Goal: Task Accomplishment & Management: Manage account settings

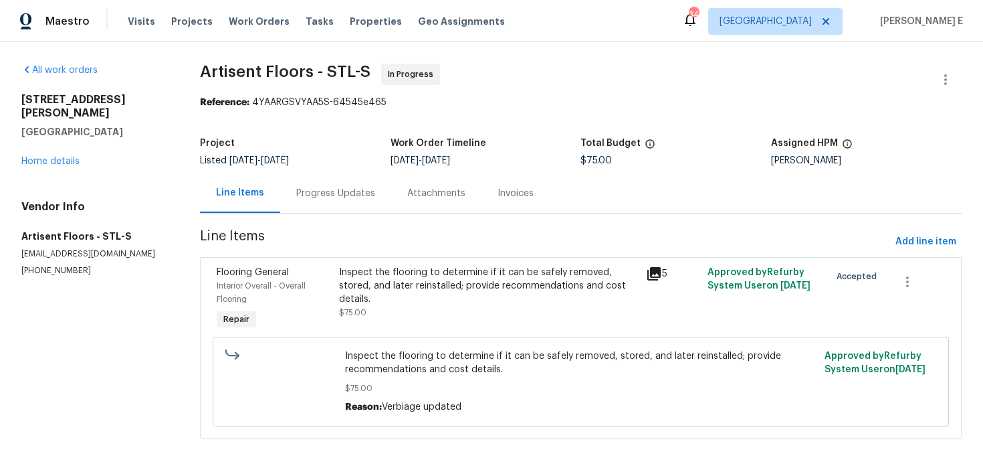
click at [329, 211] on div "Progress Updates" at bounding box center [335, 192] width 111 height 39
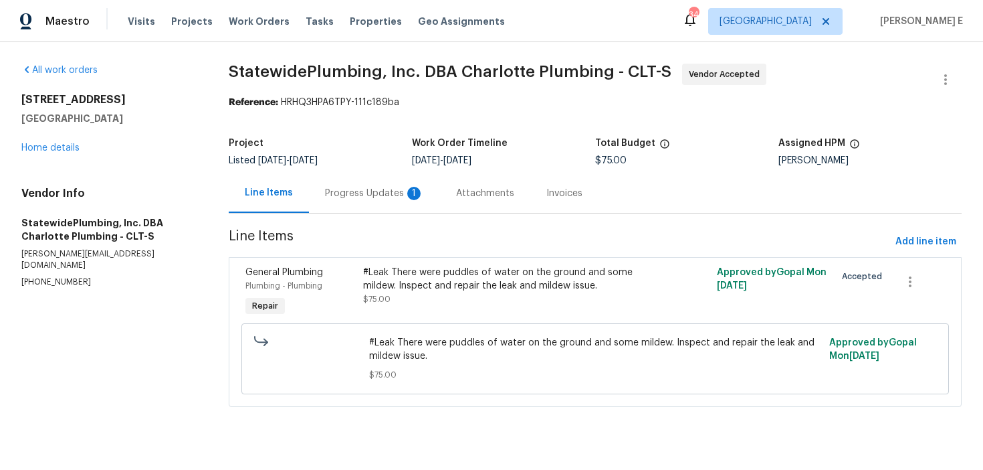
click at [365, 200] on div "Progress Updates 1" at bounding box center [374, 192] width 131 height 39
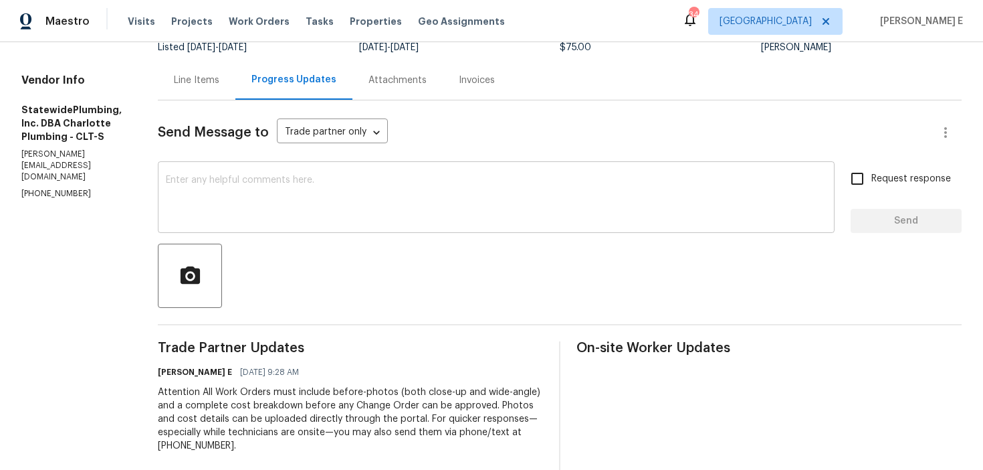
scroll to position [114, 0]
click at [388, 205] on textarea at bounding box center [496, 198] width 661 height 47
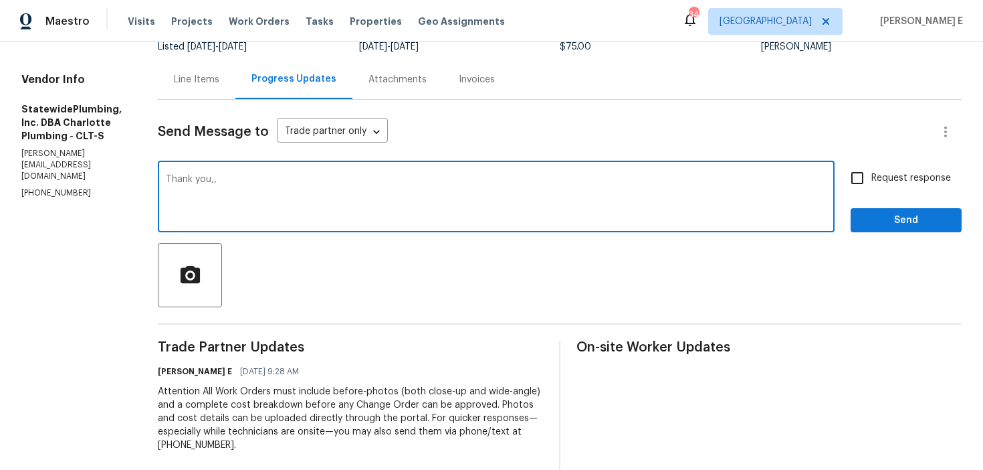
type textarea "Thank you,,"
click at [873, 218] on span "Send" at bounding box center [907, 220] width 90 height 17
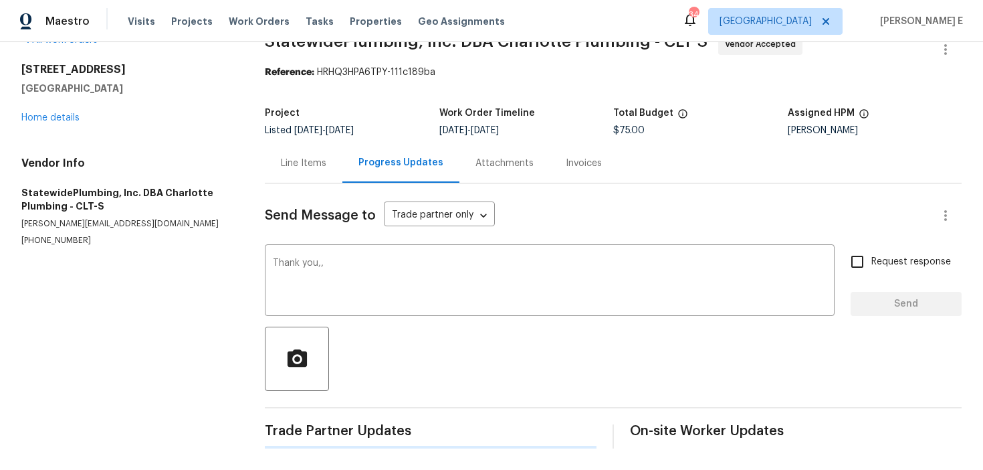
scroll to position [0, 0]
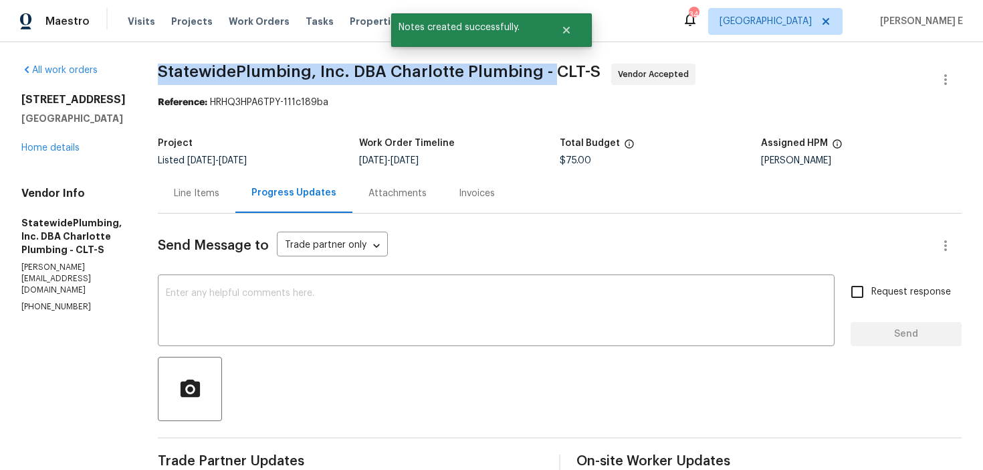
drag, startPoint x: 171, startPoint y: 76, endPoint x: 572, endPoint y: 72, distance: 401.4
click at [572, 72] on div "All work orders 711 Forest Rd Rock Hill, SC 29730 Home details Vendor Info Stat…" at bounding box center [491, 414] width 983 height 744
copy span "StatewidePlumbing, Inc. DBA Charlotte Plumbing -"
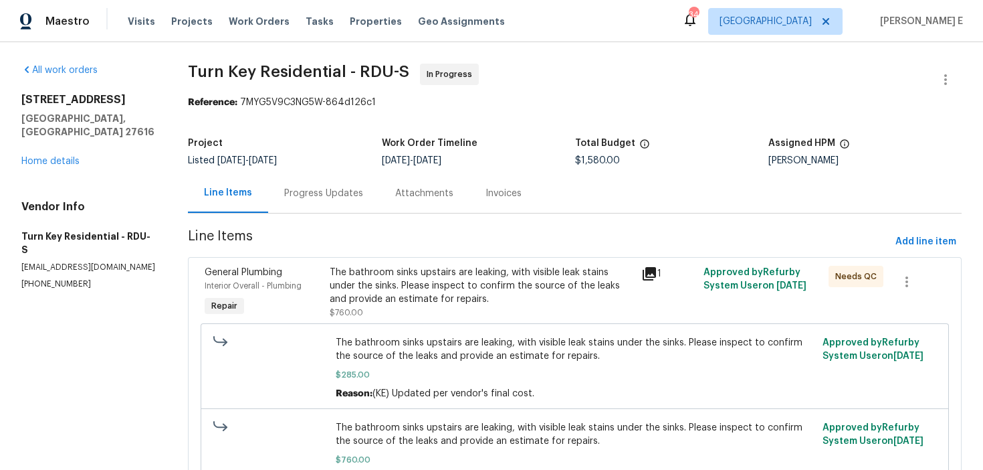
click at [336, 187] on div "Progress Updates" at bounding box center [323, 193] width 79 height 13
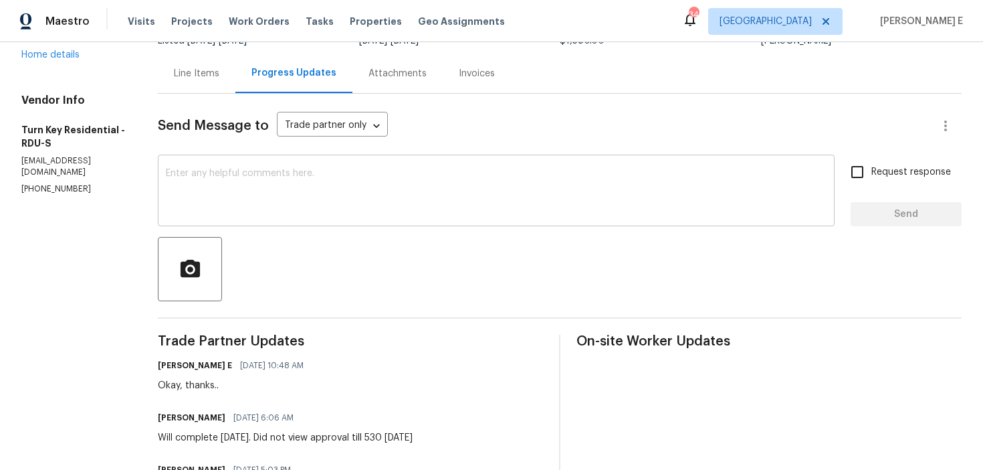
scroll to position [44, 0]
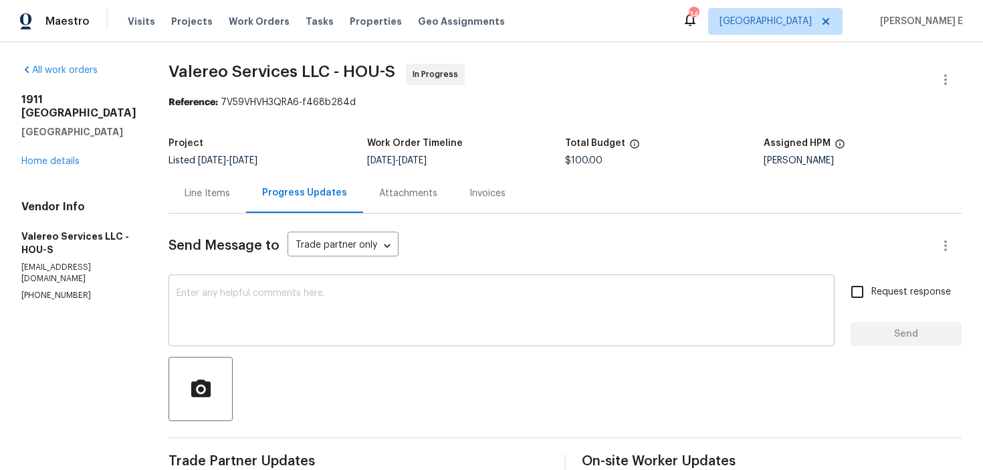
click at [302, 293] on textarea at bounding box center [502, 311] width 650 height 47
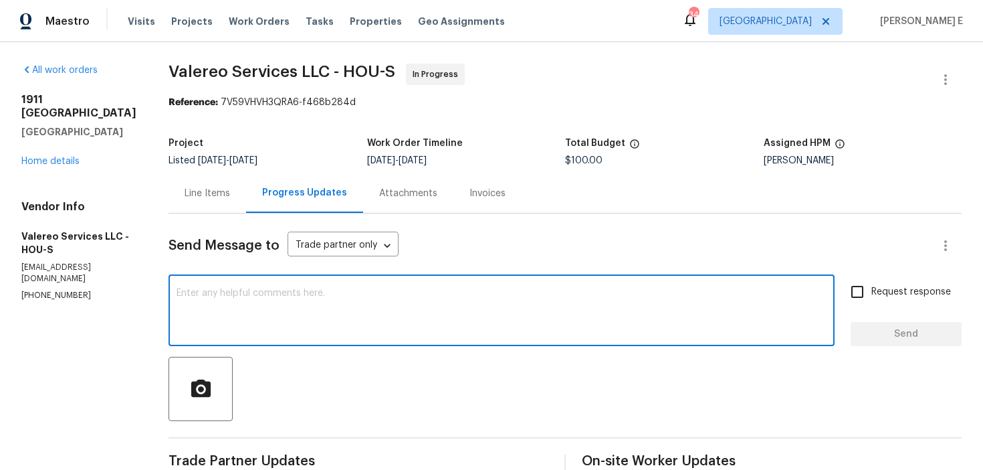
scroll to position [95, 0]
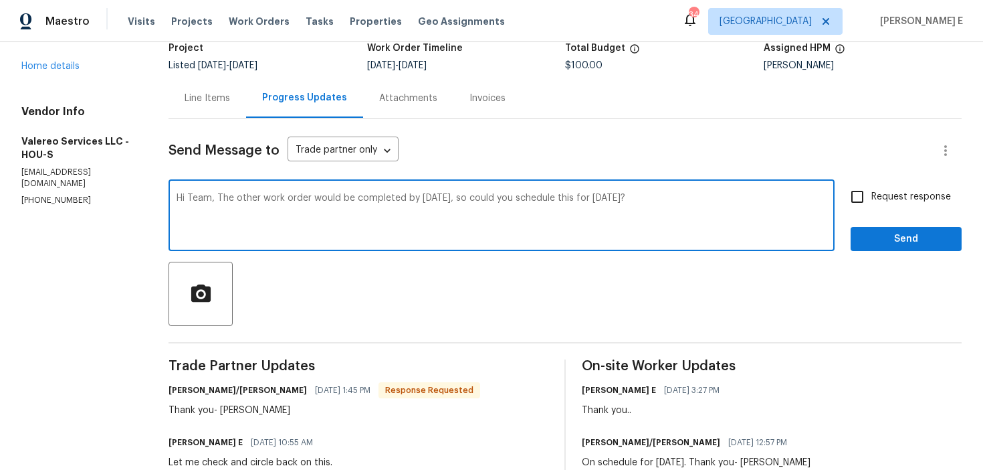
drag, startPoint x: 198, startPoint y: 200, endPoint x: 198, endPoint y: 268, distance: 67.6
click at [198, 207] on textarea "Hi Team, The other work order would be completed by tomorrow, so could you sche…" at bounding box center [502, 216] width 650 height 47
paste textarea "ill be completed by tomorrow. Could you schedule this one"
type textarea "Hi Team, The other work order will be completed by tomorrow. Could you schedule…"
click at [885, 191] on span "Request response" at bounding box center [912, 197] width 80 height 14
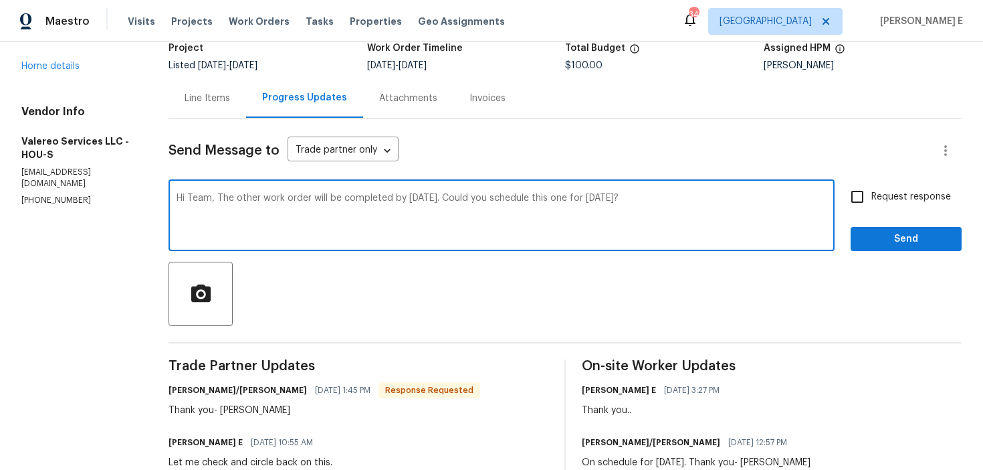
click at [872, 191] on input "Request response" at bounding box center [858, 197] width 28 height 28
checkbox input "true"
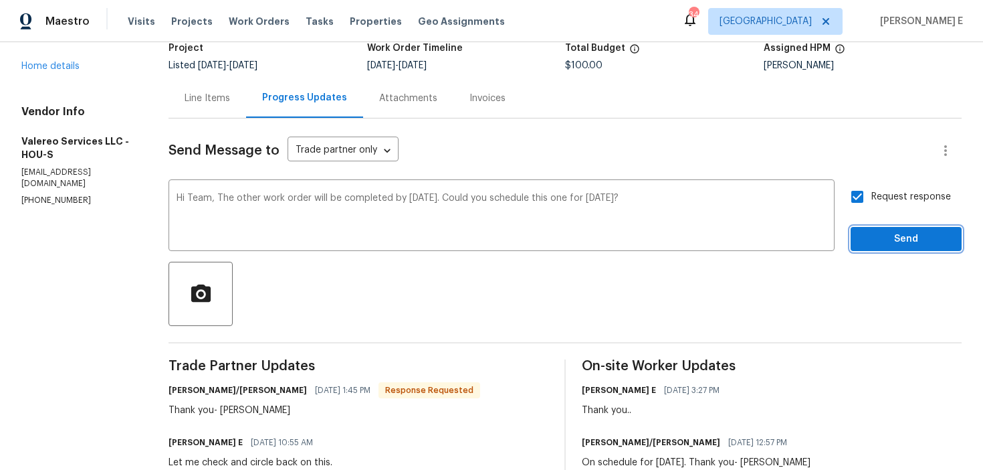
click at [860, 242] on button "Send" at bounding box center [906, 239] width 111 height 25
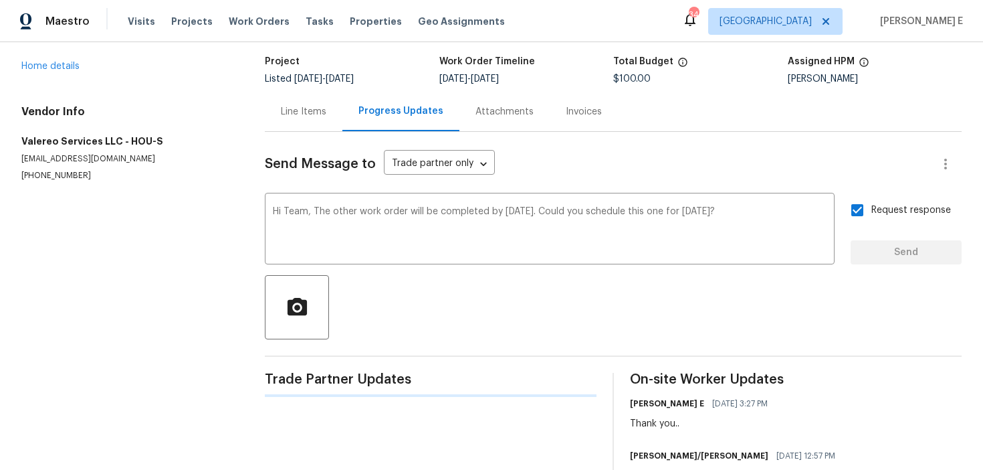
scroll to position [0, 0]
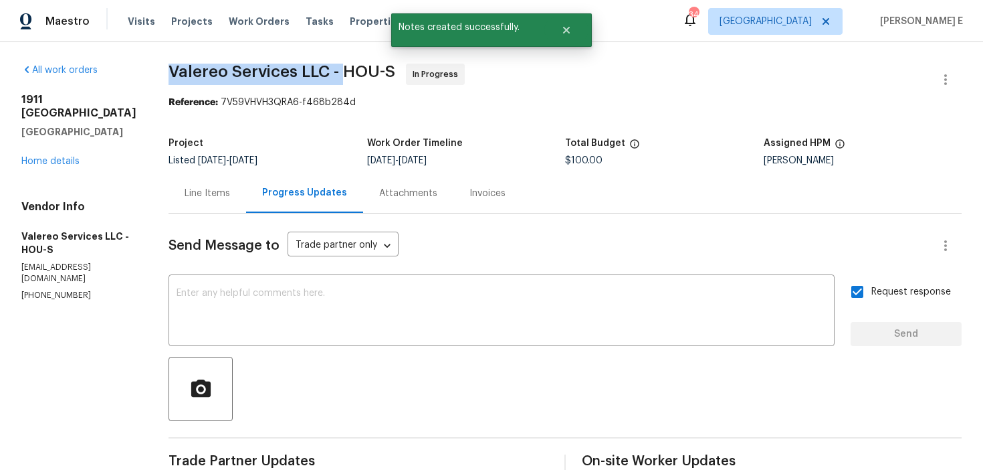
drag, startPoint x: 149, startPoint y: 70, endPoint x: 323, endPoint y: 70, distance: 173.9
click at [323, 70] on span "Valereo Services LLC - HOU-S" at bounding box center [282, 72] width 227 height 16
copy span "Valereo Services LLC -"
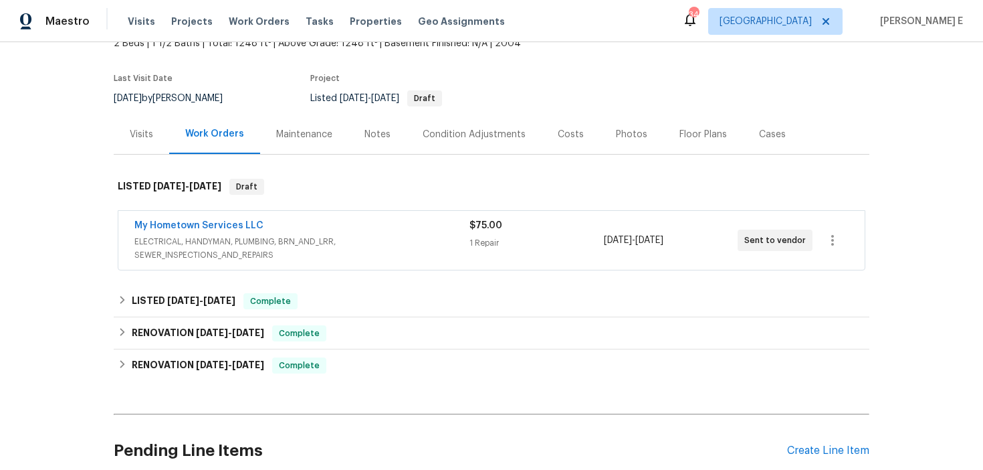
scroll to position [108, 0]
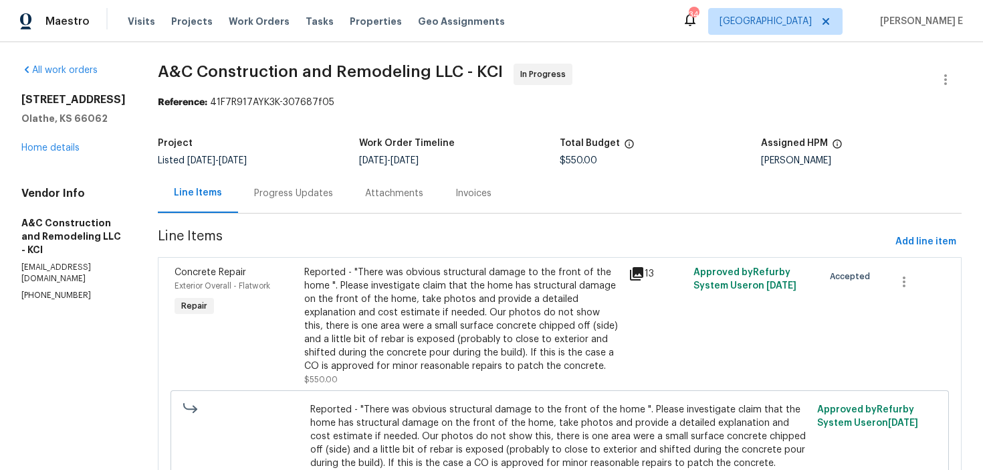
click at [333, 187] on div "Progress Updates" at bounding box center [293, 193] width 79 height 13
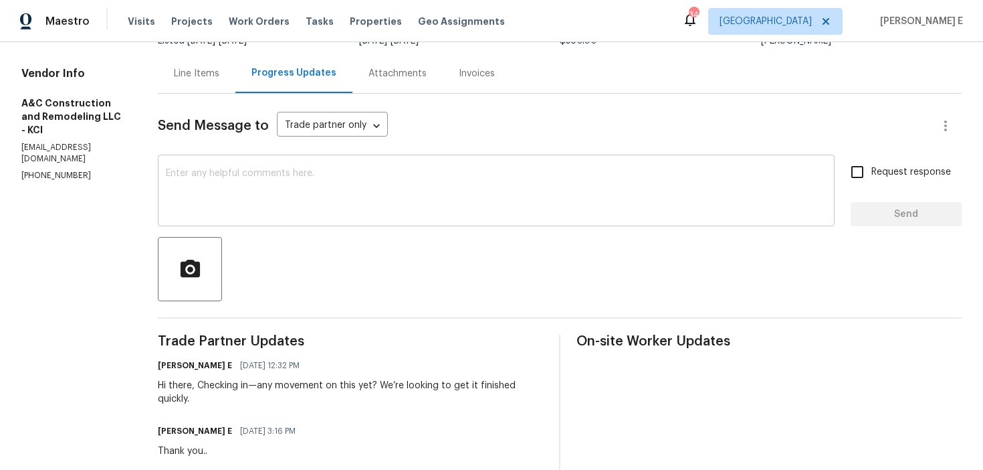
scroll to position [89, 0]
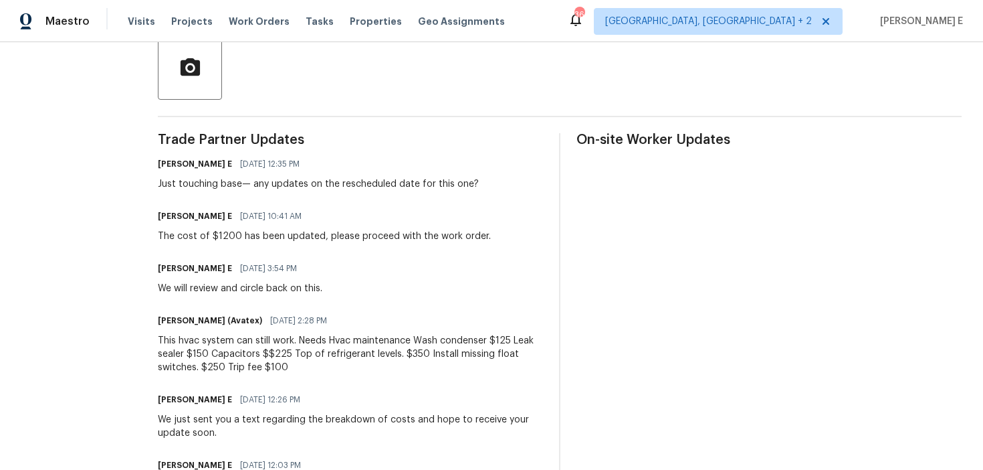
scroll to position [322, 0]
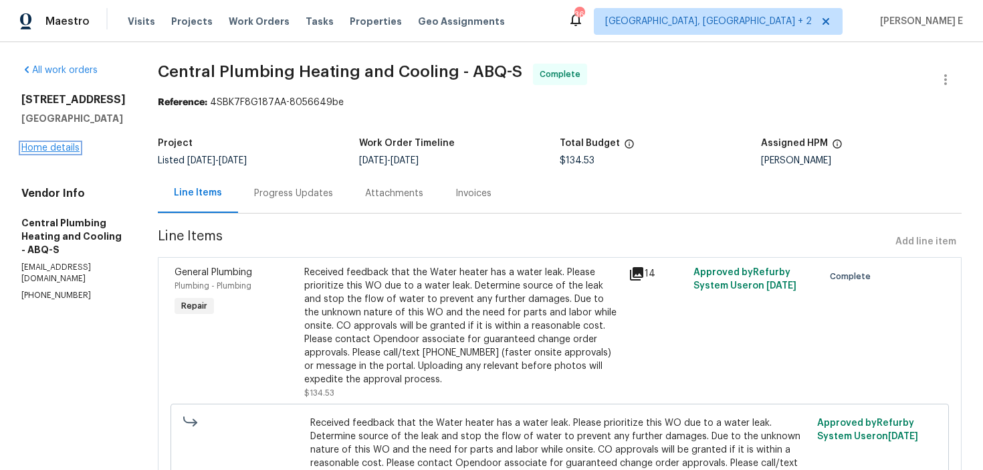
click at [70, 146] on link "Home details" at bounding box center [50, 147] width 58 height 9
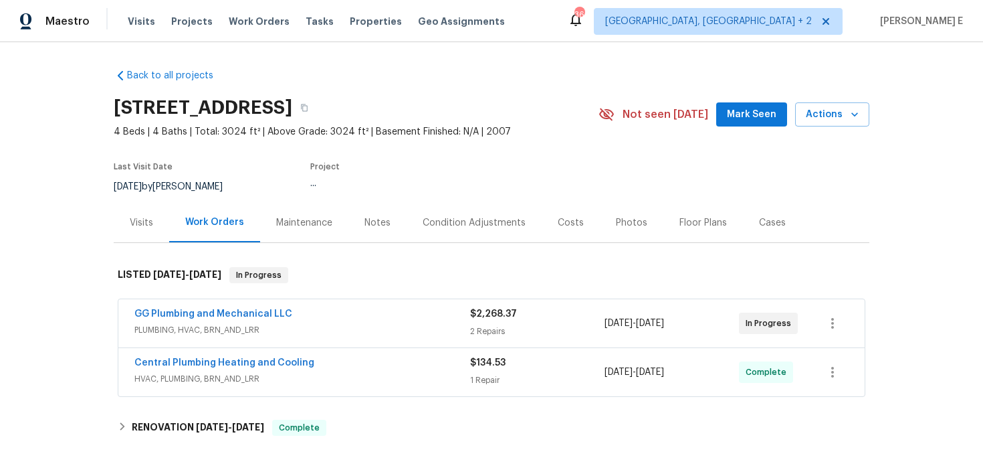
scroll to position [27, 0]
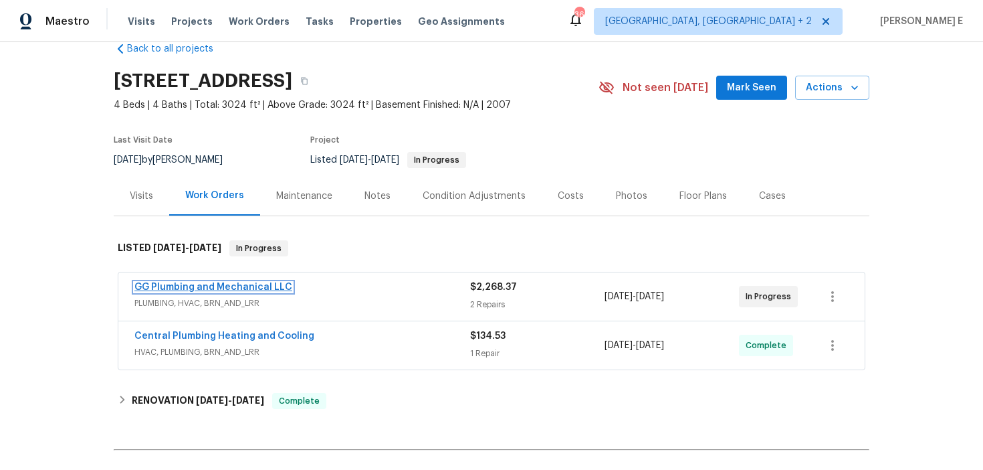
click at [254, 287] on link "GG Plumbing and Mechanical LLC" at bounding box center [213, 286] width 158 height 9
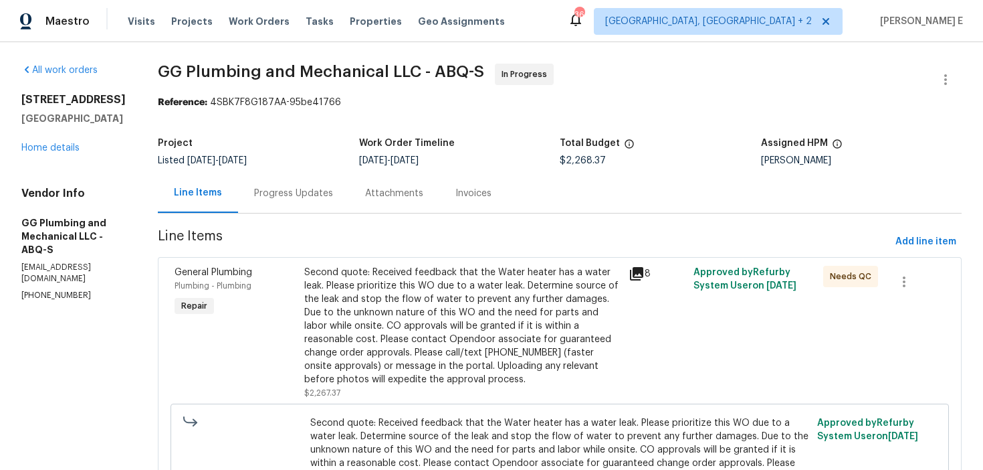
click at [333, 197] on div "Progress Updates" at bounding box center [293, 193] width 79 height 13
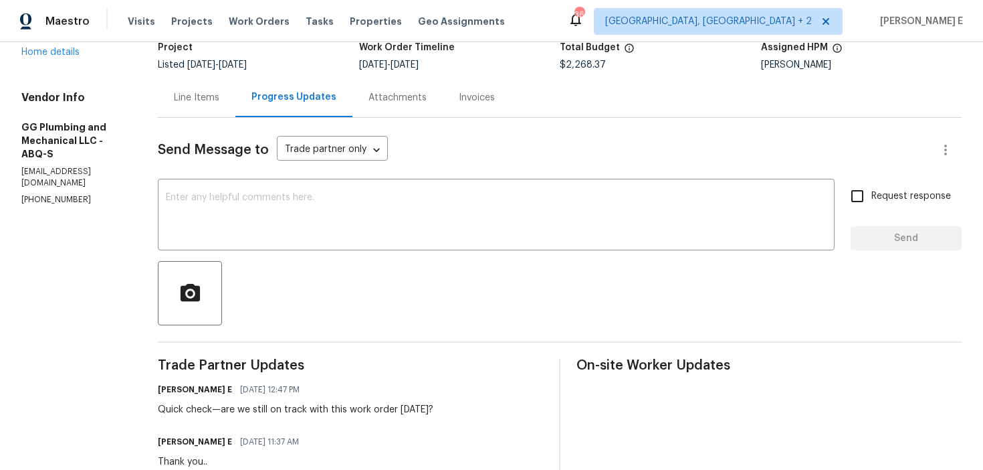
scroll to position [114, 0]
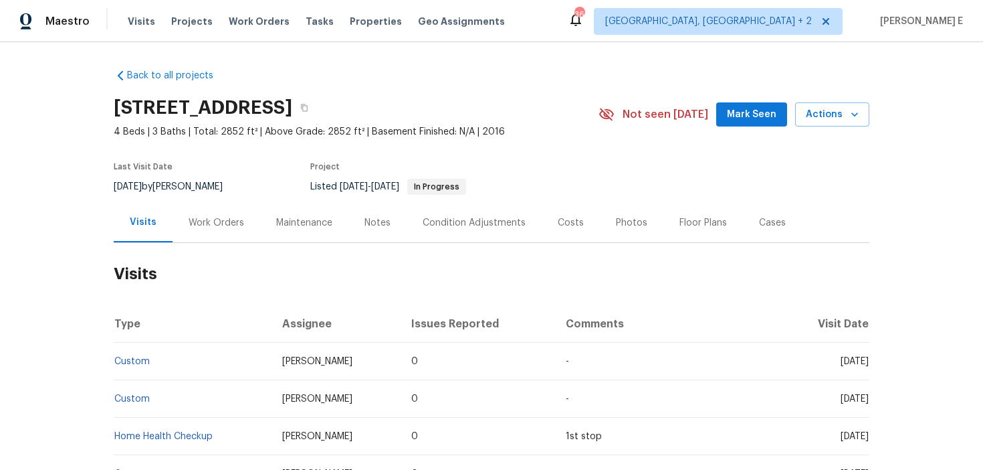
click at [212, 238] on div "Work Orders" at bounding box center [217, 222] width 88 height 39
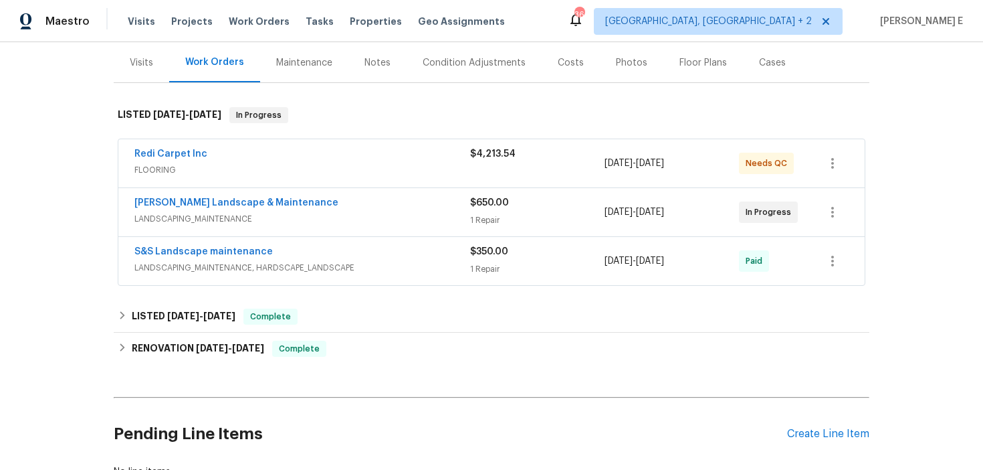
scroll to position [161, 0]
click at [242, 207] on link "[PERSON_NAME] Landscape & Maintenance" at bounding box center [236, 201] width 204 height 9
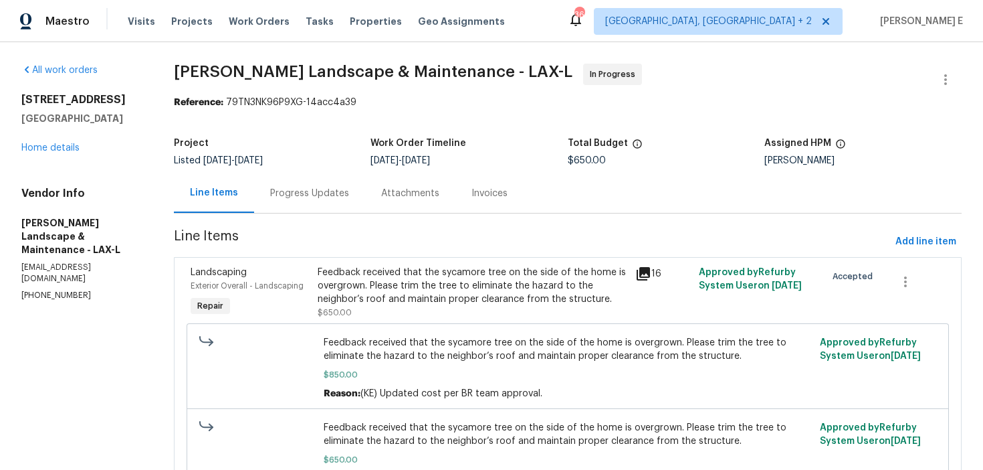
click at [321, 197] on div "Progress Updates" at bounding box center [309, 193] width 79 height 13
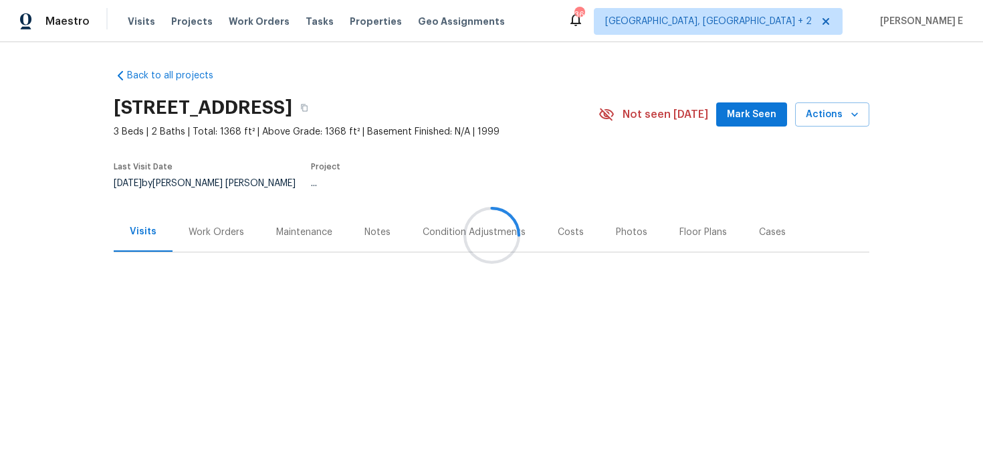
click at [207, 216] on div at bounding box center [491, 235] width 983 height 470
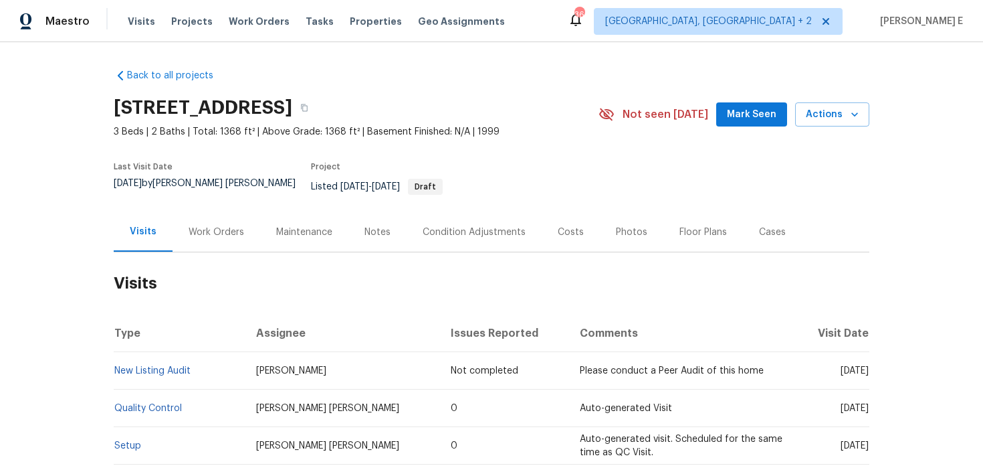
click at [215, 225] on div "Work Orders" at bounding box center [217, 231] width 56 height 13
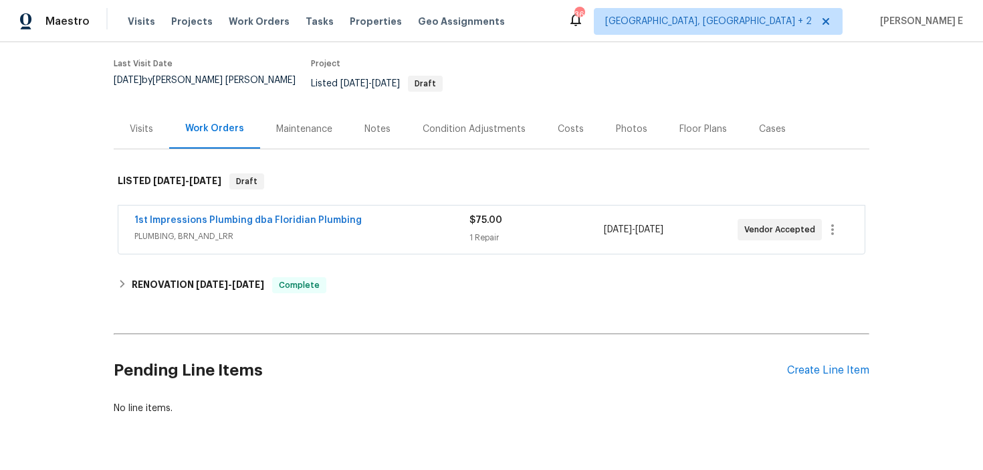
scroll to position [104, 0]
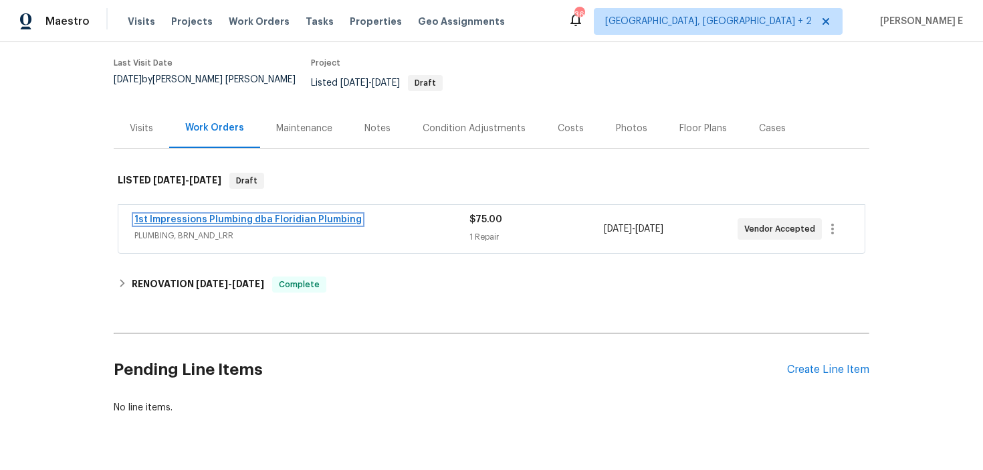
click at [302, 215] on link "1st Impressions Plumbing dba Floridian Plumbing" at bounding box center [247, 219] width 227 height 9
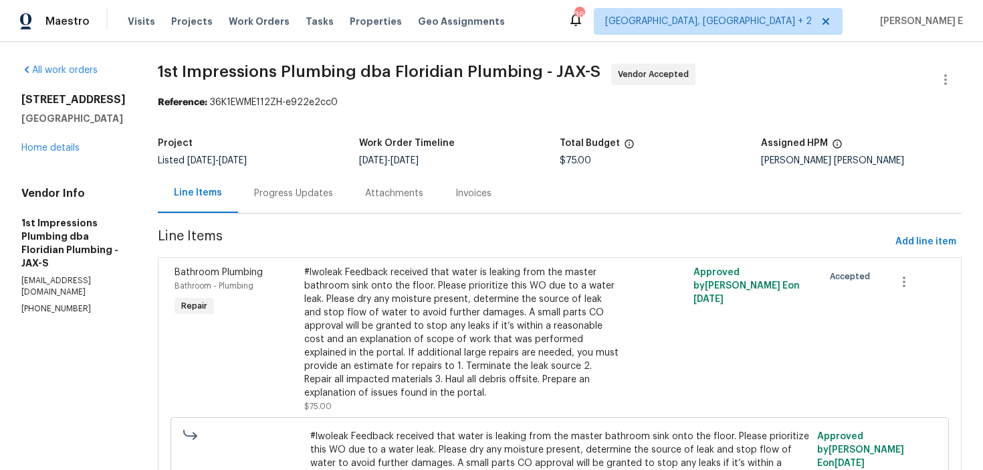
click at [294, 199] on div "Progress Updates" at bounding box center [293, 193] width 79 height 13
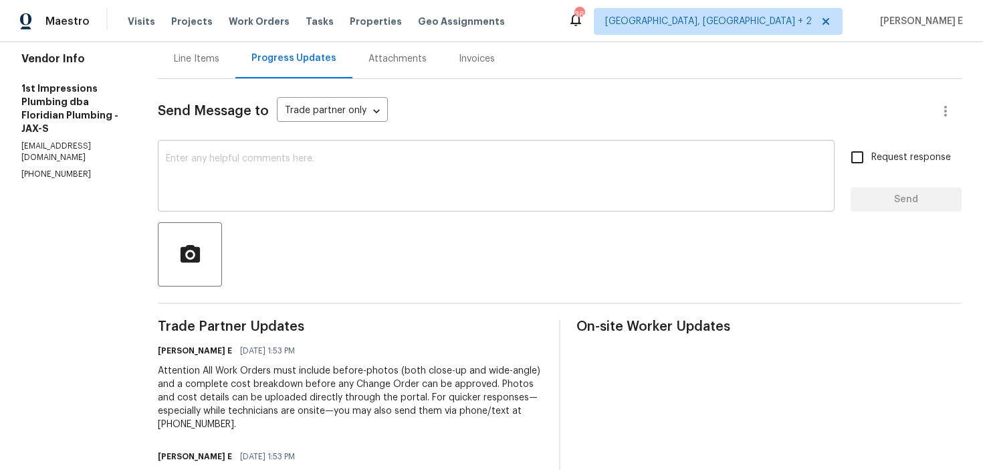
scroll to position [239, 0]
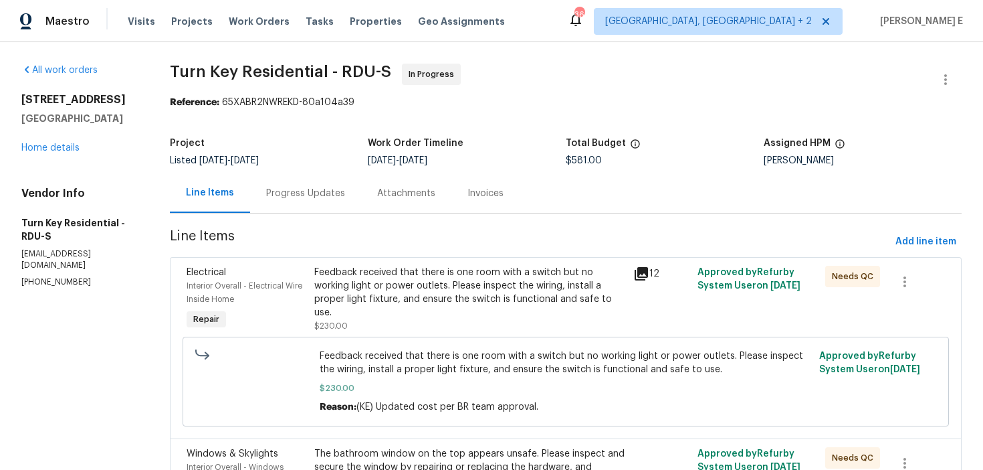
click at [363, 220] on section "Turn Key Residential - RDU-S In Progress Reference: 65XABR2NWREKD-80a104a39 Pro…" at bounding box center [566, 470] width 792 height 813
click at [345, 186] on div "Progress Updates" at bounding box center [305, 192] width 111 height 39
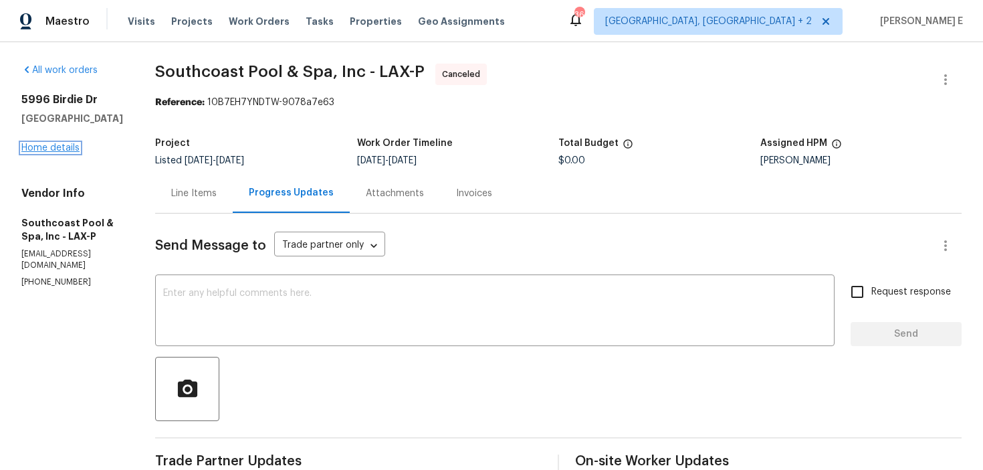
click at [78, 150] on link "Home details" at bounding box center [50, 147] width 58 height 9
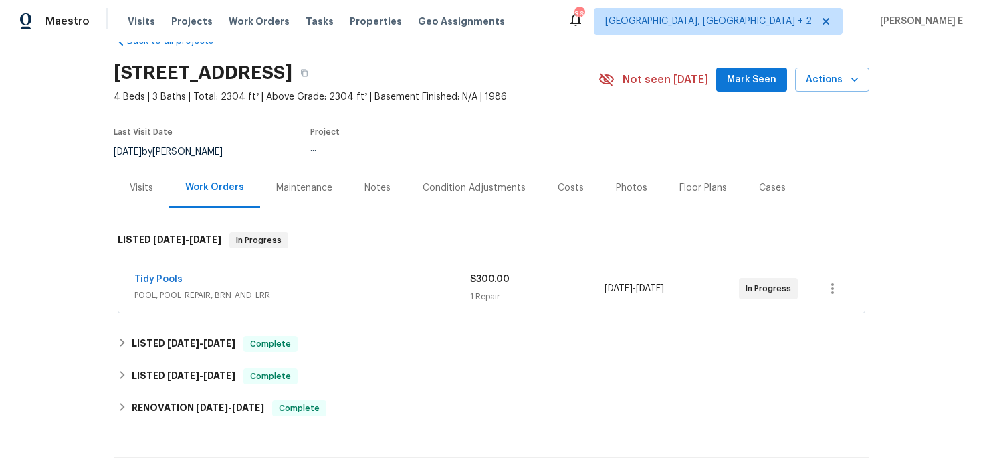
scroll to position [43, 0]
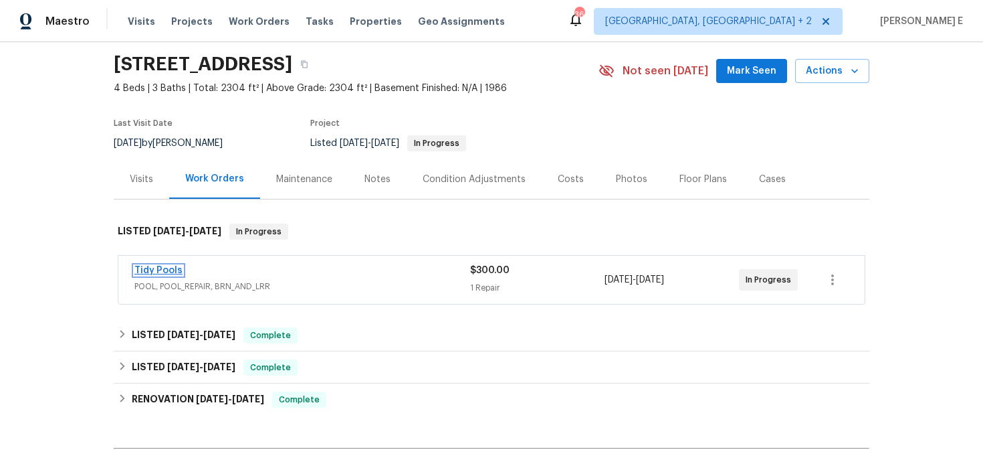
click at [148, 267] on link "Tidy Pools" at bounding box center [158, 270] width 48 height 9
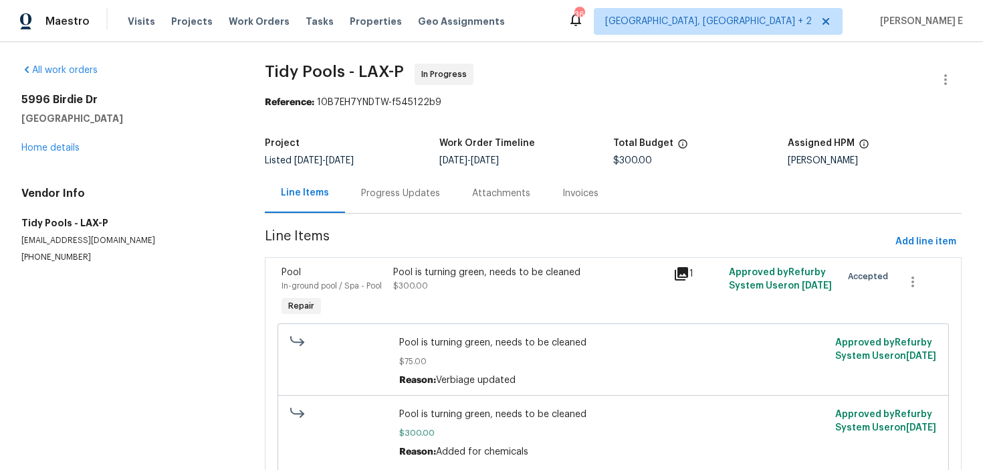
click at [340, 197] on div "Line Items" at bounding box center [305, 192] width 80 height 39
click at [363, 193] on div "Progress Updates" at bounding box center [400, 193] width 79 height 13
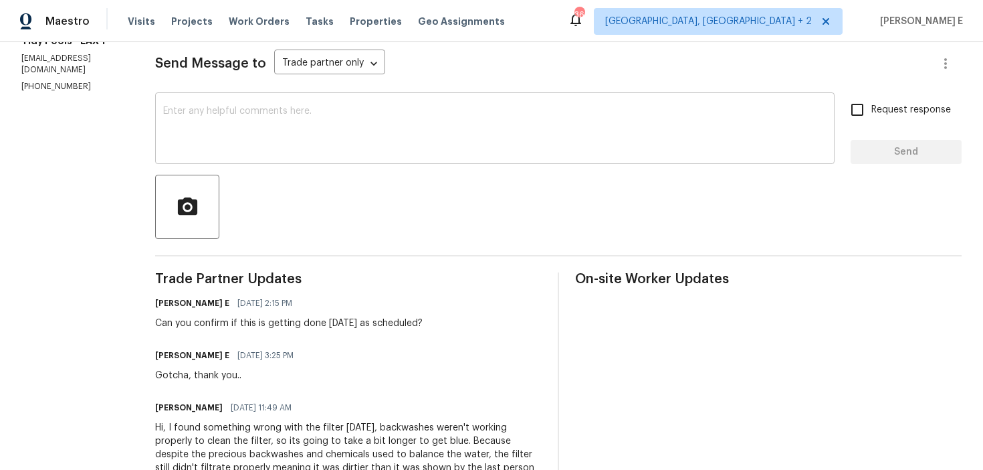
scroll to position [242, 0]
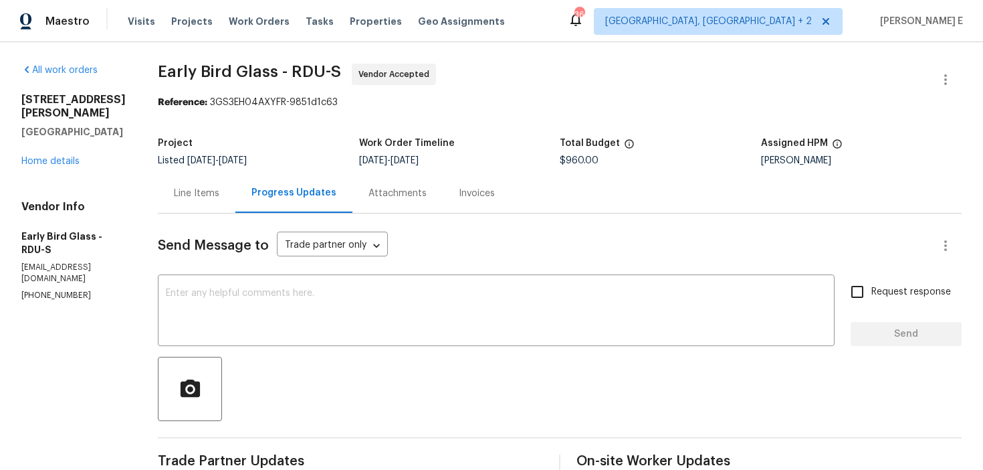
click at [190, 200] on div "Line Items" at bounding box center [197, 192] width 78 height 39
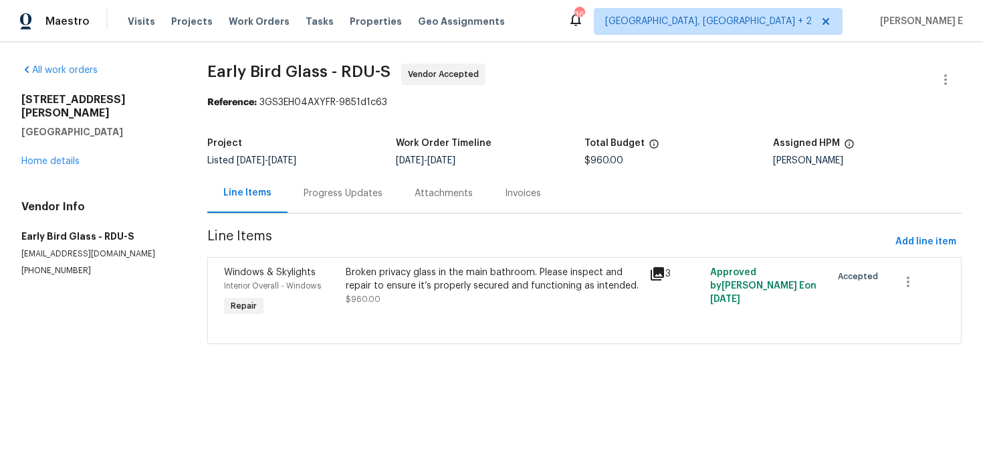
click at [414, 272] on div "Broken privacy glass in the main bathroom. Please inspect and repair to ensure …" at bounding box center [494, 279] width 296 height 27
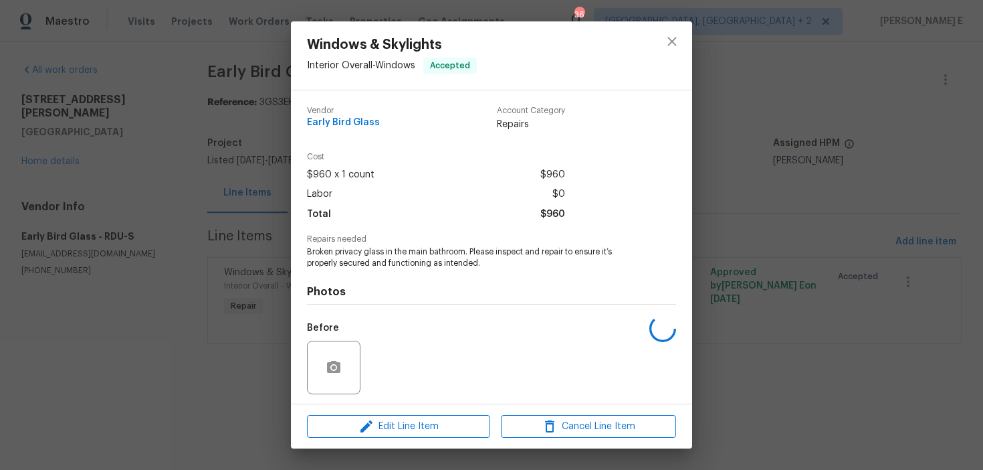
scroll to position [91, 0]
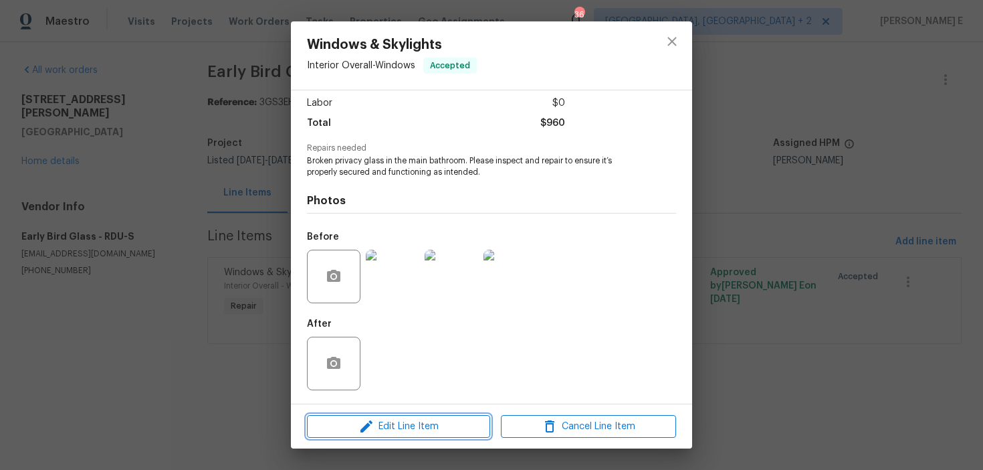
click at [364, 430] on icon "button" at bounding box center [367, 426] width 12 height 12
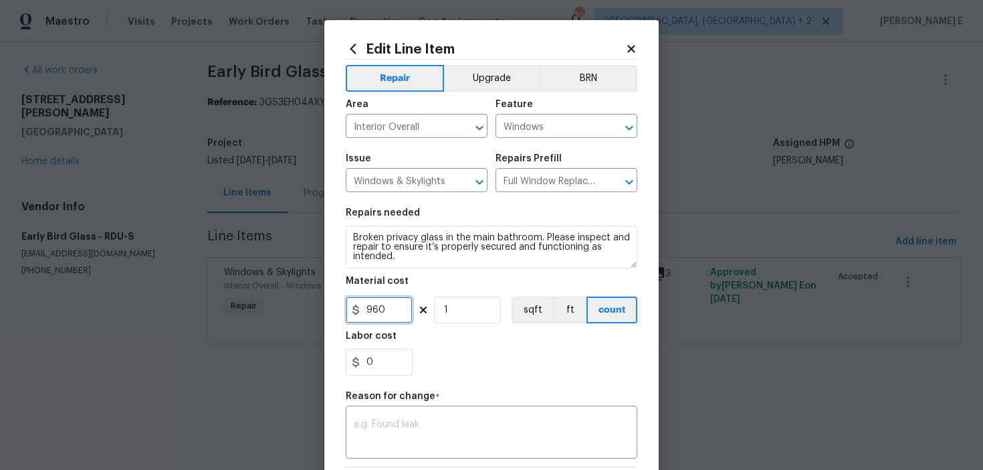
click at [373, 308] on input "960" at bounding box center [379, 309] width 67 height 27
type input "75"
click at [422, 439] on textarea at bounding box center [492, 433] width 276 height 28
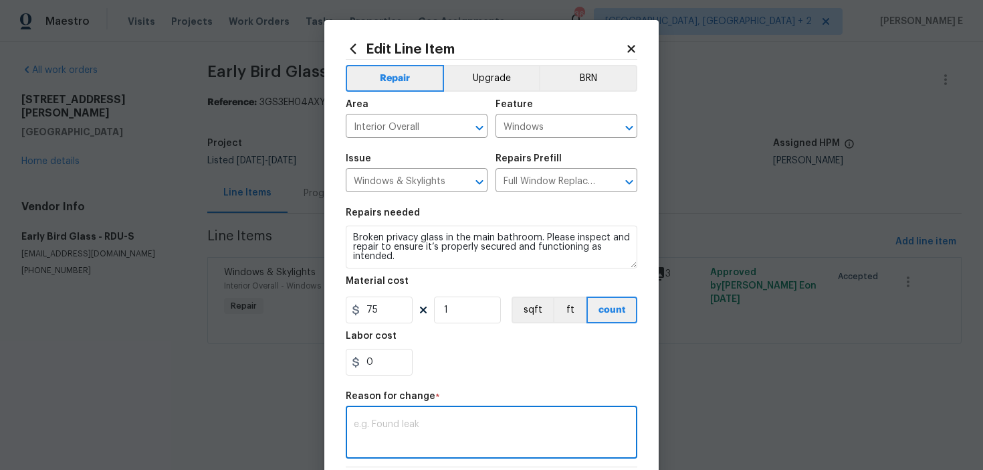
paste textarea "(KE) Updated per vendor's final cost."
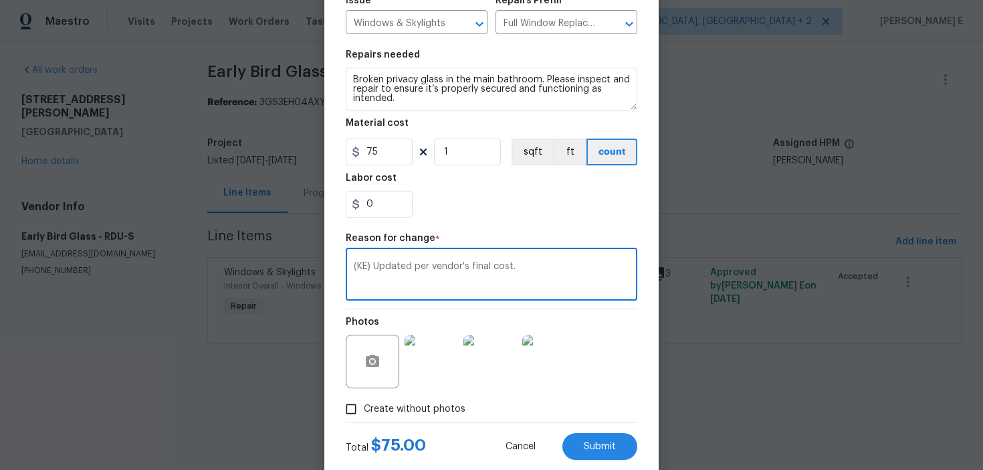
scroll to position [190, 0]
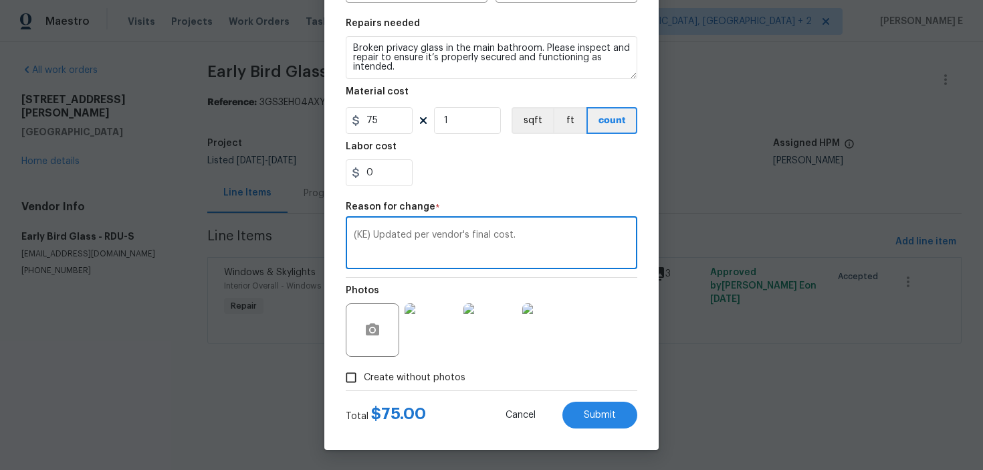
type textarea "(KE) Updated per vendor's final cost."
click at [615, 401] on div "Total $ 75.00 Cancel Submit" at bounding box center [492, 409] width 292 height 37
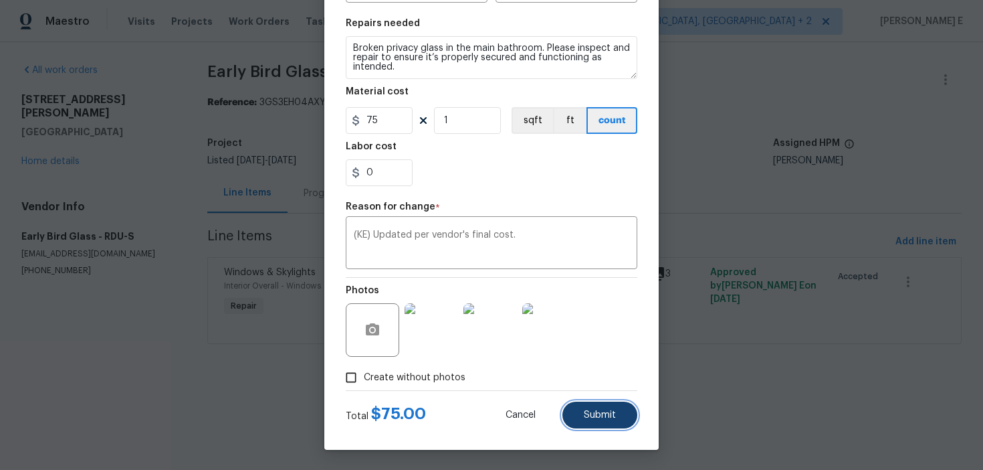
click at [610, 414] on span "Submit" at bounding box center [600, 415] width 32 height 10
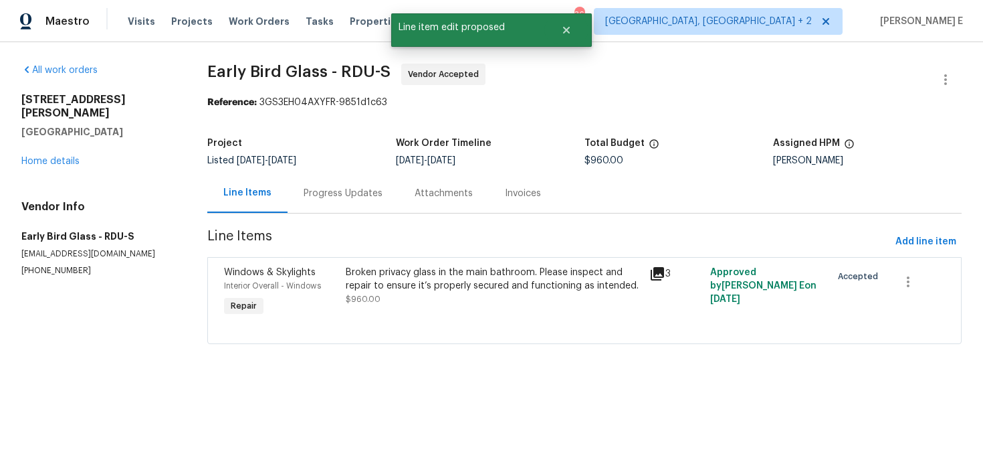
scroll to position [0, 0]
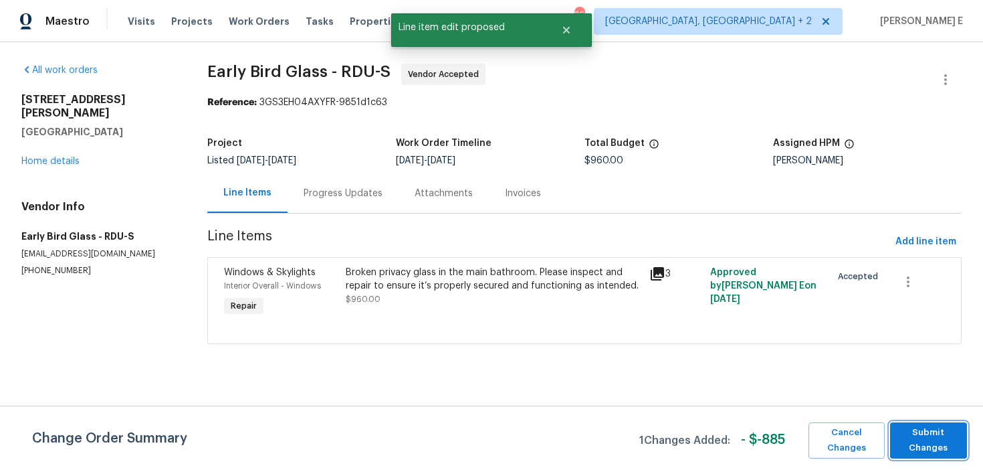
click at [931, 444] on span "Submit Changes" at bounding box center [929, 440] width 64 height 31
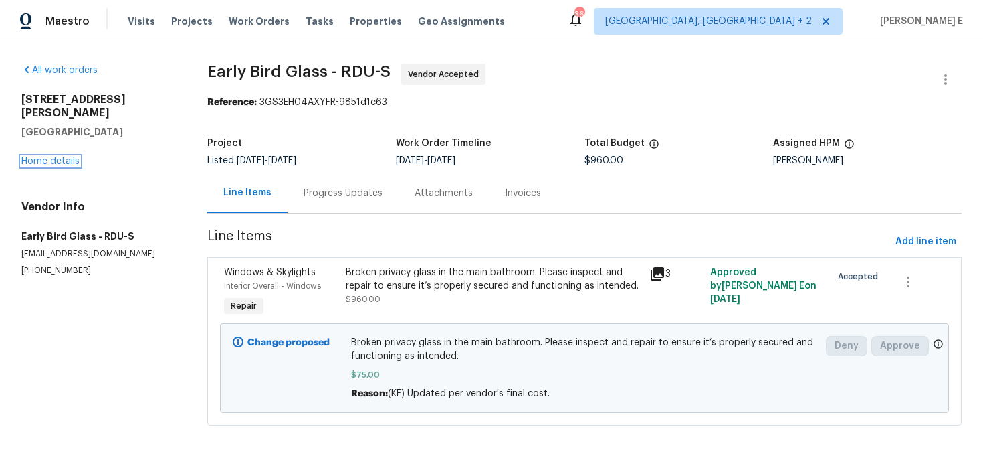
click at [52, 157] on link "Home details" at bounding box center [50, 161] width 58 height 9
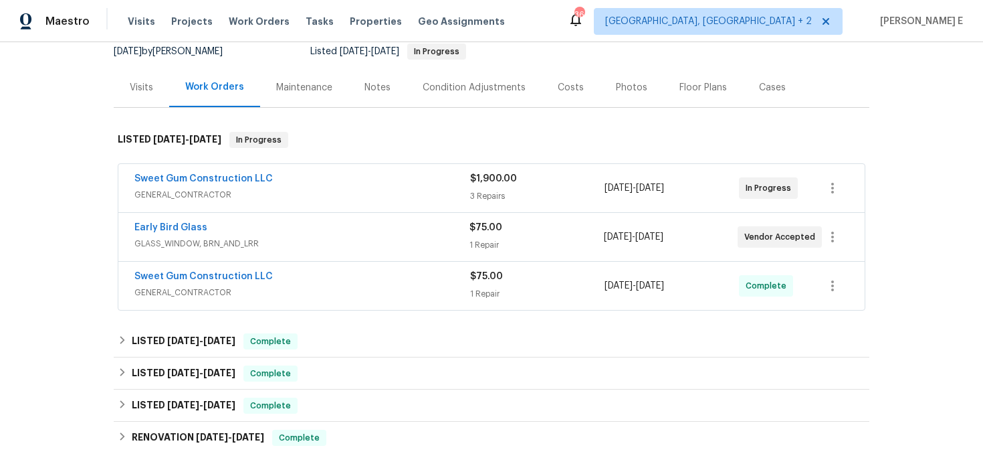
scroll to position [137, 0]
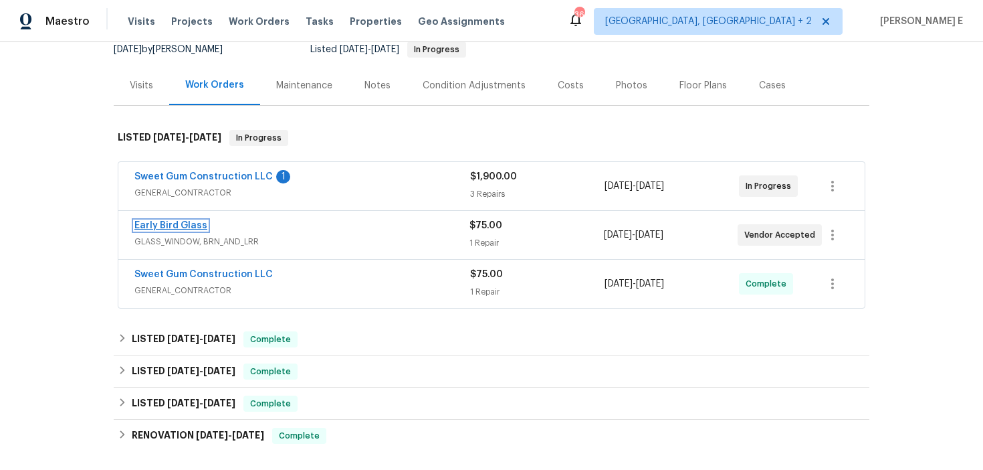
click at [179, 223] on link "Early Bird Glass" at bounding box center [170, 225] width 73 height 9
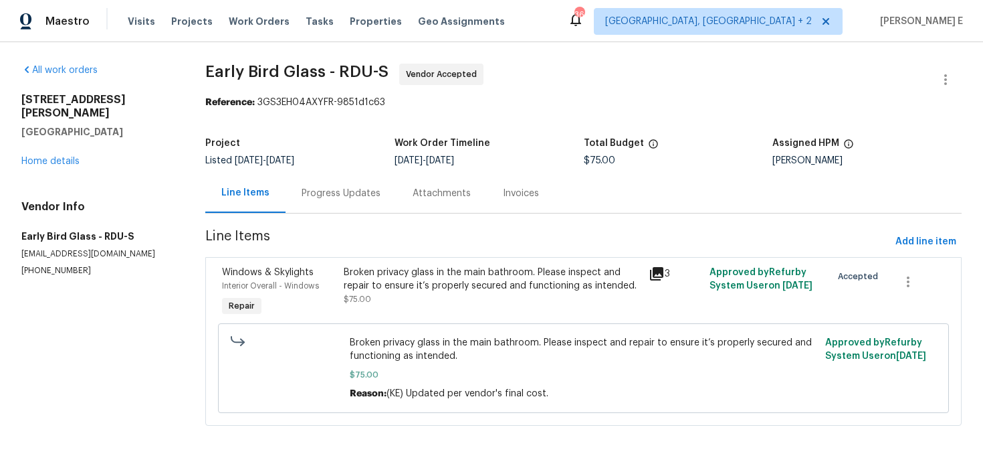
click at [339, 197] on div "Progress Updates" at bounding box center [341, 193] width 79 height 13
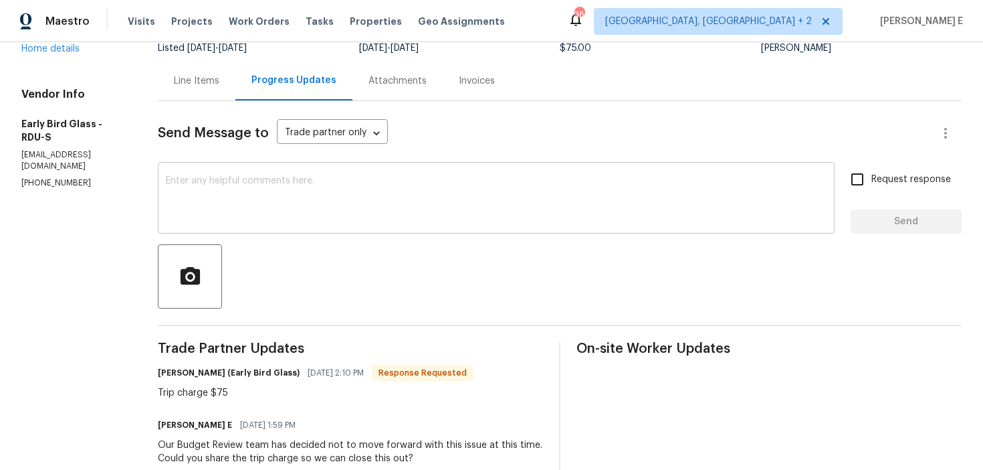
scroll to position [112, 0]
click at [411, 203] on textarea at bounding box center [496, 200] width 661 height 47
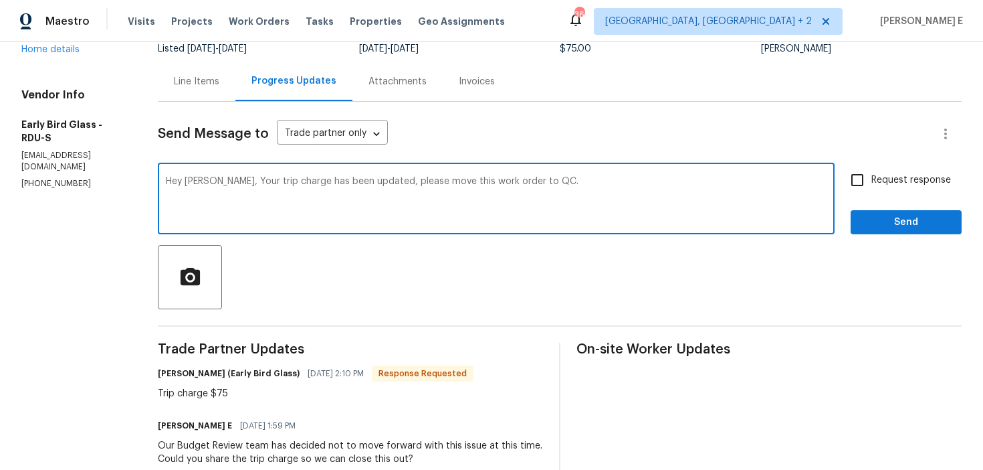
type textarea "Hey Sarah, Your trip charge has been updated, please move this work order to QC."
click at [852, 173] on input "Request response" at bounding box center [858, 180] width 28 height 28
checkbox input "true"
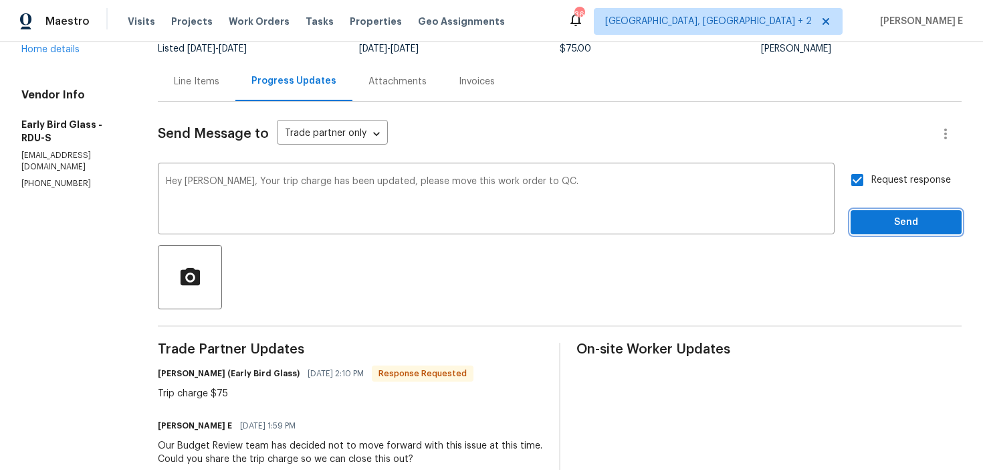
click at [864, 227] on span "Send" at bounding box center [907, 222] width 90 height 17
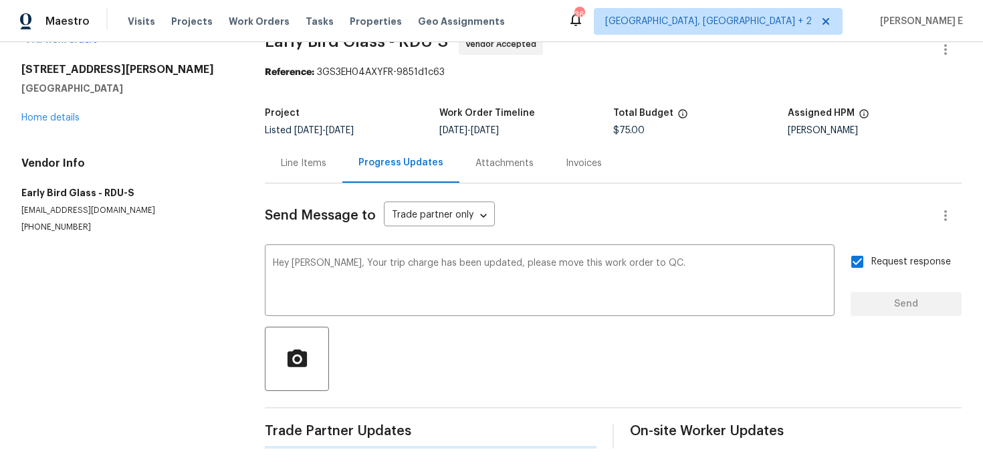
scroll to position [0, 0]
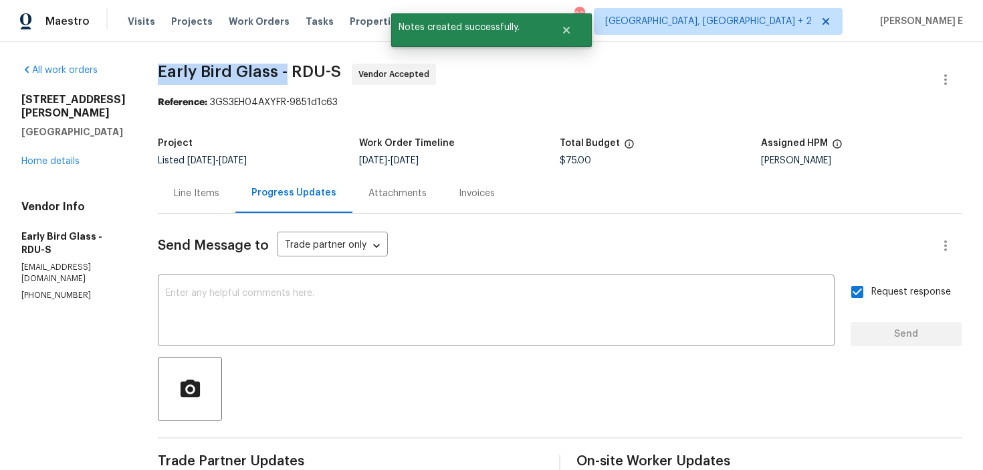
drag, startPoint x: 149, startPoint y: 72, endPoint x: 280, endPoint y: 72, distance: 131.1
copy span "Early Bird Glass -"
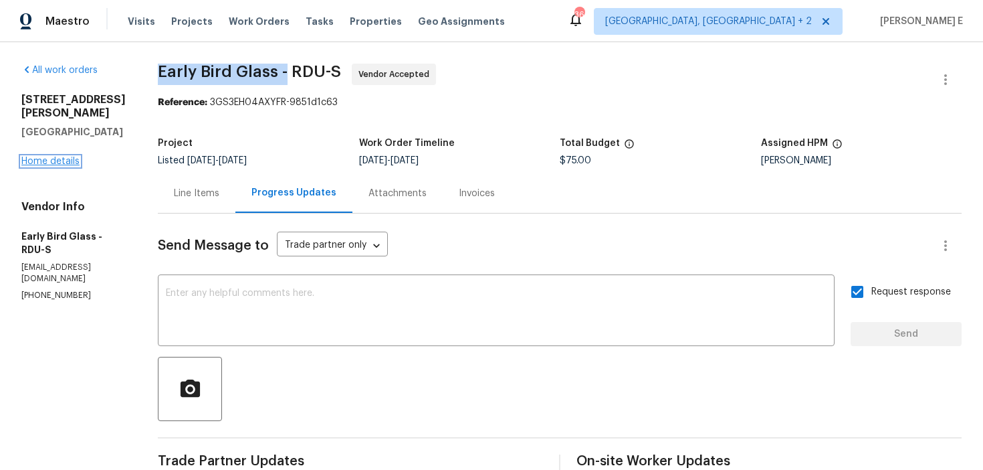
click at [64, 157] on link "Home details" at bounding box center [50, 161] width 58 height 9
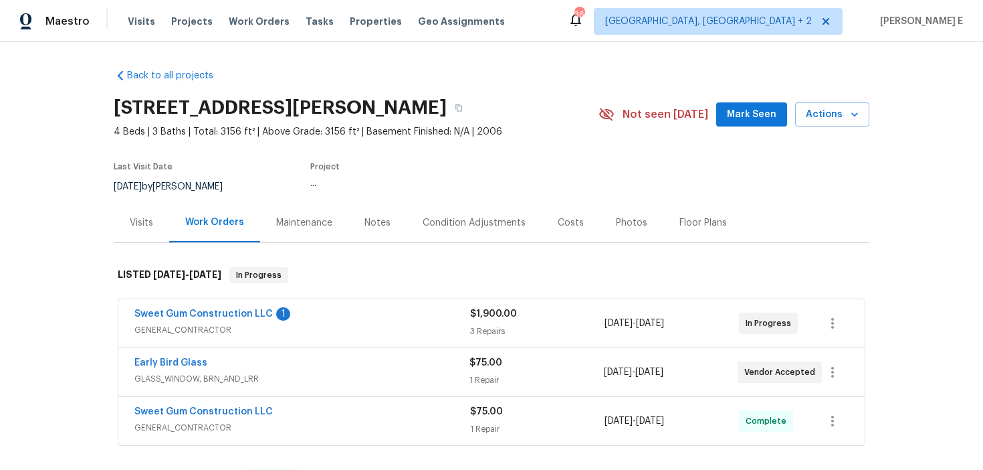
scroll to position [43, 0]
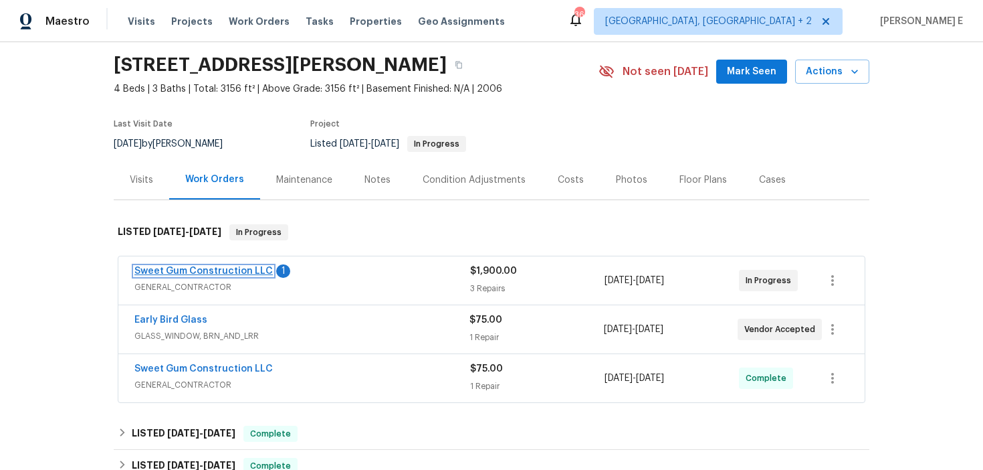
click at [189, 274] on link "Sweet Gum Construction LLC" at bounding box center [203, 270] width 138 height 9
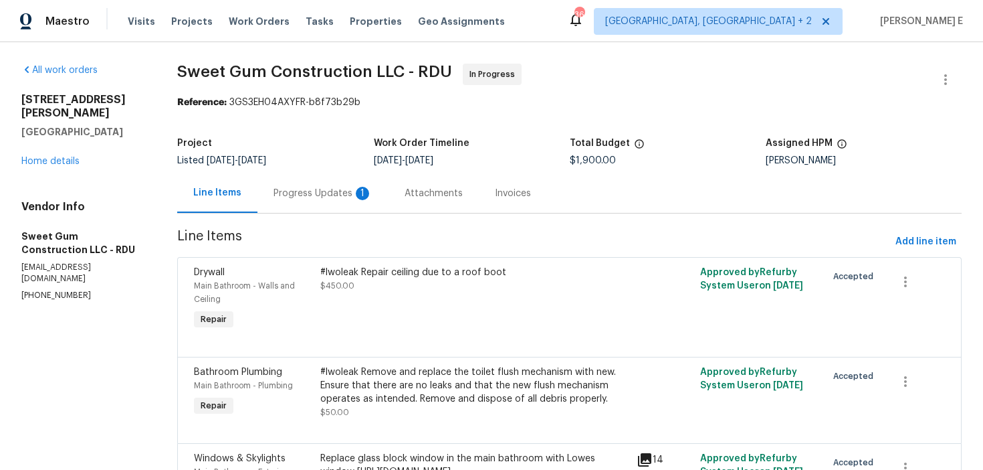
click at [365, 186] on div "Progress Updates 1" at bounding box center [323, 192] width 131 height 39
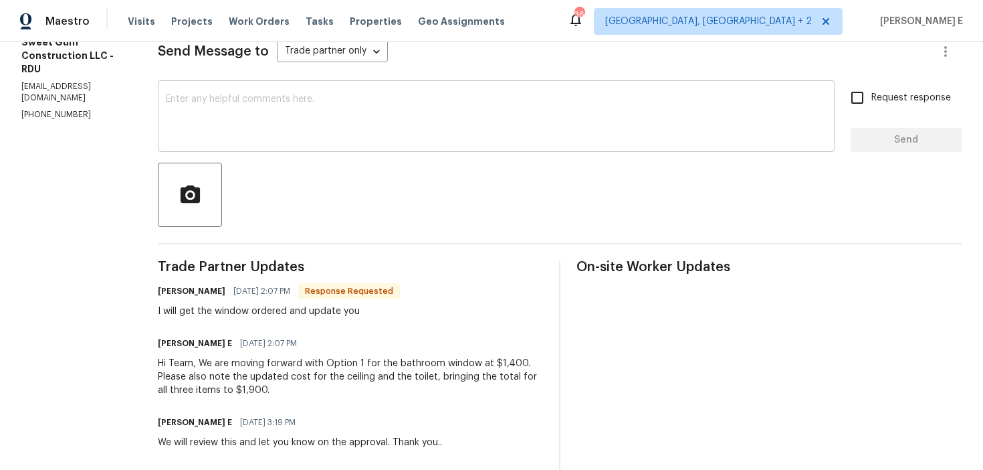
scroll to position [268, 0]
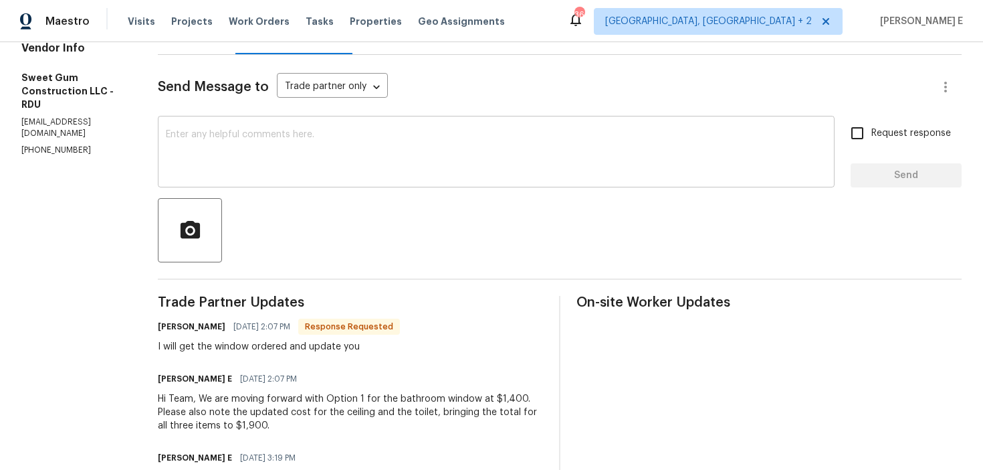
click at [463, 155] on textarea at bounding box center [496, 153] width 661 height 47
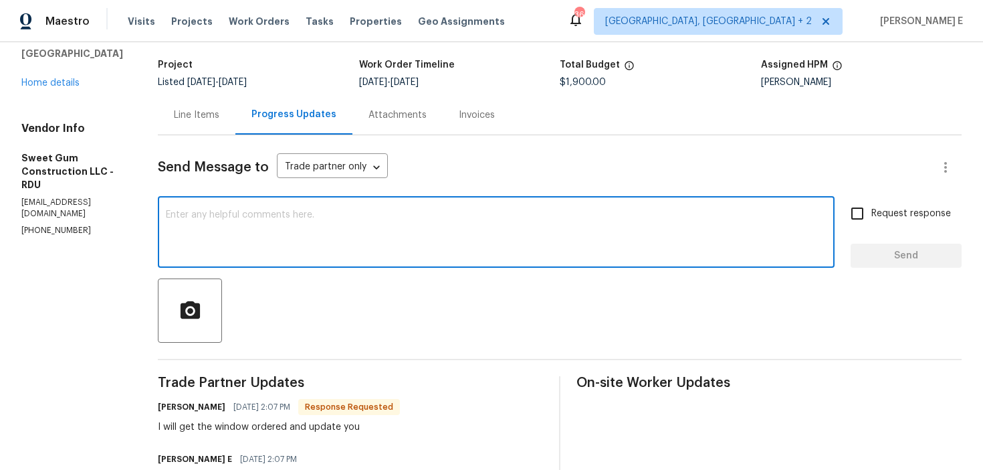
scroll to position [60, 0]
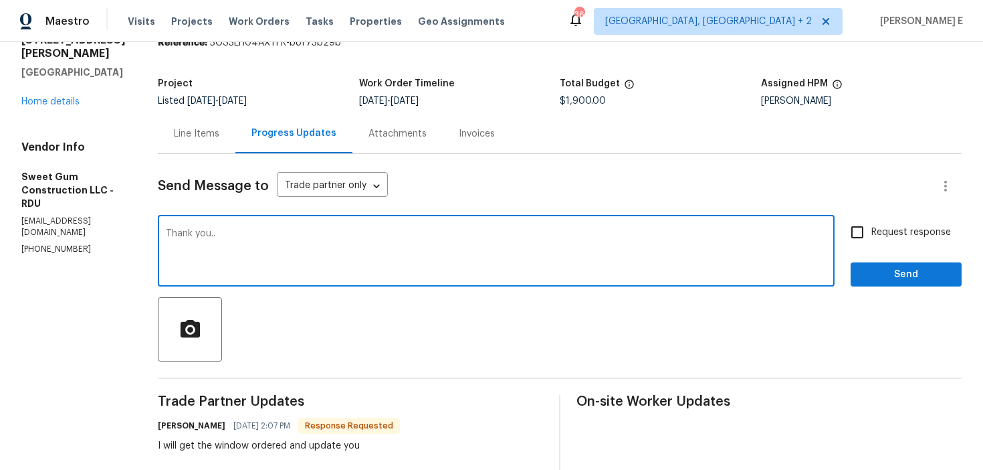
type textarea "Thank you.."
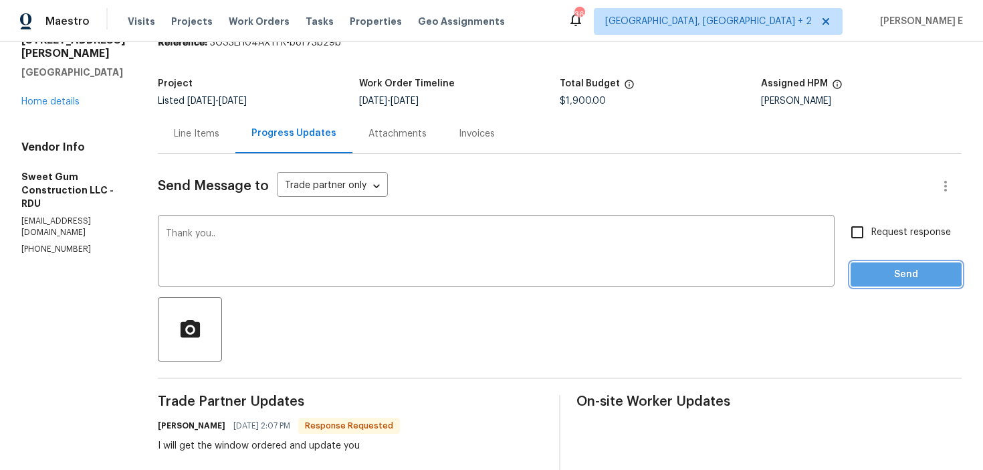
click at [890, 272] on span "Send" at bounding box center [907, 274] width 90 height 17
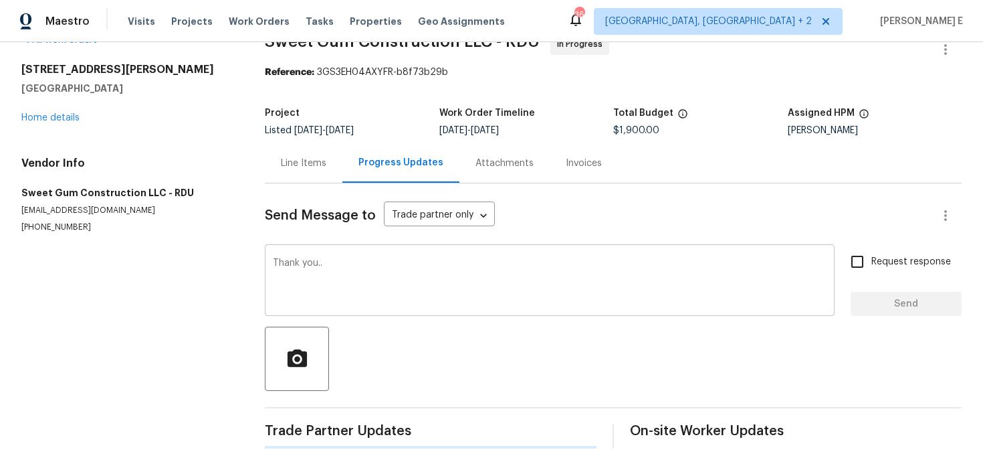
scroll to position [0, 0]
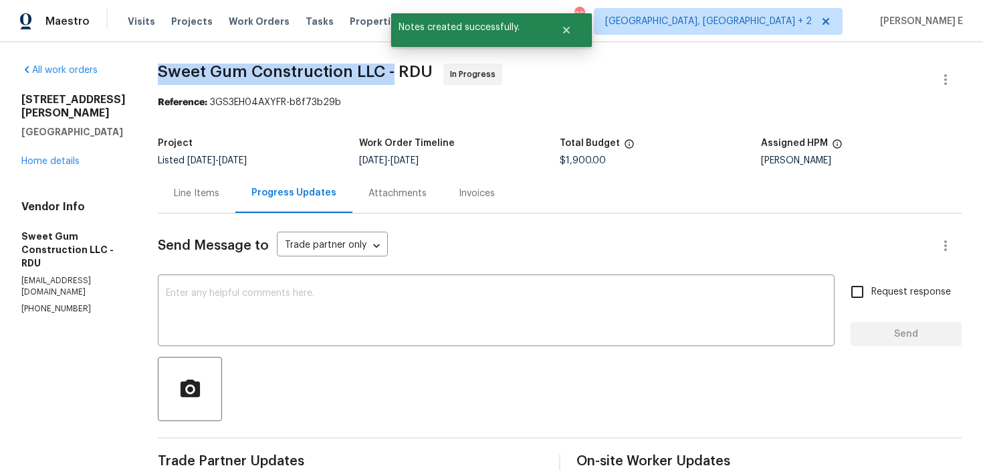
drag, startPoint x: 189, startPoint y: 75, endPoint x: 421, endPoint y: 68, distance: 232.9
click at [421, 68] on span "Sweet Gum Construction LLC - RDU" at bounding box center [295, 72] width 275 height 16
copy span "Sweet Gum Construction LLC -"
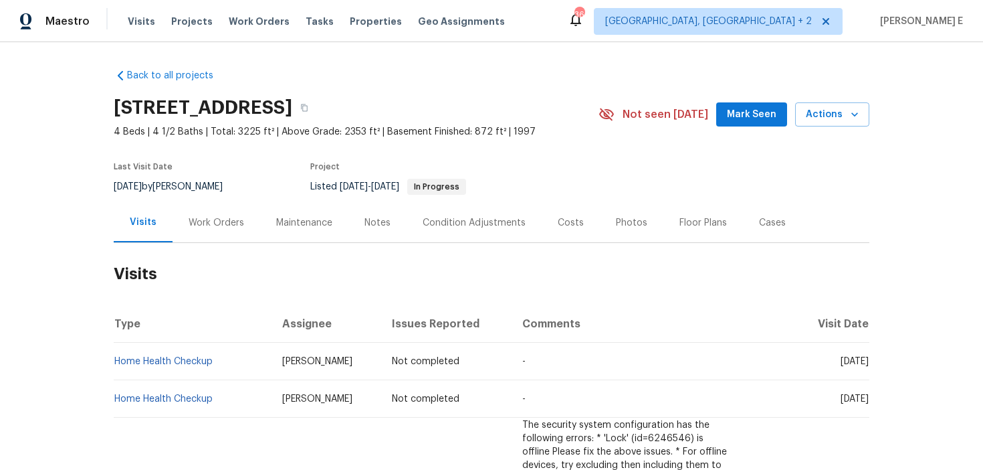
click at [222, 225] on div "Work Orders" at bounding box center [217, 222] width 56 height 13
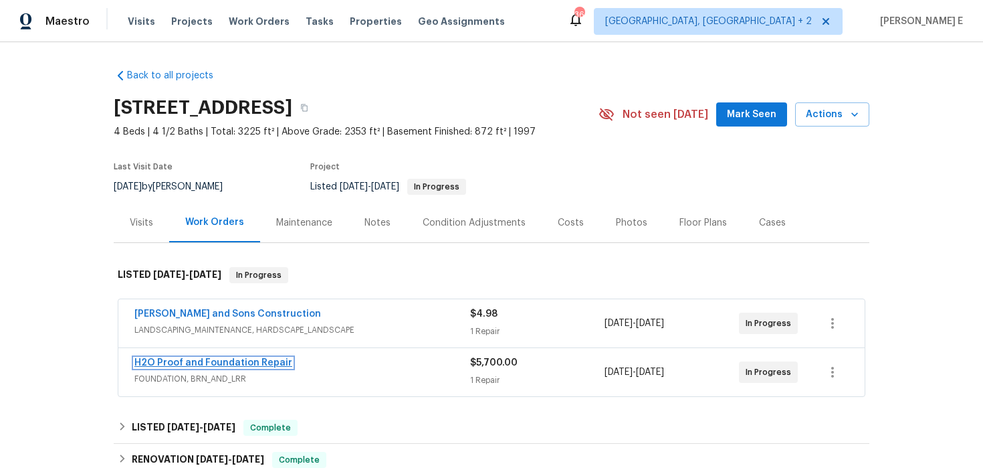
click at [233, 359] on link "H2O Proof and Foundation Repair" at bounding box center [213, 362] width 158 height 9
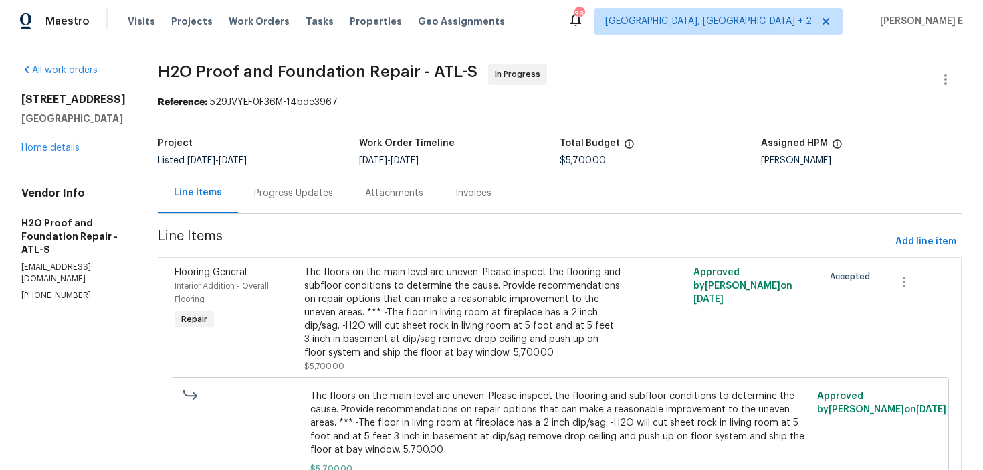
click at [283, 205] on div "Progress Updates" at bounding box center [293, 192] width 111 height 39
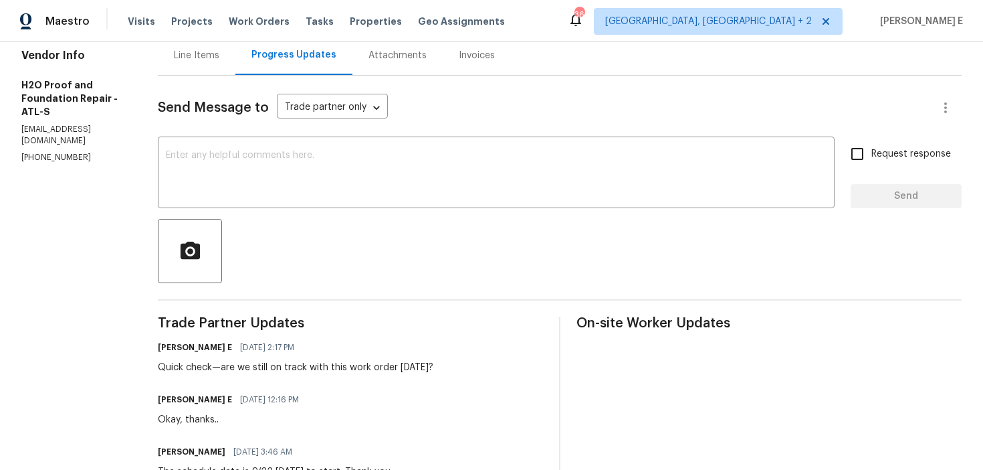
scroll to position [195, 0]
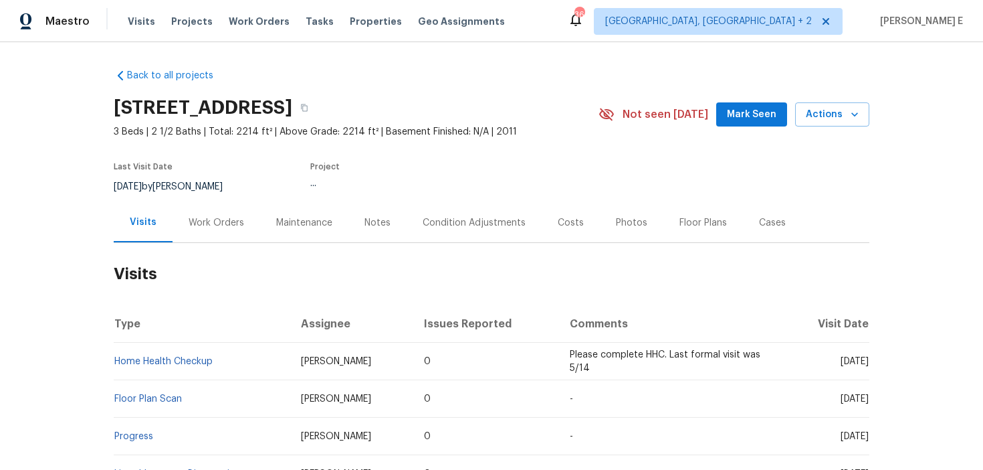
click at [221, 231] on div "Work Orders" at bounding box center [217, 222] width 88 height 39
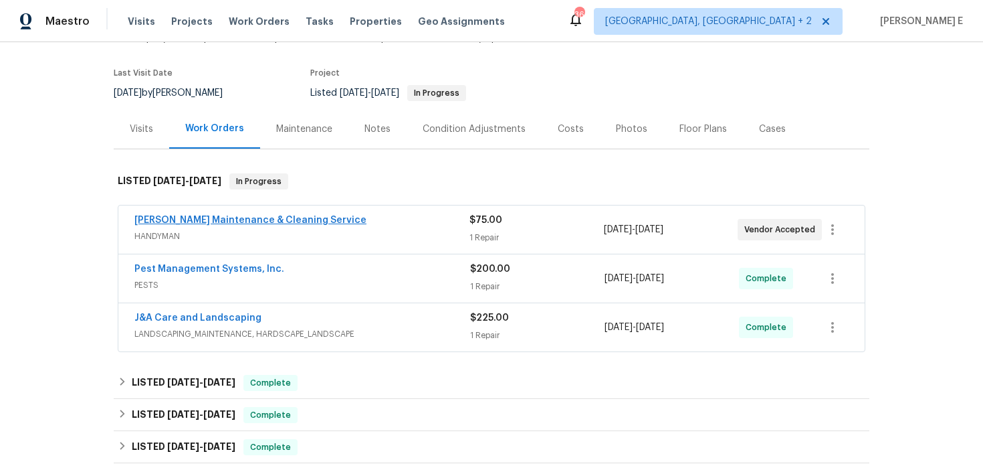
scroll to position [97, 0]
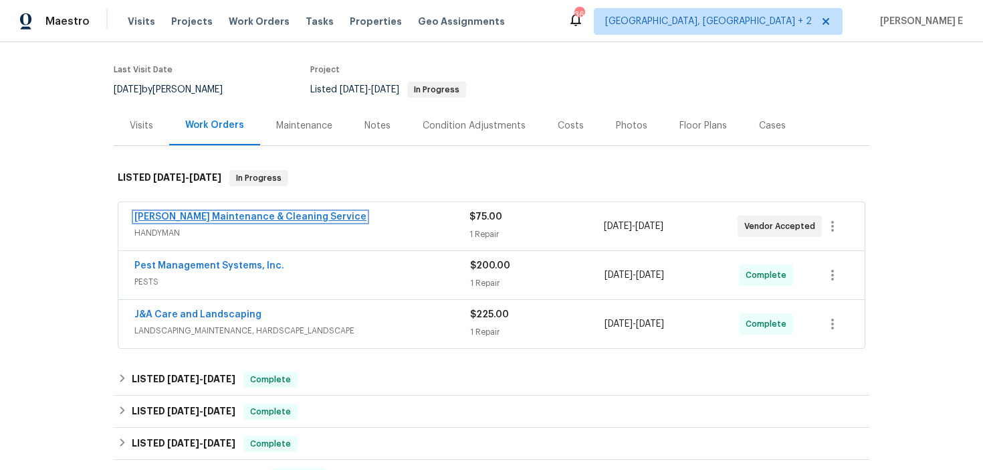
click at [284, 216] on link "[PERSON_NAME] Maintenance & Cleaning Service" at bounding box center [250, 216] width 232 height 9
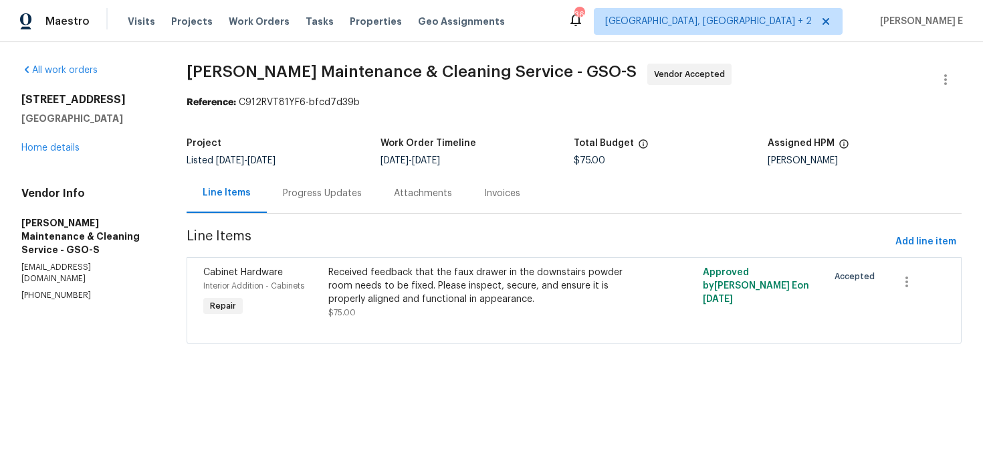
click at [337, 196] on div "Progress Updates" at bounding box center [322, 193] width 79 height 13
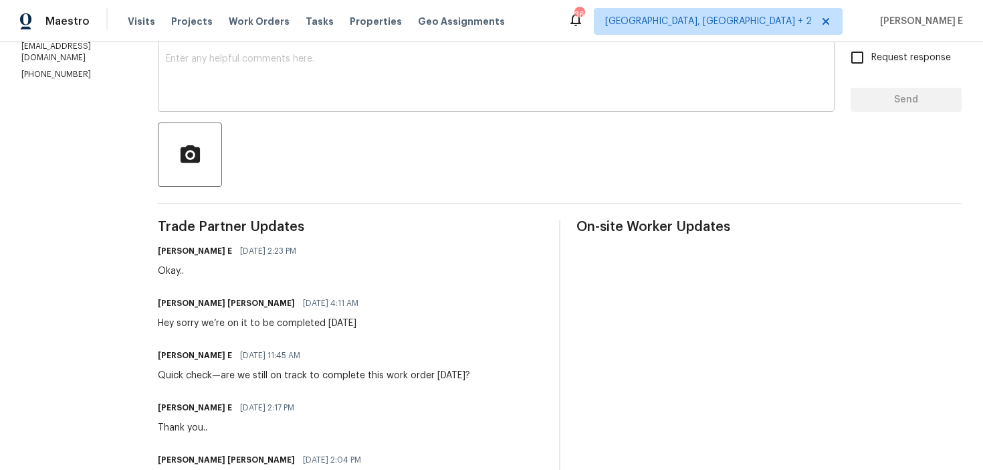
scroll to position [241, 0]
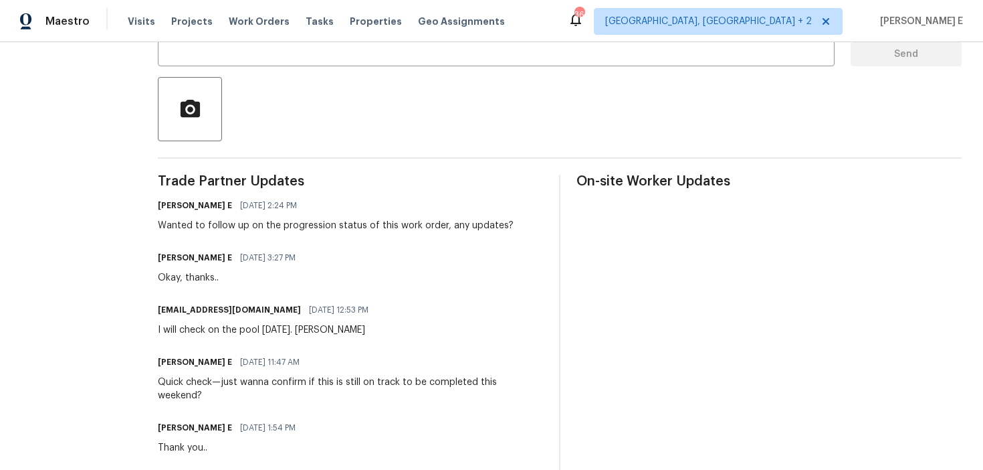
scroll to position [308, 0]
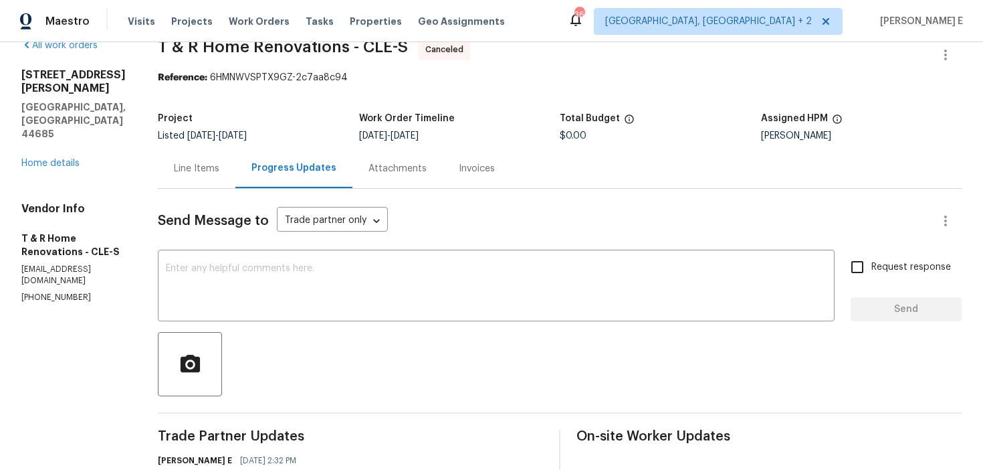
scroll to position [25, 0]
click at [57, 158] on link "Home details" at bounding box center [50, 162] width 58 height 9
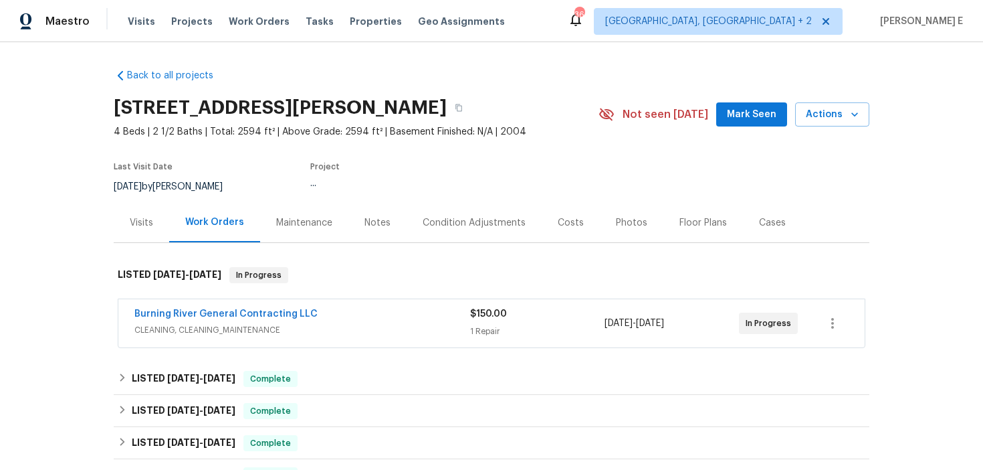
scroll to position [33, 0]
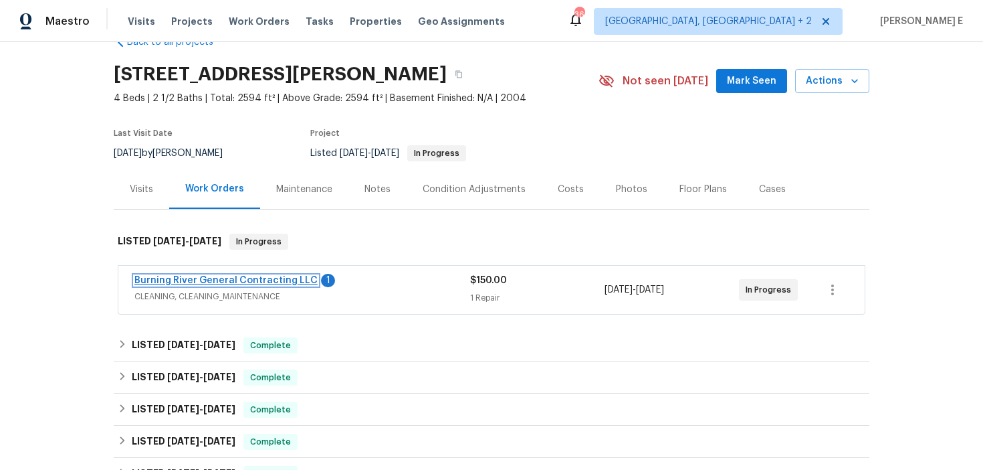
click at [210, 277] on link "Burning River General Contracting LLC" at bounding box center [225, 280] width 183 height 9
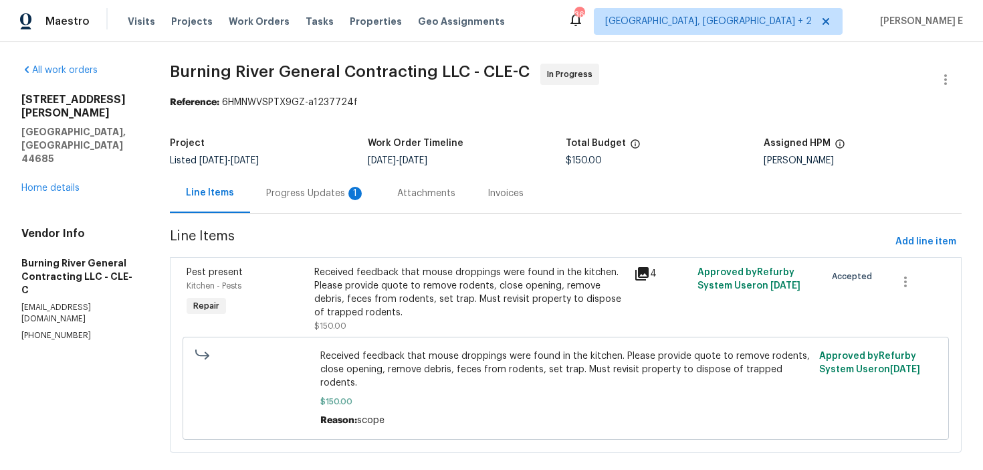
click at [363, 191] on div "Progress Updates 1" at bounding box center [315, 192] width 131 height 39
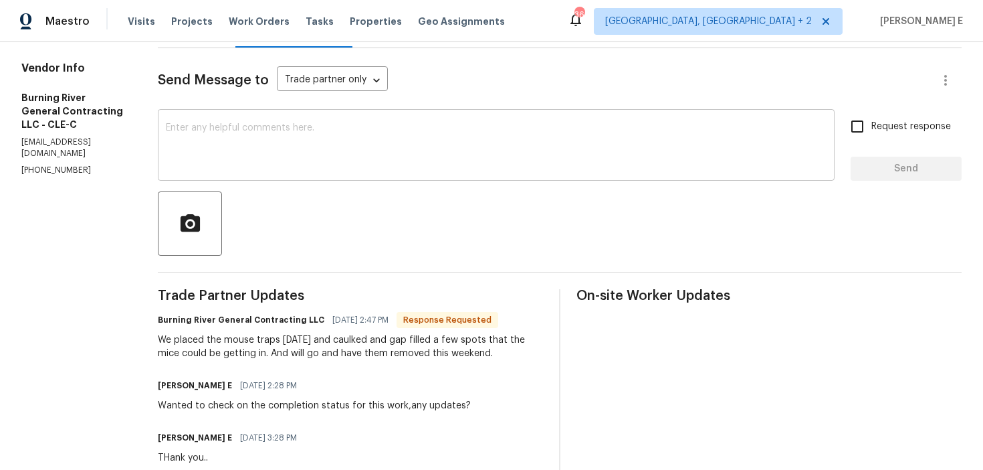
scroll to position [132, 0]
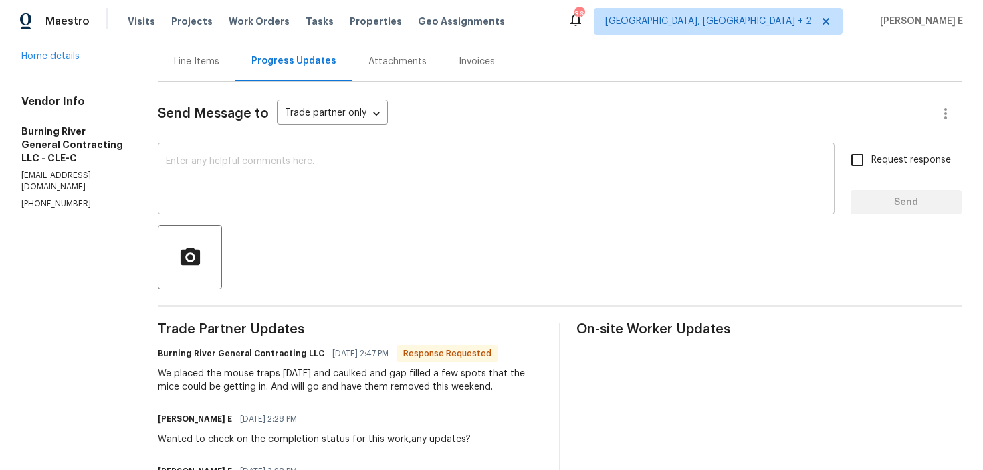
click at [427, 206] on div "x ​" at bounding box center [496, 180] width 677 height 68
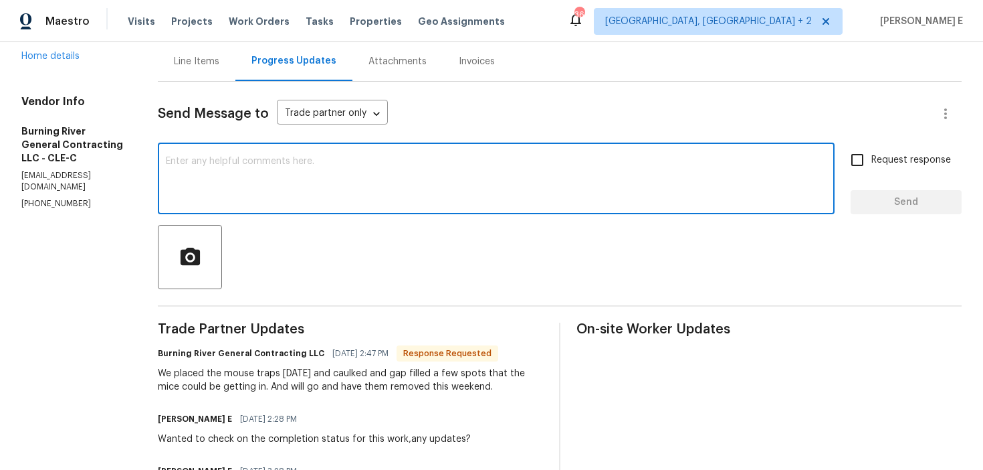
type textarea "Y"
type textarea "Thank you.."
click at [919, 203] on span "Send" at bounding box center [907, 202] width 90 height 17
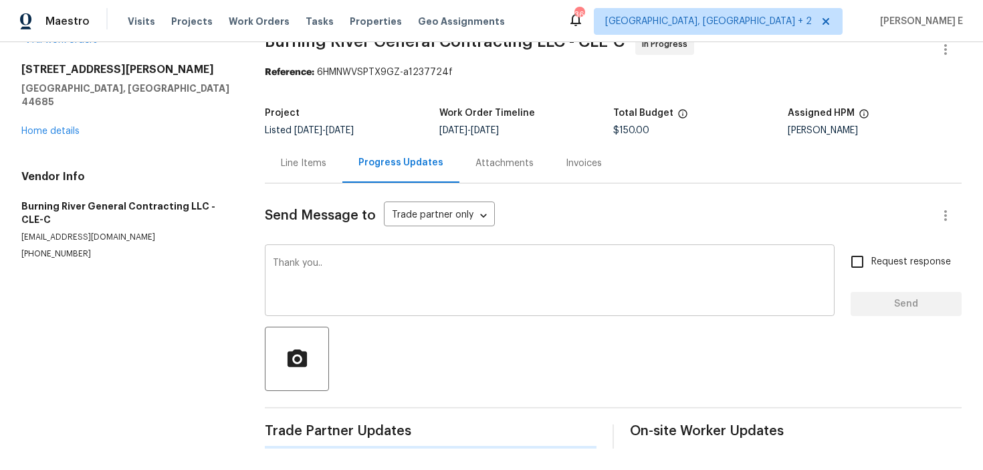
scroll to position [0, 0]
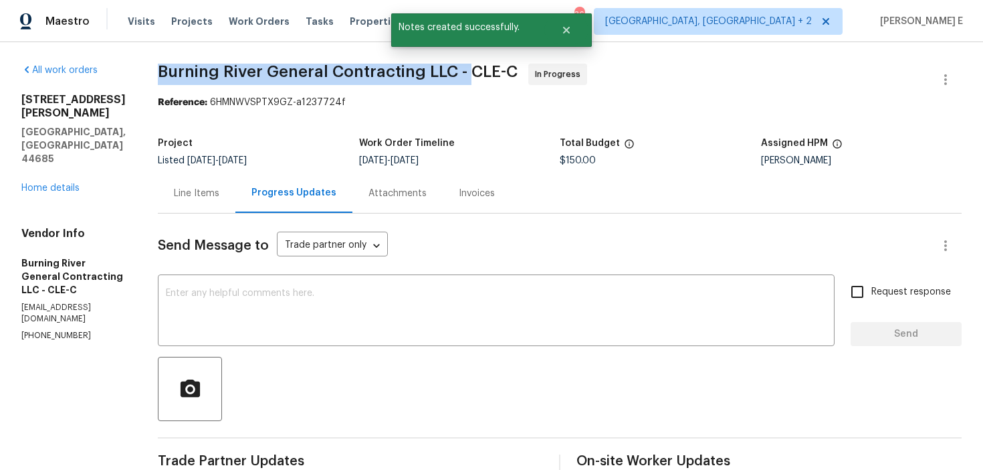
drag, startPoint x: 159, startPoint y: 72, endPoint x: 470, endPoint y: 69, distance: 310.4
click at [470, 69] on span "Burning River General Contracting LLC - CLE-C" at bounding box center [338, 72] width 360 height 16
copy span "Burning River General Contracting LLC -"
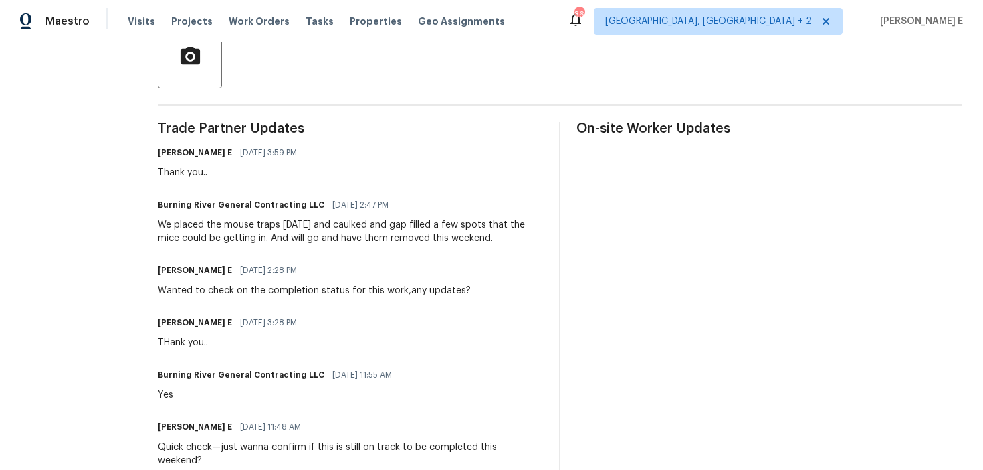
scroll to position [389, 0]
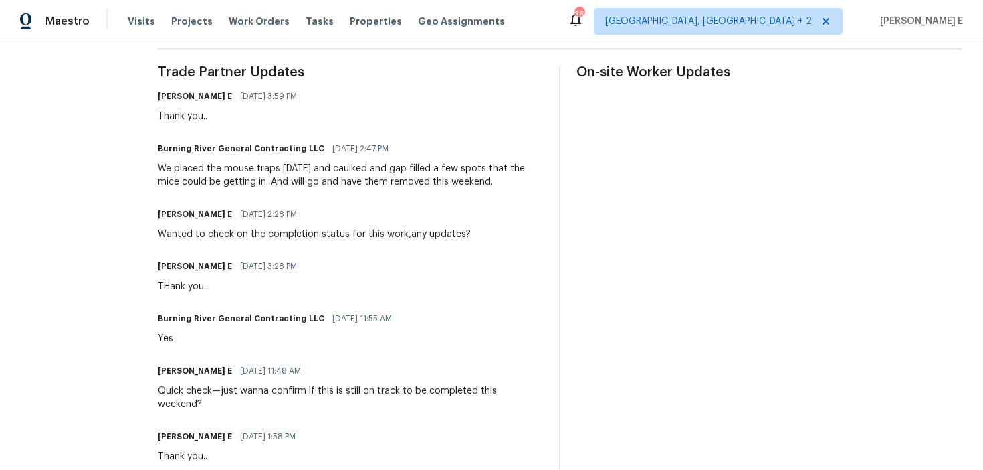
drag, startPoint x: 161, startPoint y: 169, endPoint x: 489, endPoint y: 186, distance: 328.2
click at [489, 186] on div "All work orders [STREET_ADDRESS][PERSON_NAME] Home details Vendor Info Burning …" at bounding box center [491, 260] width 983 height 1215
copy div "We placed the mouse traps [DATE] and caulked and gap filled a few spots that th…"
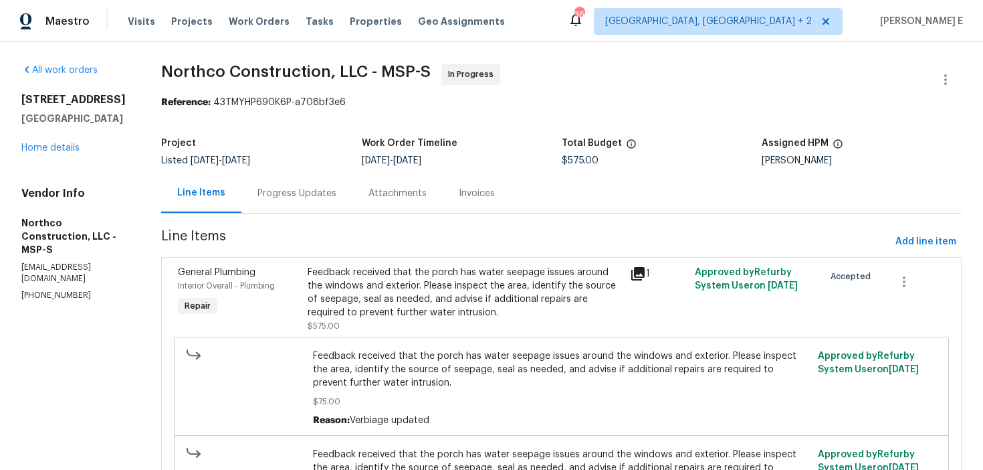
click at [316, 195] on div "Progress Updates" at bounding box center [297, 193] width 79 height 13
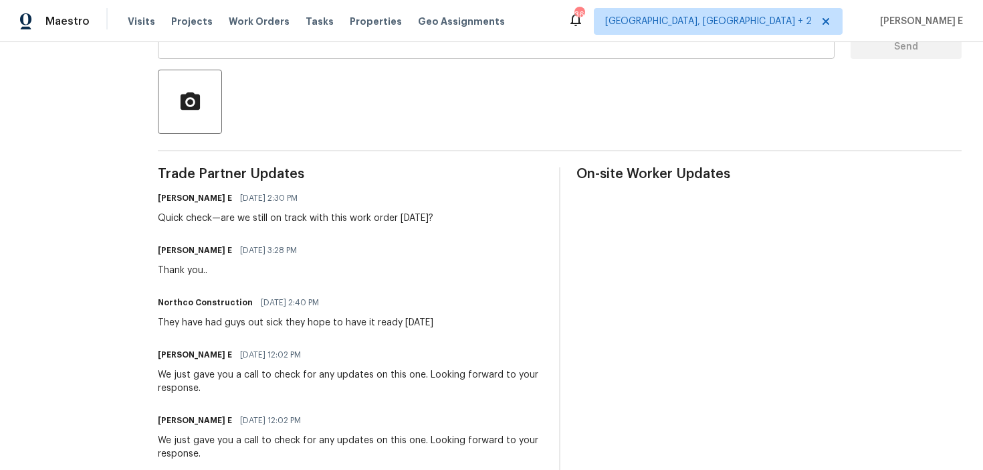
scroll to position [288, 0]
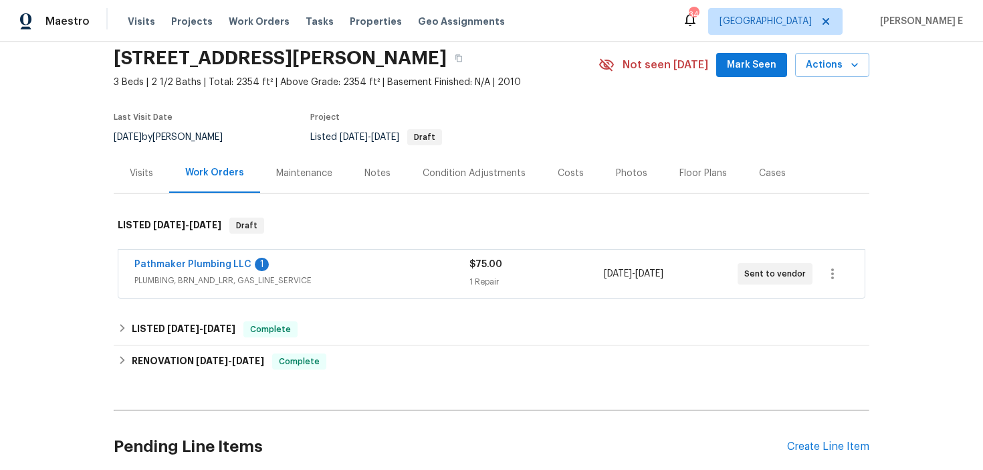
scroll to position [54, 0]
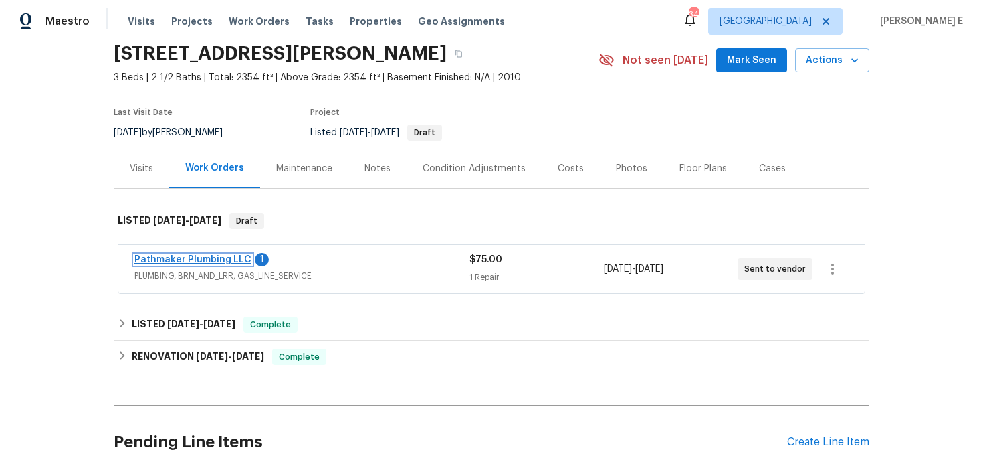
click at [211, 255] on link "Pathmaker Plumbing LLC" at bounding box center [192, 259] width 117 height 9
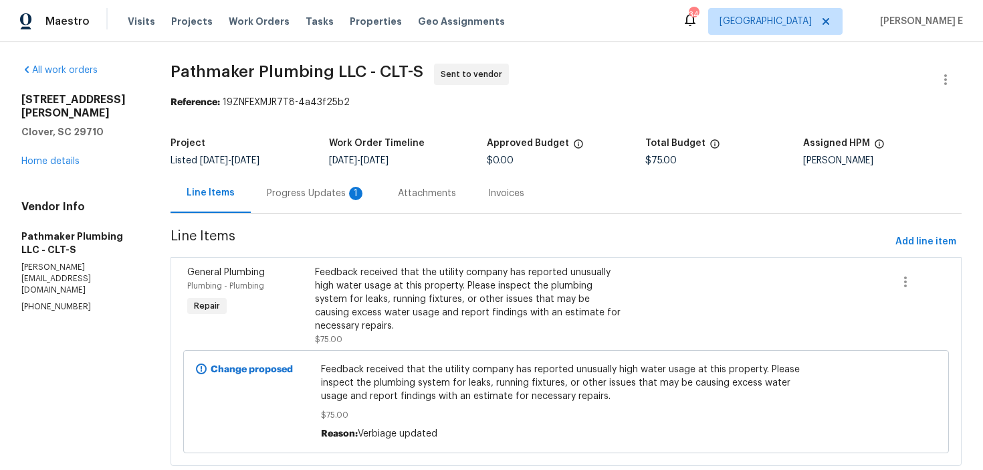
click at [309, 195] on div "Progress Updates 1" at bounding box center [316, 193] width 99 height 13
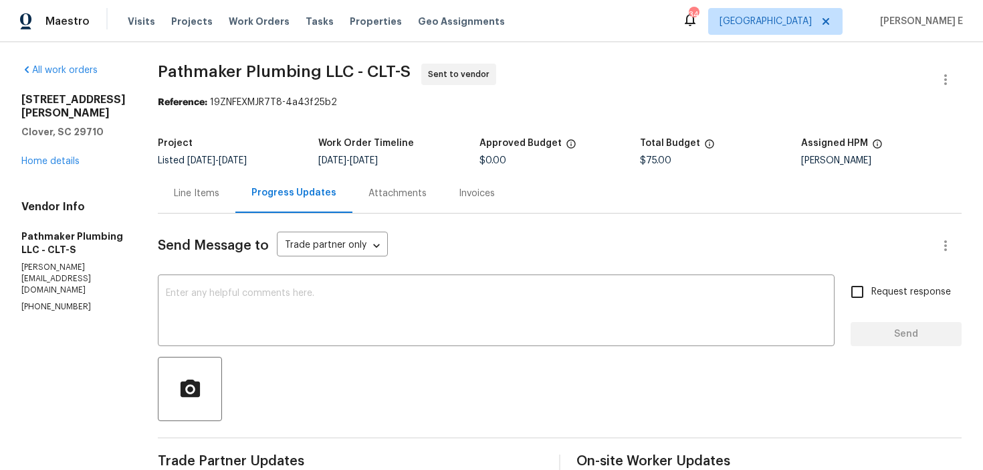
click at [925, 90] on span "Pathmaker Plumbing LLC - CLT-S Sent to vendor" at bounding box center [544, 80] width 772 height 32
click at [948, 82] on icon "button" at bounding box center [946, 80] width 16 height 16
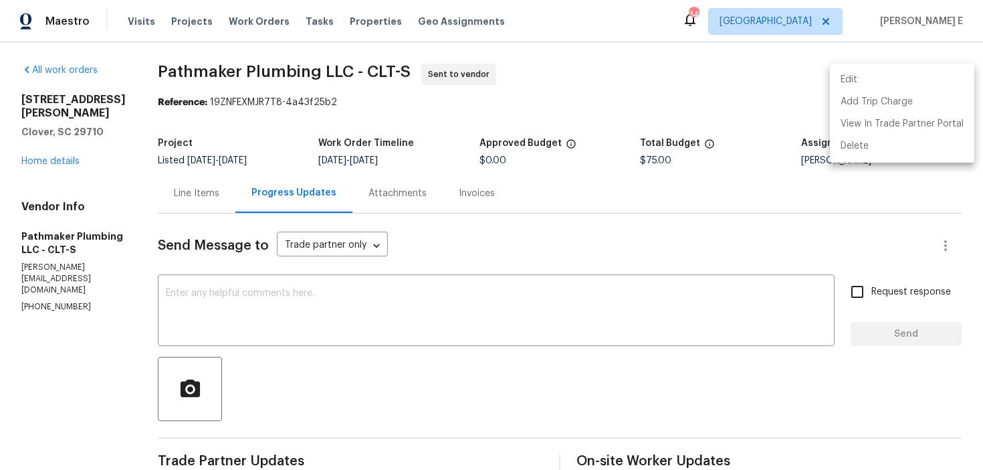
click at [860, 82] on li "Edit" at bounding box center [902, 80] width 144 height 22
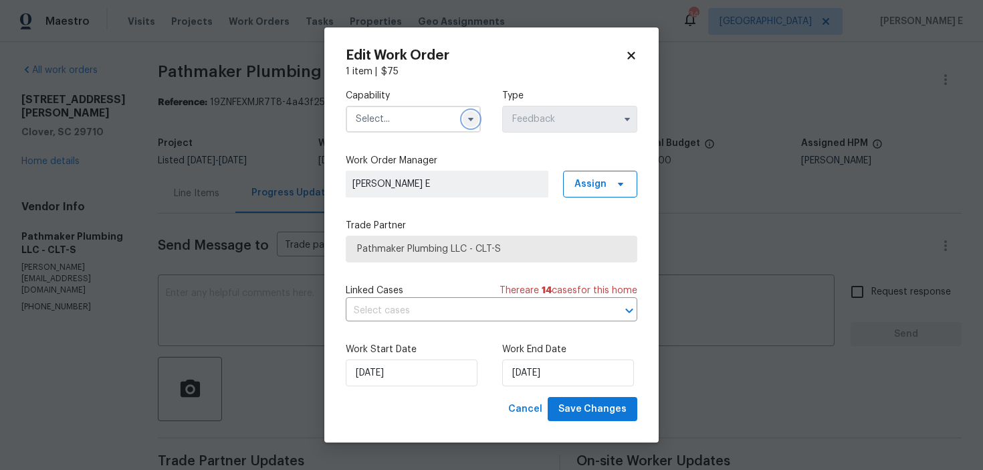
click at [466, 120] on icon "button" at bounding box center [471, 119] width 11 height 11
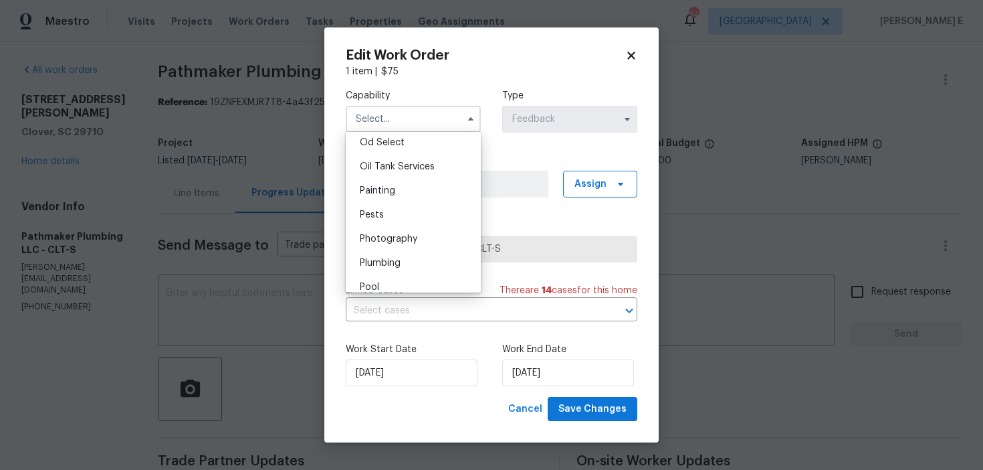
scroll to position [1115, 0]
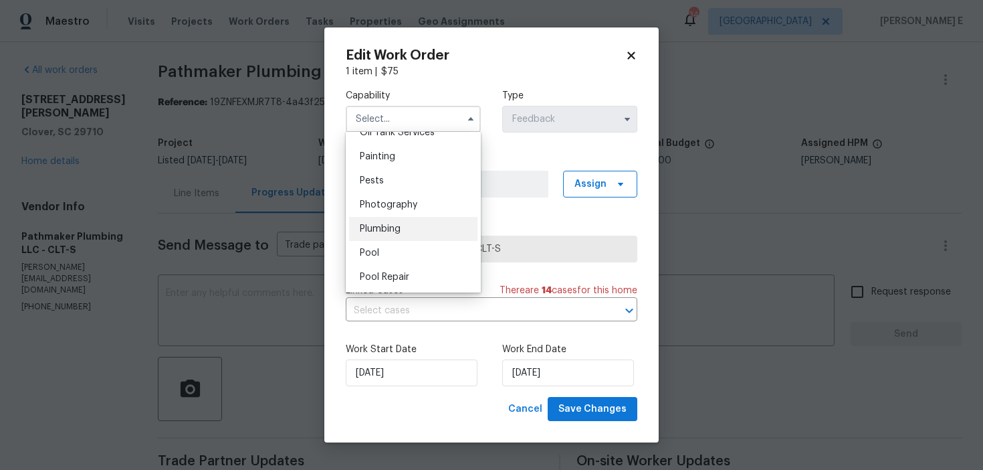
click at [421, 229] on div "Plumbing" at bounding box center [413, 229] width 128 height 24
type input "Plumbing"
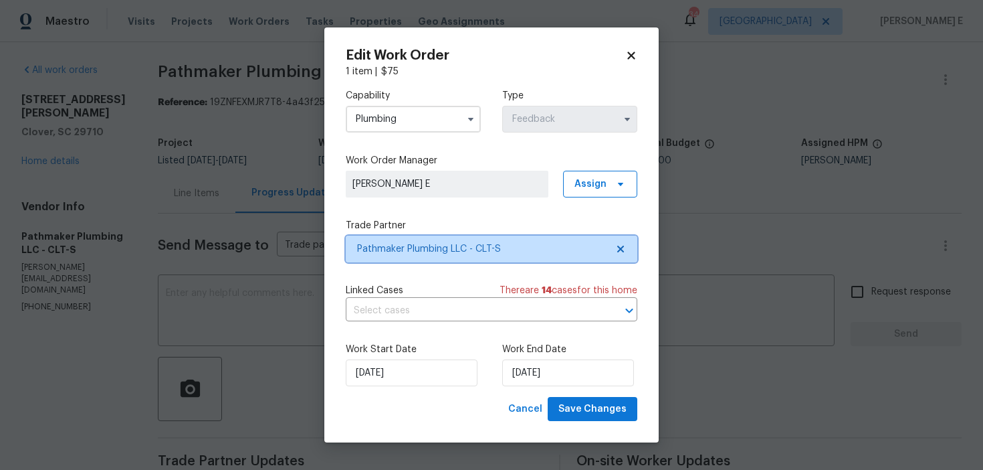
click at [413, 252] on span "Pathmaker Plumbing LLC - CLT-S" at bounding box center [482, 248] width 250 height 13
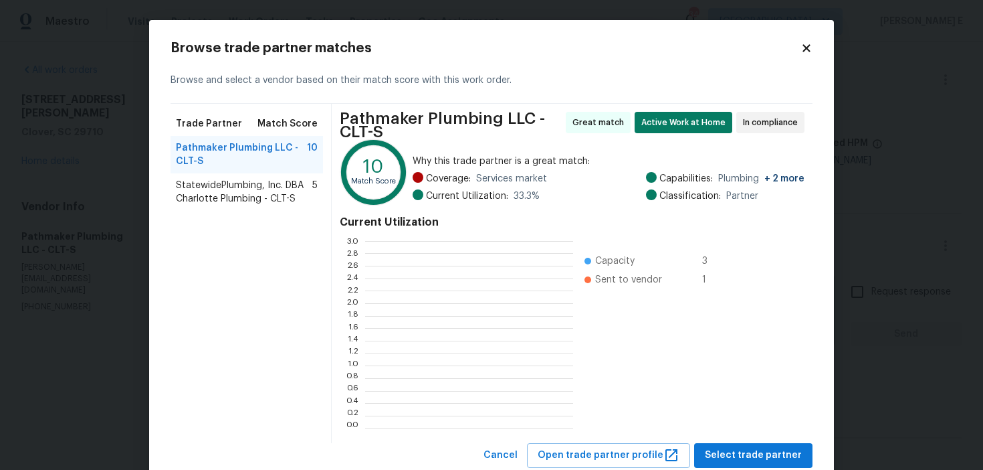
scroll to position [187, 208]
click at [858, 173] on body "Maestro Visits Projects Work Orders Tasks Properties Geo Assignments 34 Dallas …" at bounding box center [491, 235] width 983 height 470
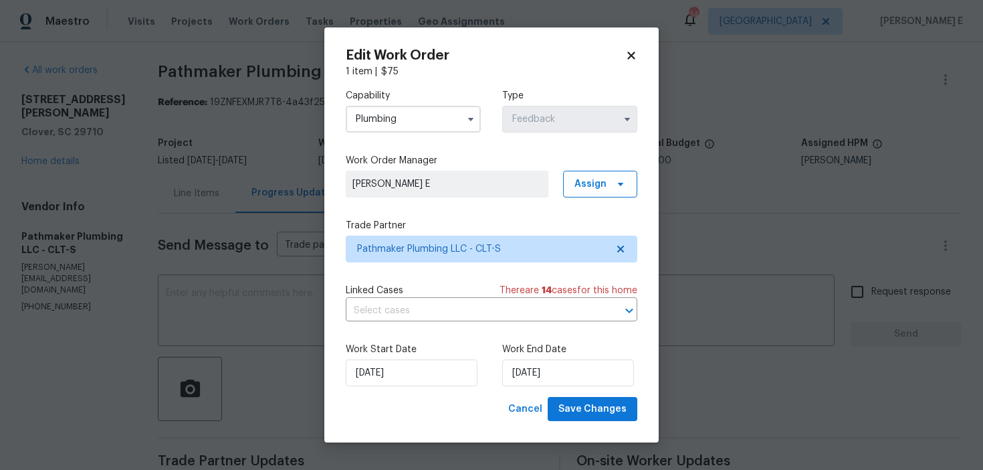
click at [730, 167] on body "Maestro Visits Projects Work Orders Tasks Properties Geo Assignments 34 Dallas …" at bounding box center [491, 235] width 983 height 470
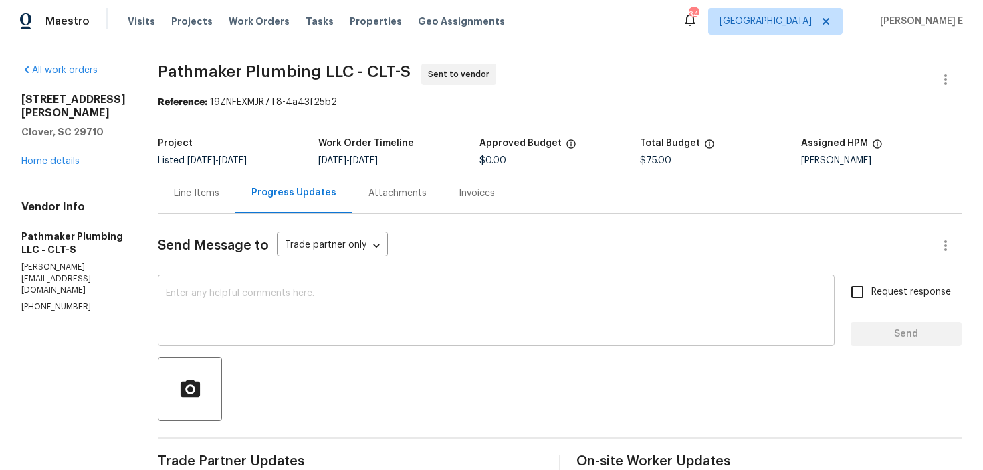
click at [373, 333] on textarea at bounding box center [496, 311] width 661 height 47
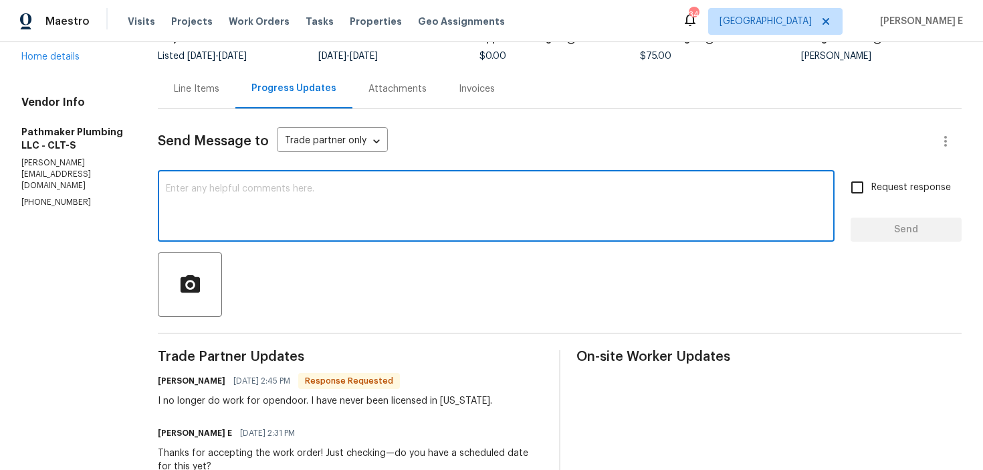
scroll to position [120, 0]
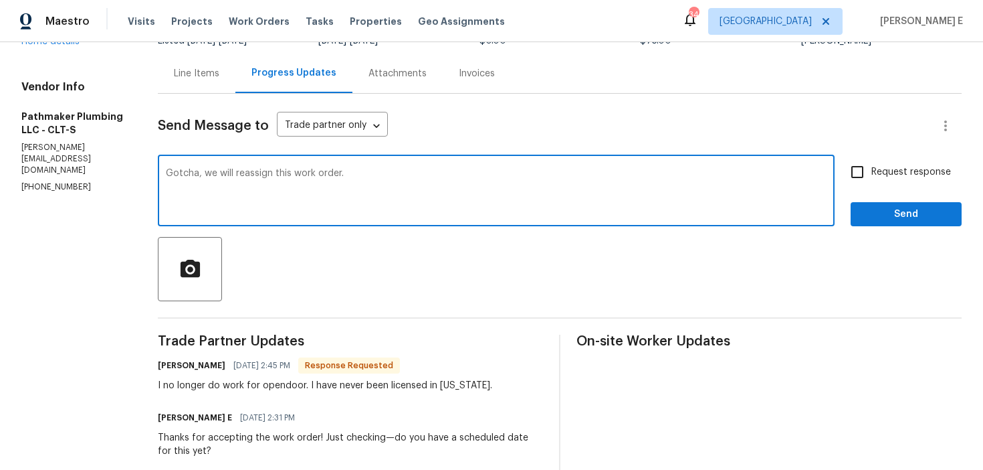
type textarea "Gotcha, we will reassign this work order."
click at [890, 175] on span "Request response" at bounding box center [912, 172] width 80 height 14
click at [872, 175] on input "Request response" at bounding box center [858, 172] width 28 height 28
checkbox input "true"
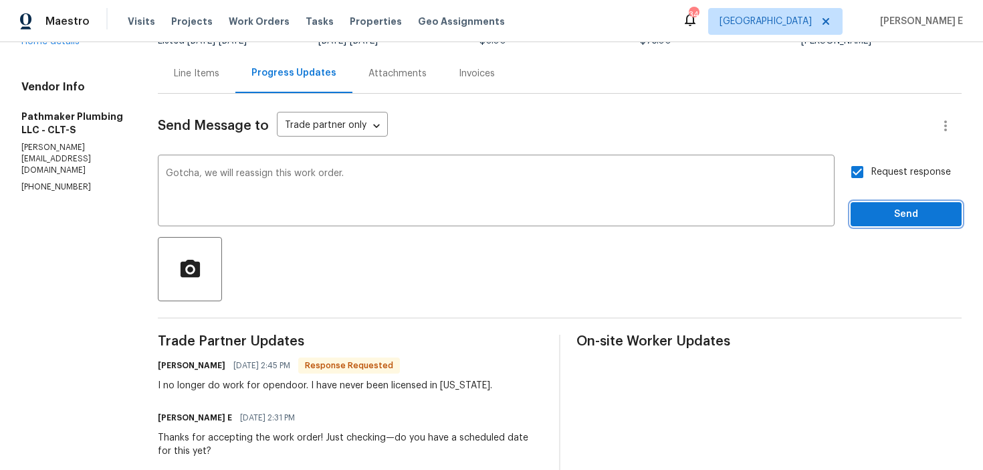
click at [888, 220] on span "Send" at bounding box center [907, 214] width 90 height 17
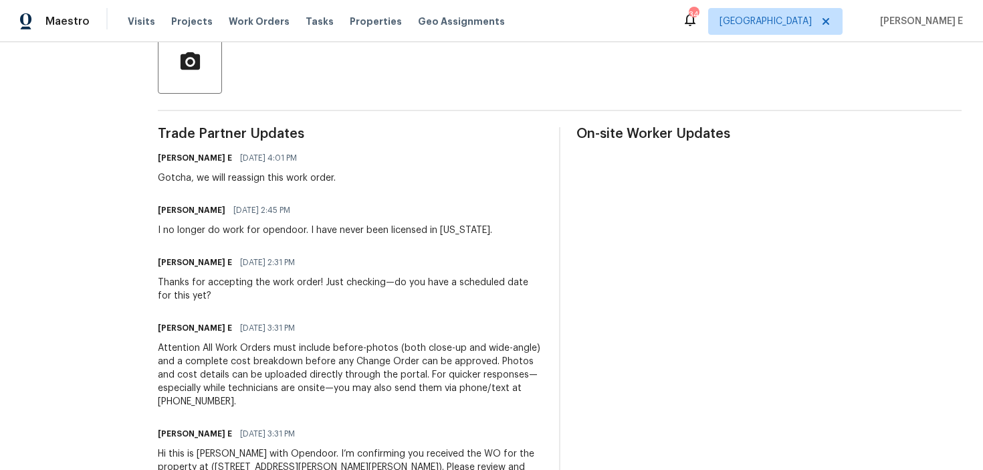
scroll to position [409, 0]
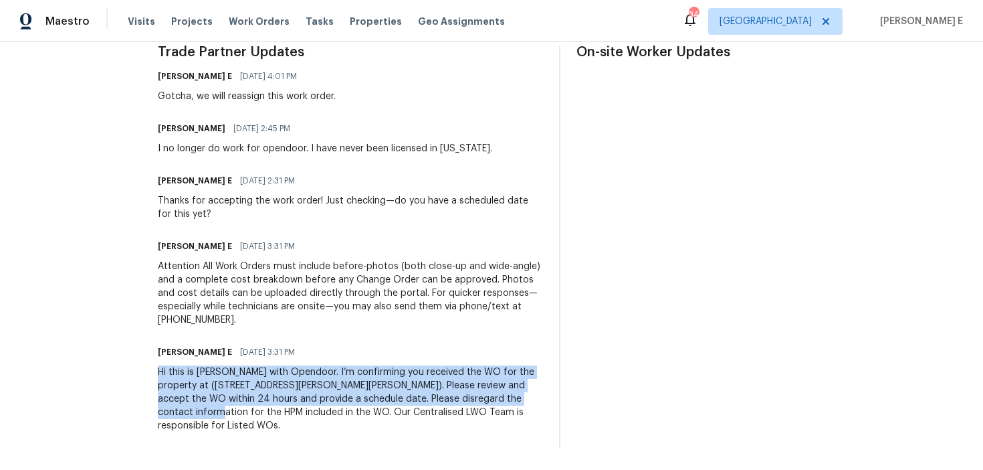
drag, startPoint x: 172, startPoint y: 373, endPoint x: 222, endPoint y: 441, distance: 84.2
click at [222, 441] on div "Trade Partner Updates Keerthana E 09/22/2025 4:01 PM Gotcha, we will reassign t…" at bounding box center [350, 246] width 385 height 403
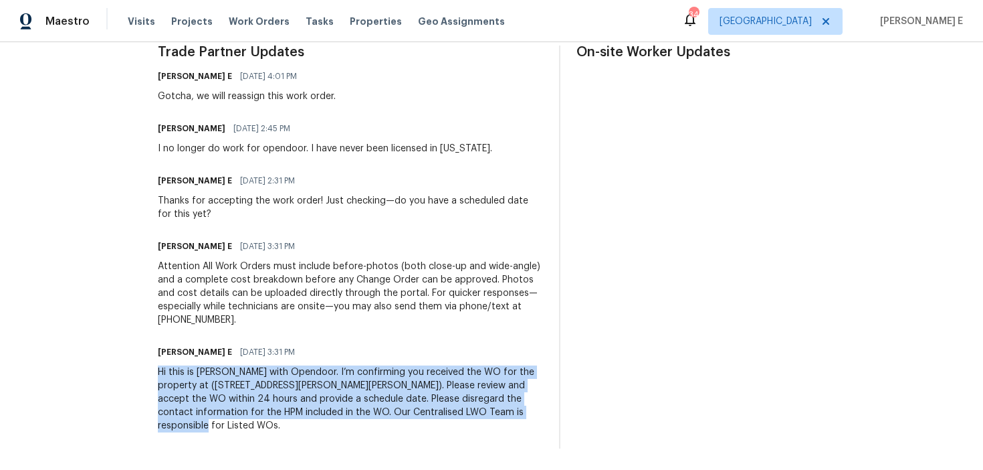
copy div "Hi this is Keerthana with Opendoor. I’m confirming you received the WO for the …"
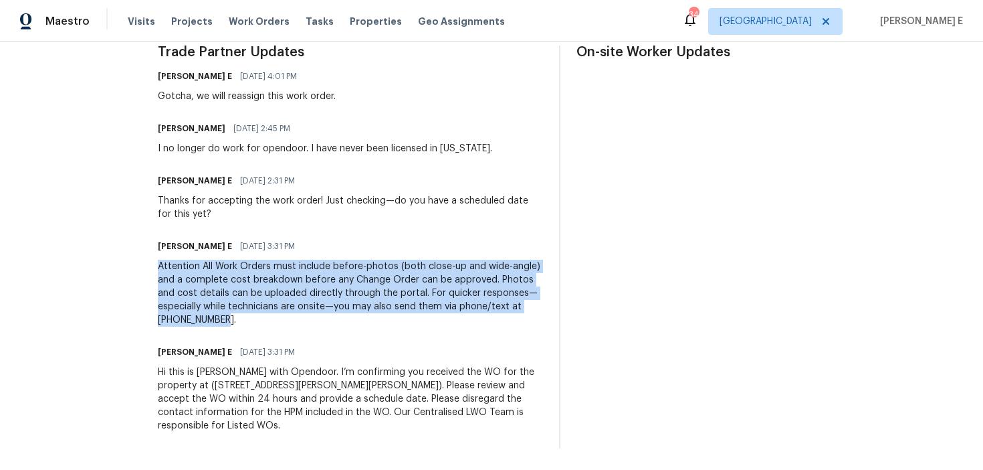
drag, startPoint x: 173, startPoint y: 266, endPoint x: 266, endPoint y: 322, distance: 108.3
click at [266, 322] on div "All work orders 7019 Sonja Dr Clover, SC 29710 Home details Vendor Info Pathmak…" at bounding box center [491, 51] width 983 height 836
copy div "Attention All Work Orders must include before-photos (both close-up and wide-an…"
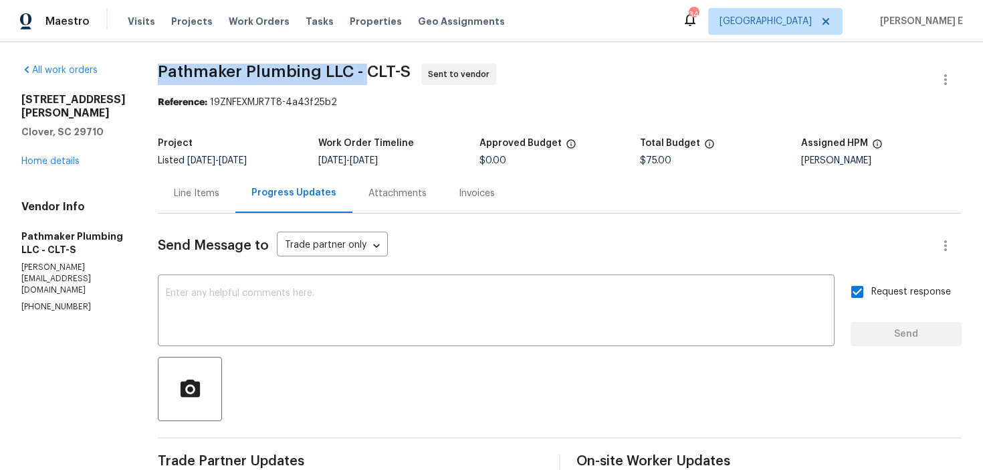
drag, startPoint x: 172, startPoint y: 66, endPoint x: 379, endPoint y: 69, distance: 206.7
click at [379, 69] on span "Pathmaker Plumbing LLC - CLT-S" at bounding box center [284, 72] width 253 height 16
copy span "Pathmaker Plumbing LLC -"
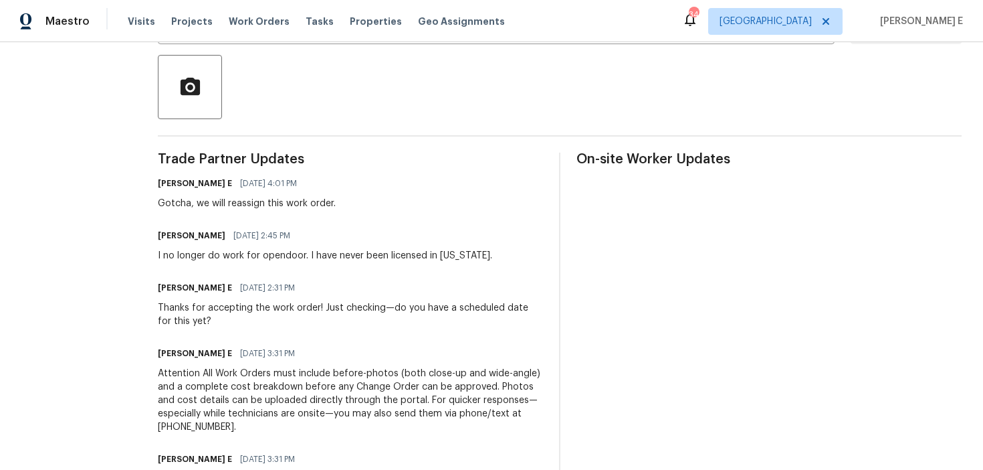
scroll to position [310, 0]
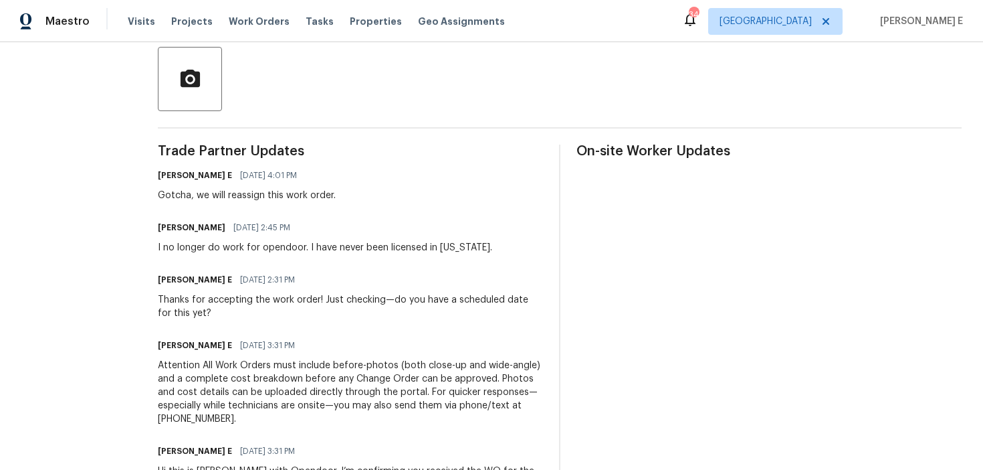
click at [191, 250] on div "I no longer do work for opendoor. I have never been licensed in south Carolina." at bounding box center [325, 247] width 334 height 13
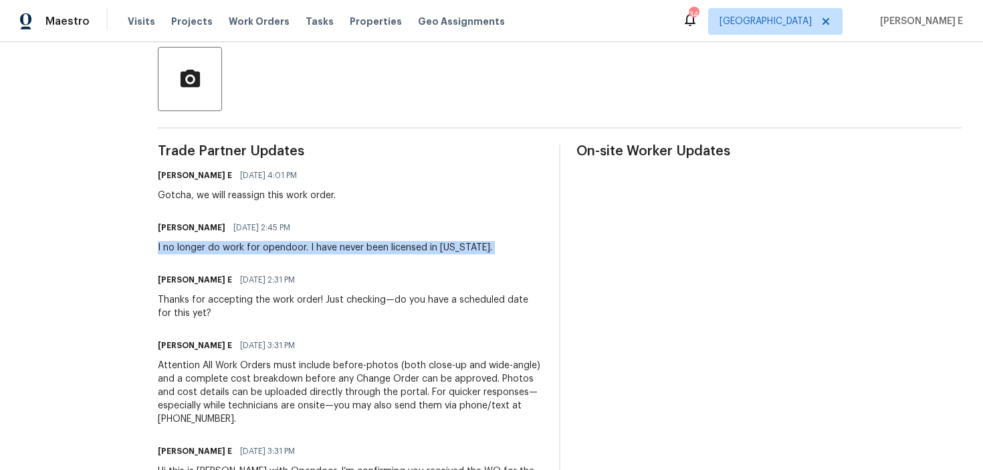
copy div "I no longer do work for opendoor. I have never been licensed in south Carolina."
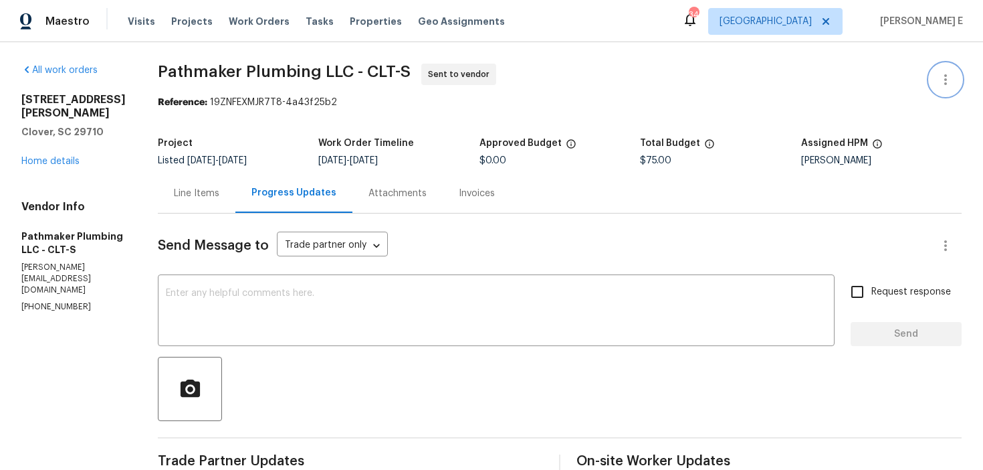
click at [941, 88] on button "button" at bounding box center [946, 80] width 32 height 32
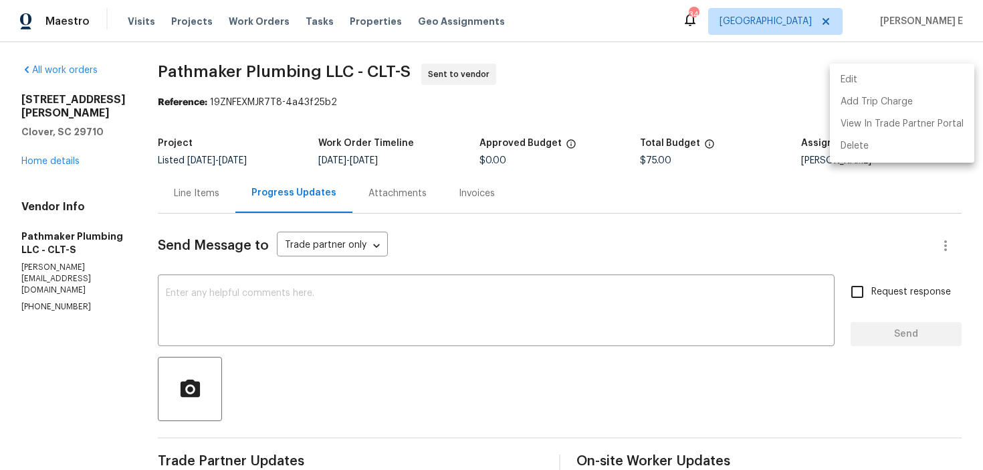
click at [866, 80] on li "Edit" at bounding box center [902, 80] width 144 height 22
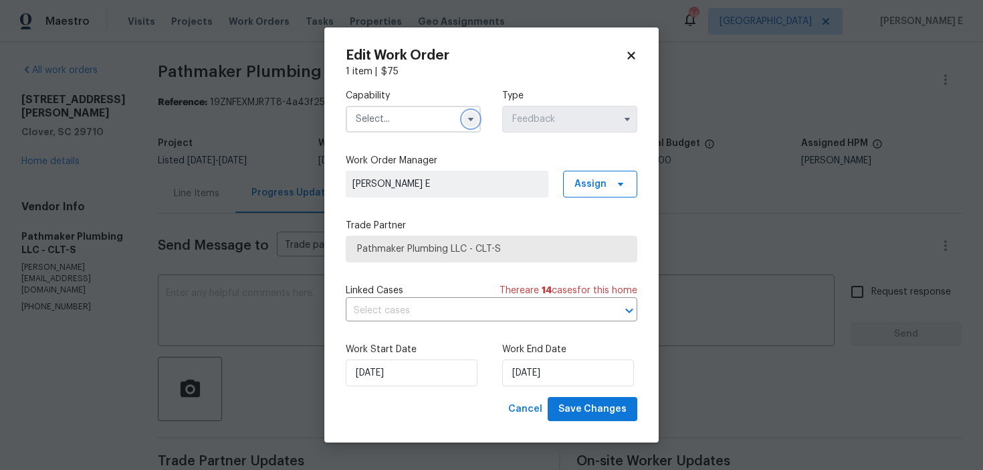
click at [467, 126] on button "button" at bounding box center [471, 119] width 16 height 16
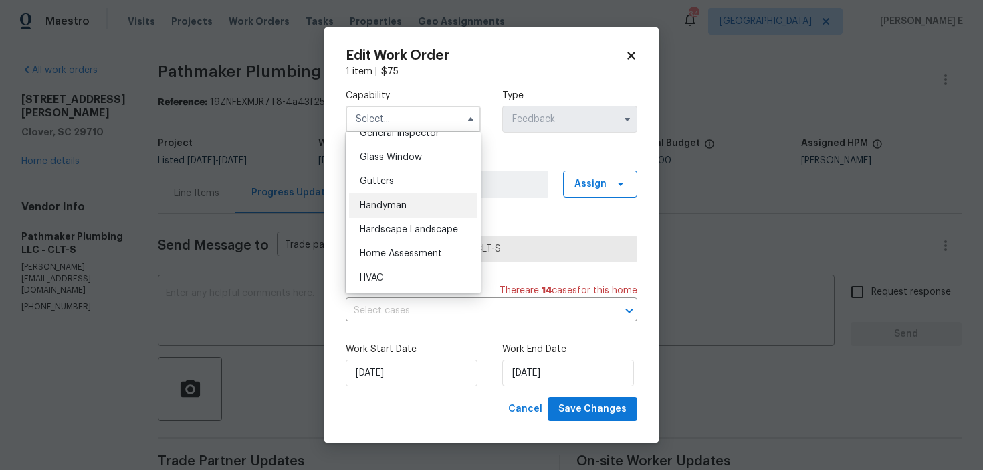
scroll to position [679, 0]
click at [405, 208] on span "Handyman" at bounding box center [383, 203] width 47 height 9
type input "Handyman"
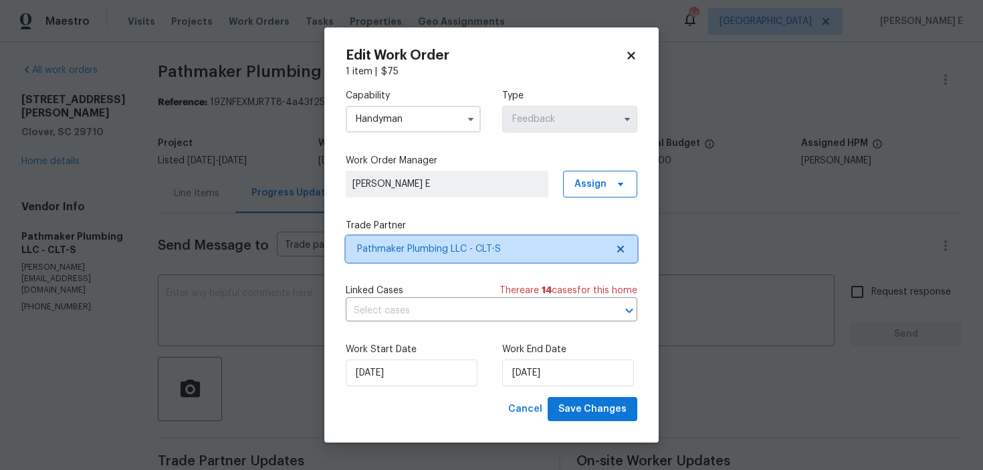
click at [399, 261] on span "Pathmaker Plumbing LLC - CLT-S" at bounding box center [492, 248] width 292 height 27
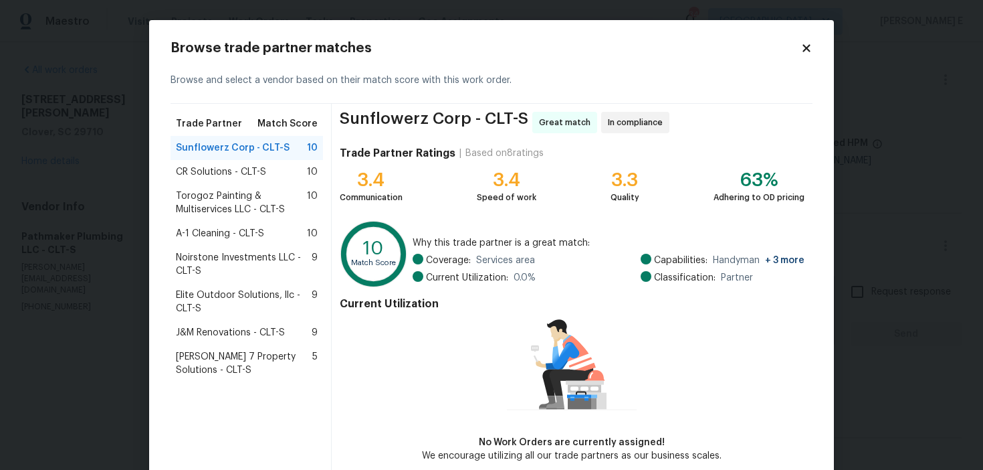
scroll to position [66, 0]
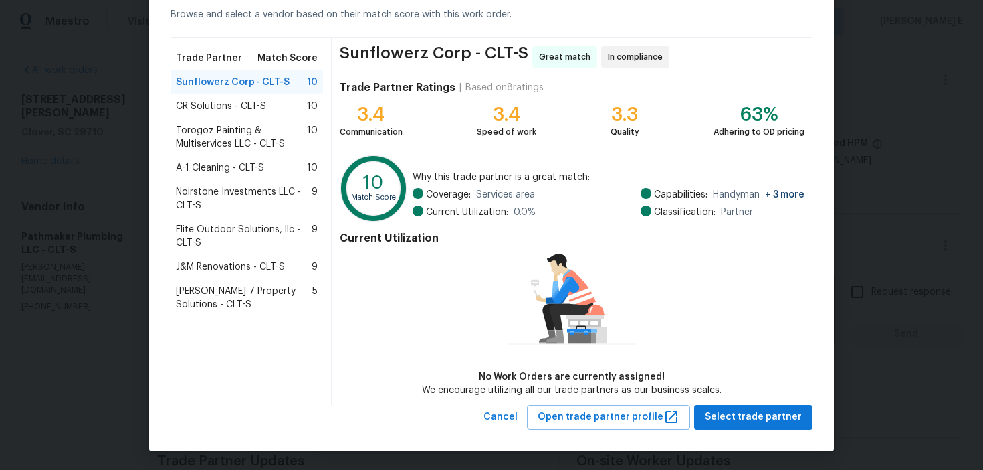
click at [212, 149] on span "Torogoz Painting & Multiservices LLC - CLT-S" at bounding box center [241, 137] width 131 height 27
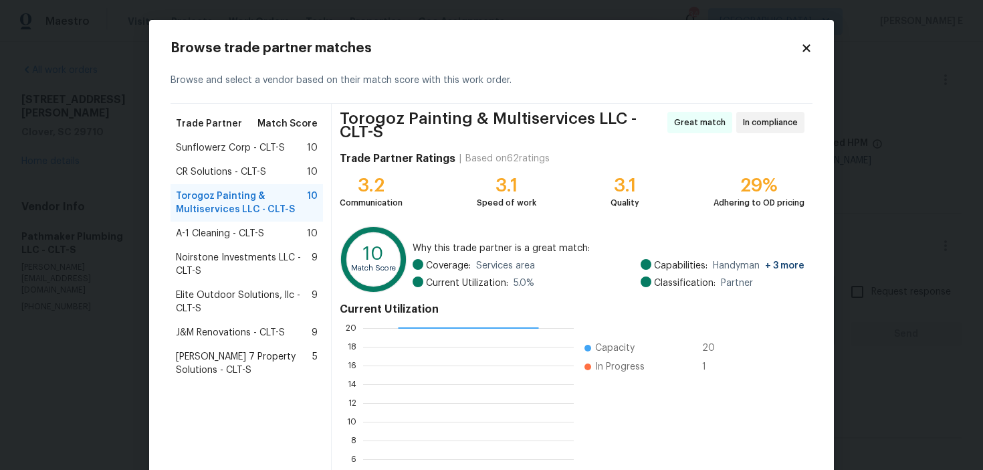
scroll to position [126, 0]
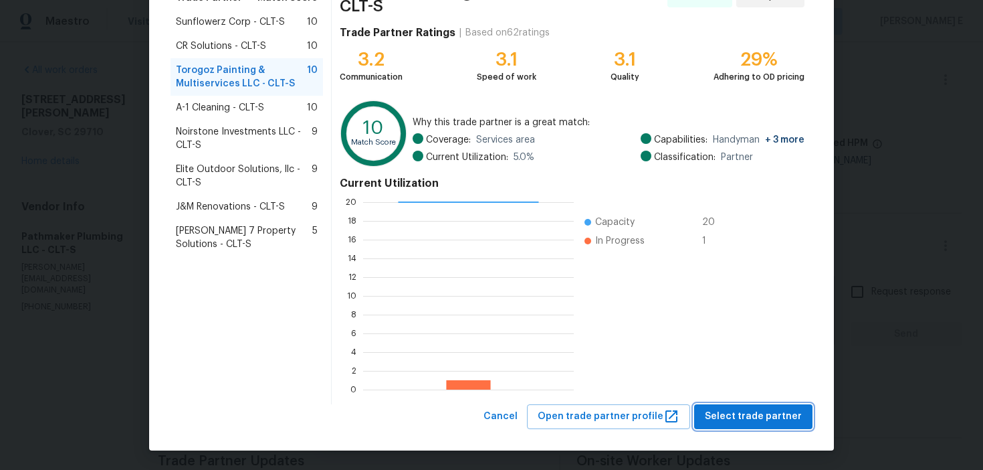
click at [716, 417] on span "Select trade partner" at bounding box center [753, 416] width 97 height 17
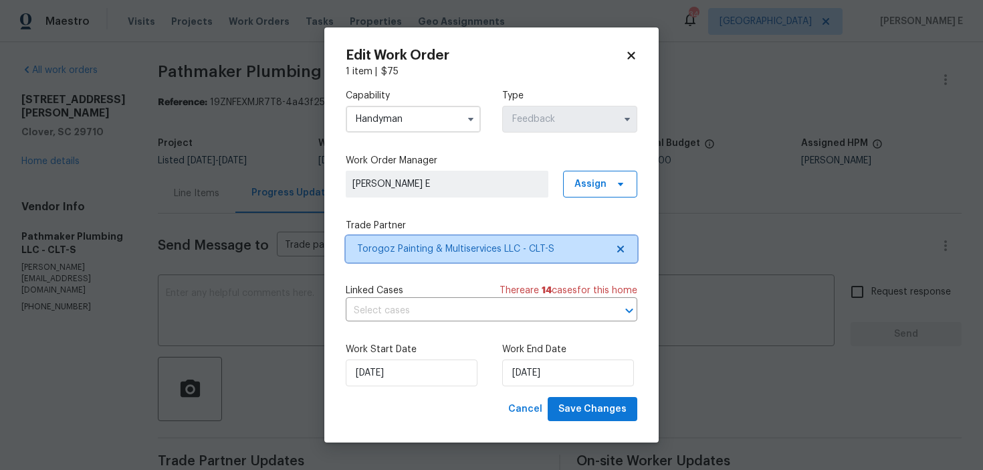
scroll to position [0, 0]
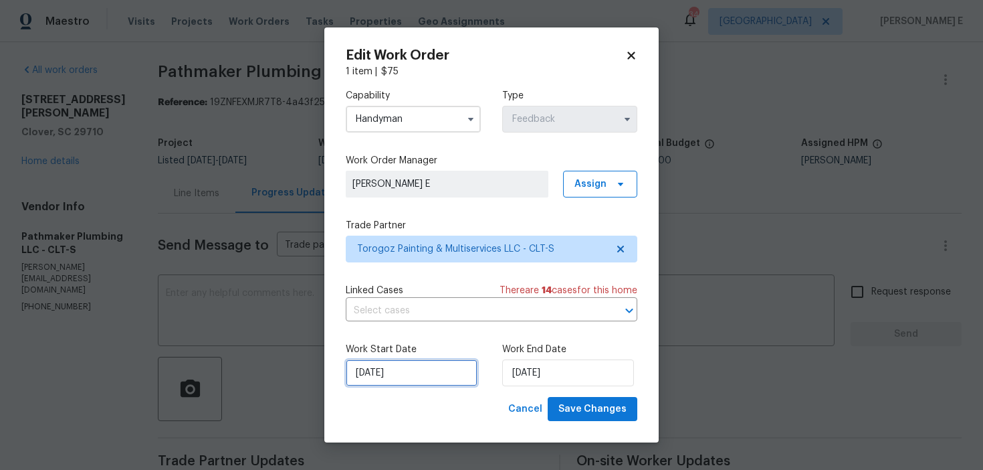
click at [385, 365] on input "[DATE]" at bounding box center [412, 372] width 132 height 27
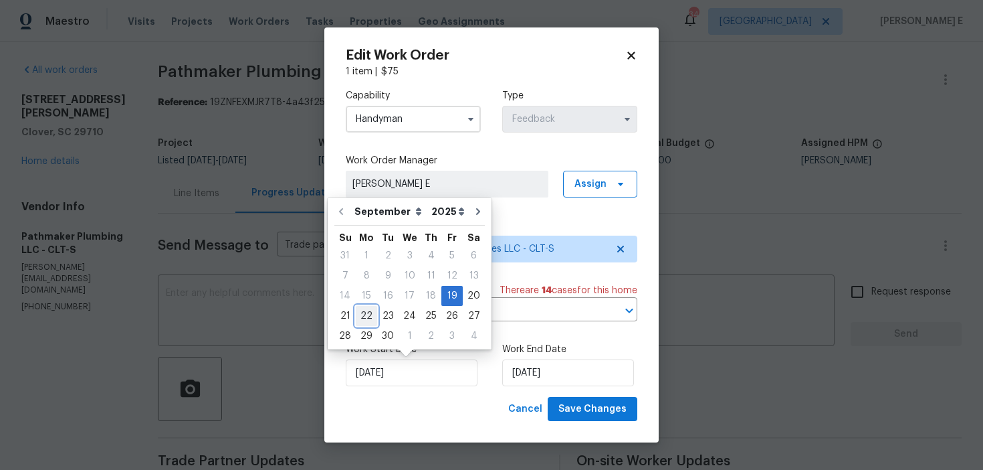
click at [364, 316] on div "22" at bounding box center [366, 315] width 21 height 19
type input "[DATE]"
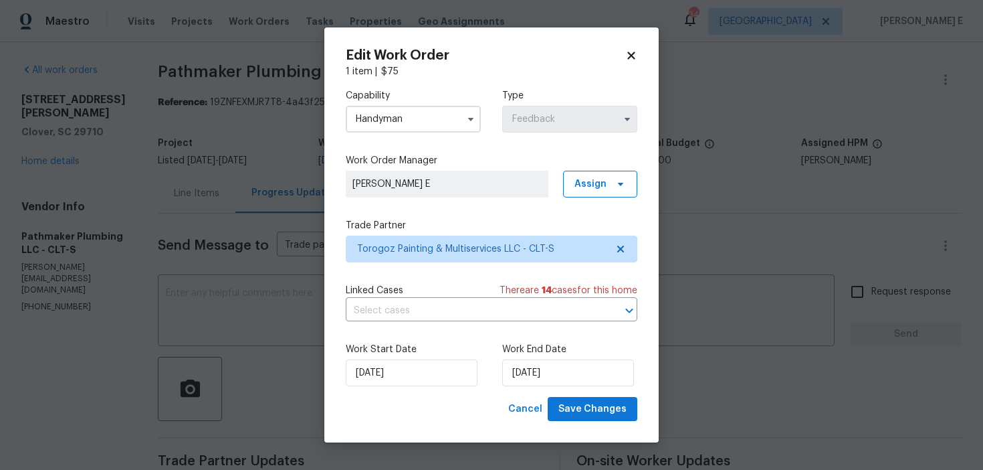
click at [528, 349] on label "Work End Date" at bounding box center [569, 349] width 135 height 13
click at [520, 366] on input "[DATE]" at bounding box center [568, 372] width 132 height 27
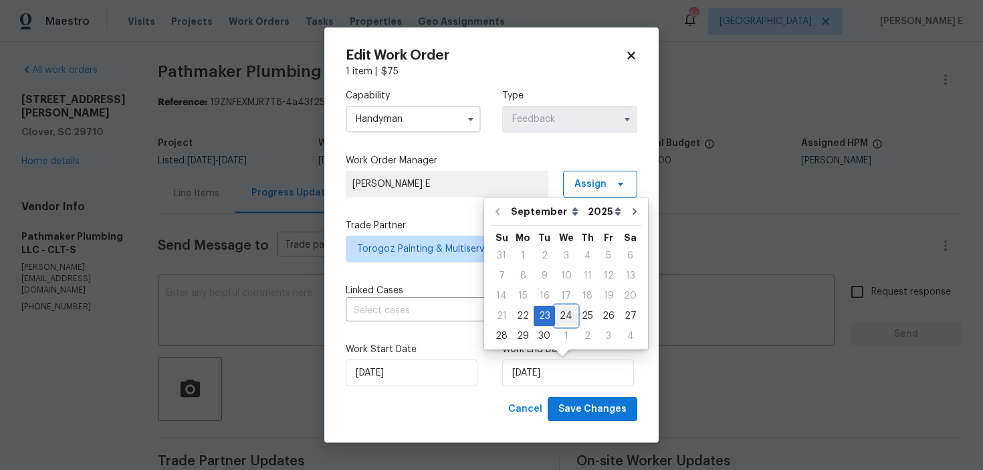
click at [562, 310] on div "24" at bounding box center [566, 315] width 22 height 19
type input "[DATE]"
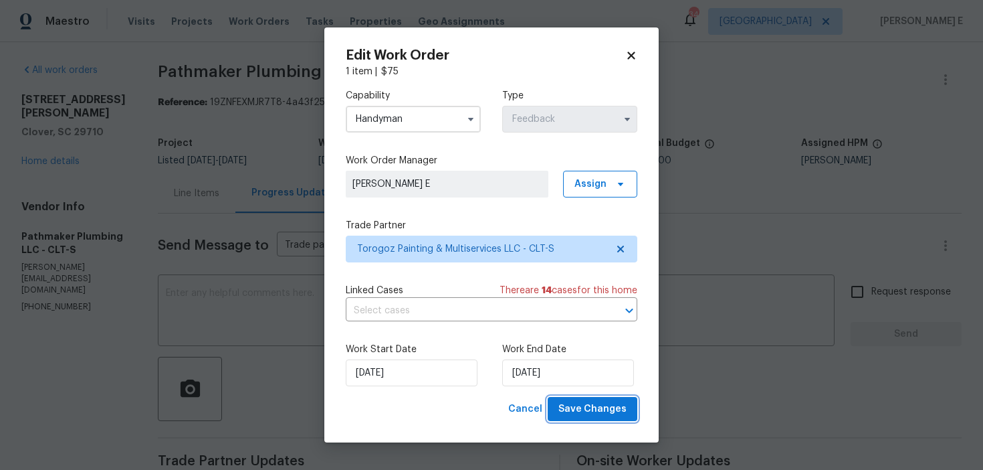
click at [605, 414] on span "Save Changes" at bounding box center [593, 409] width 68 height 17
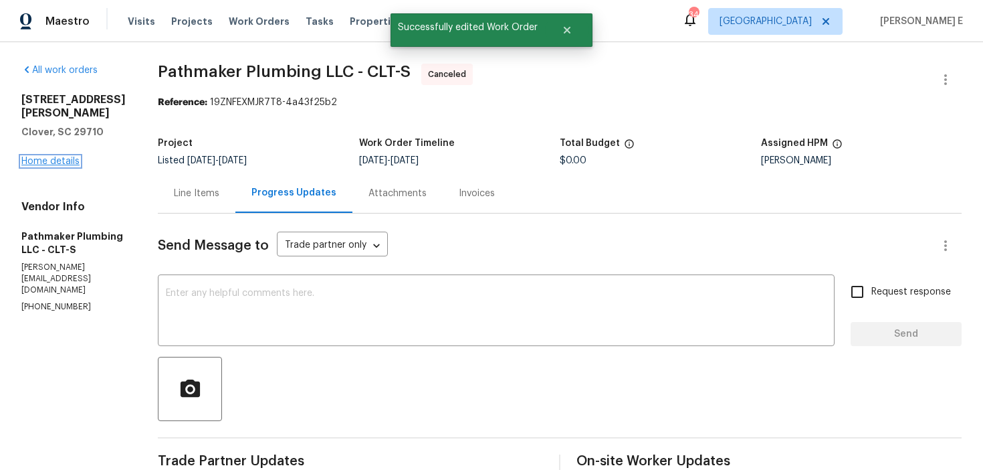
click at [43, 157] on link "Home details" at bounding box center [50, 161] width 58 height 9
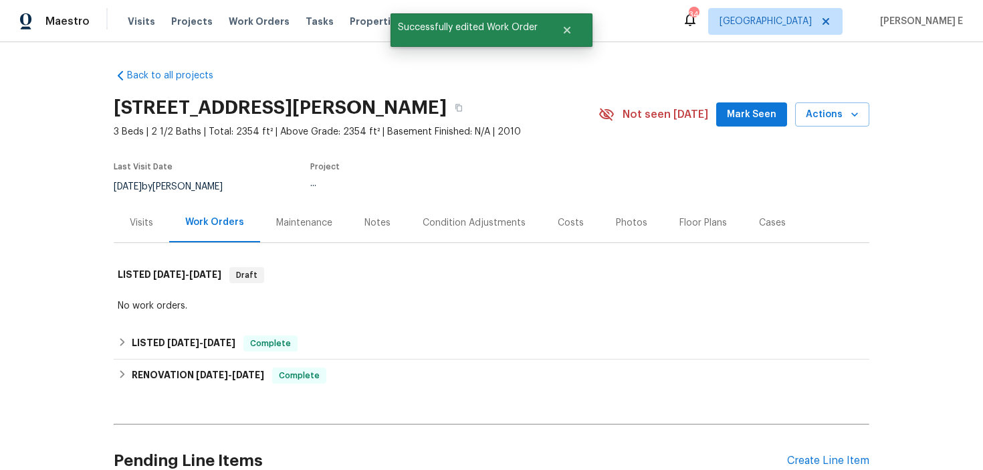
scroll to position [77, 0]
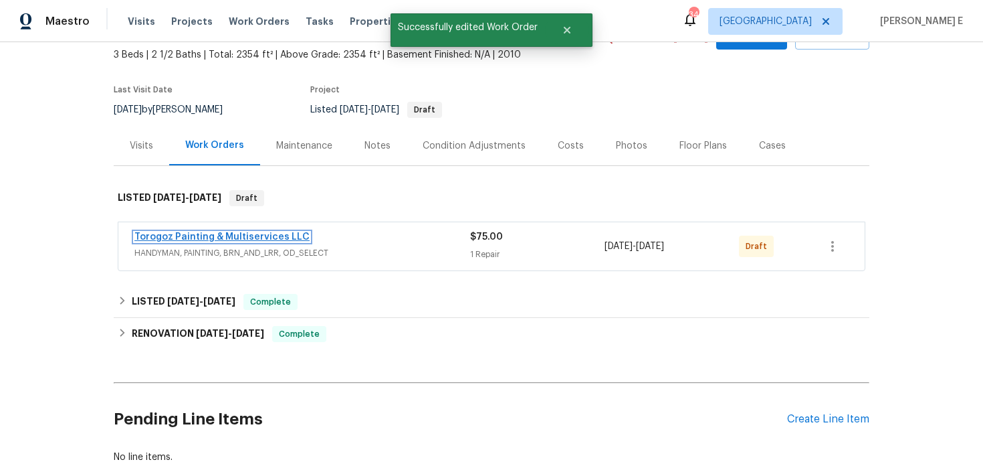
click at [186, 233] on link "Torogoz Painting & Multiservices LLC" at bounding box center [221, 236] width 175 height 9
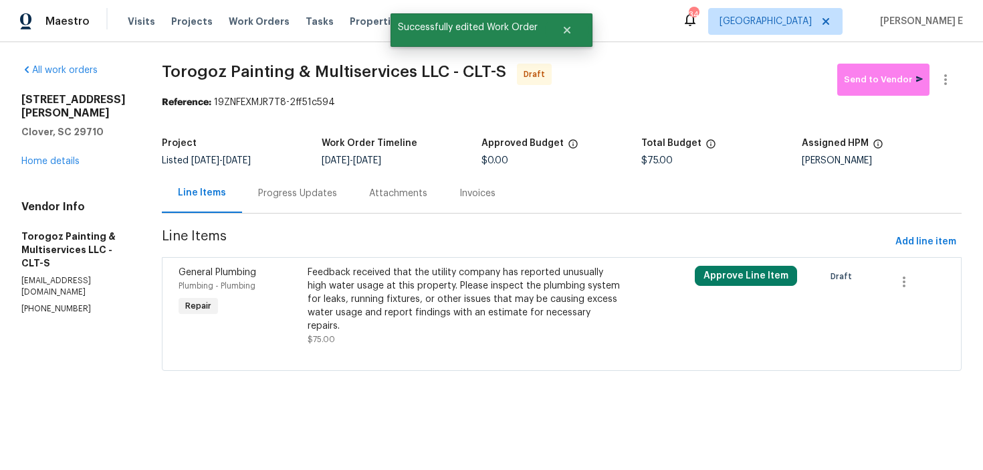
click at [533, 292] on div "Feedback received that the utility company has reported unusually high water us…" at bounding box center [465, 299] width 315 height 67
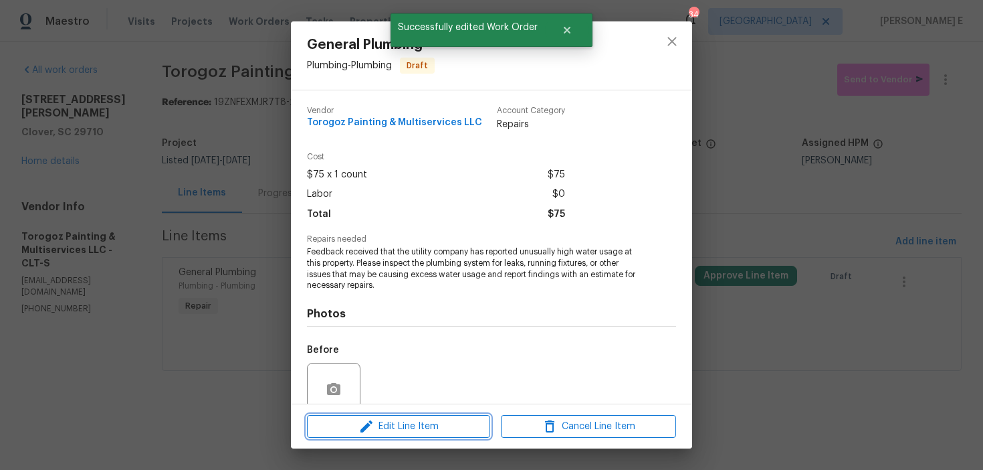
click at [347, 430] on span "Edit Line Item" at bounding box center [398, 426] width 175 height 17
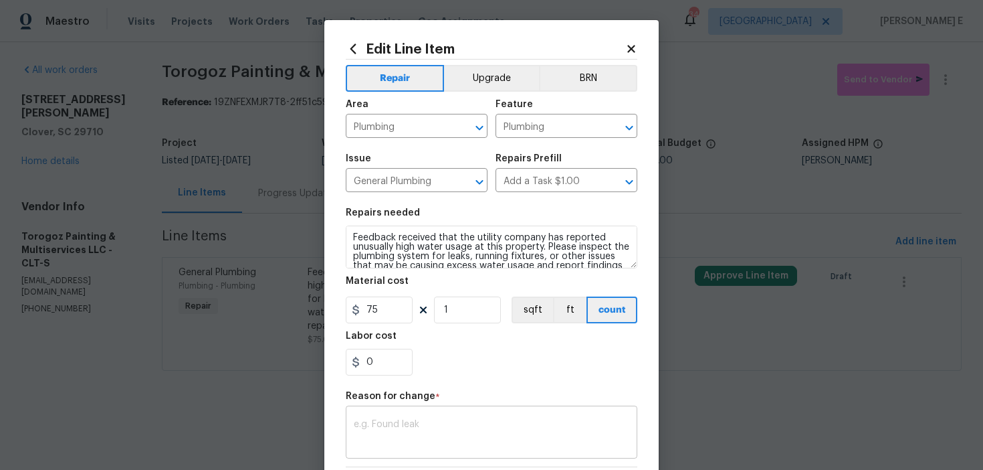
click at [373, 417] on div "x ​" at bounding box center [492, 434] width 292 height 50
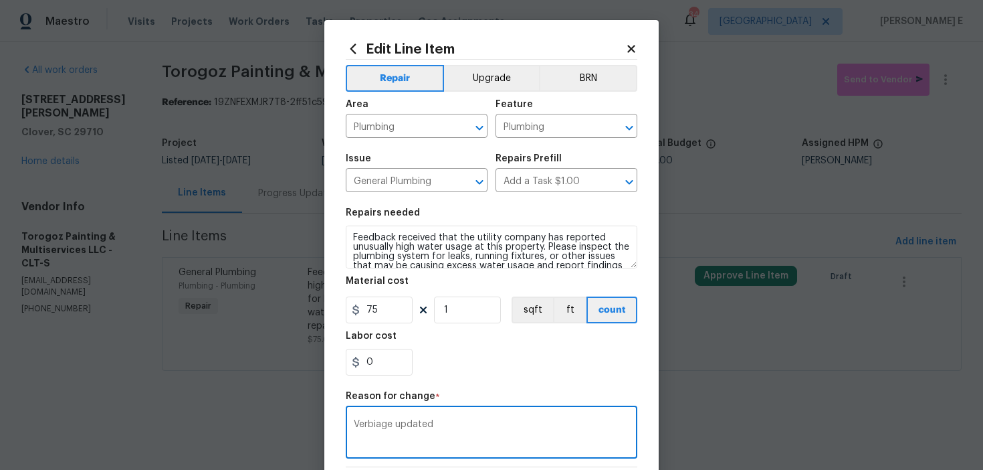
scroll to position [190, 0]
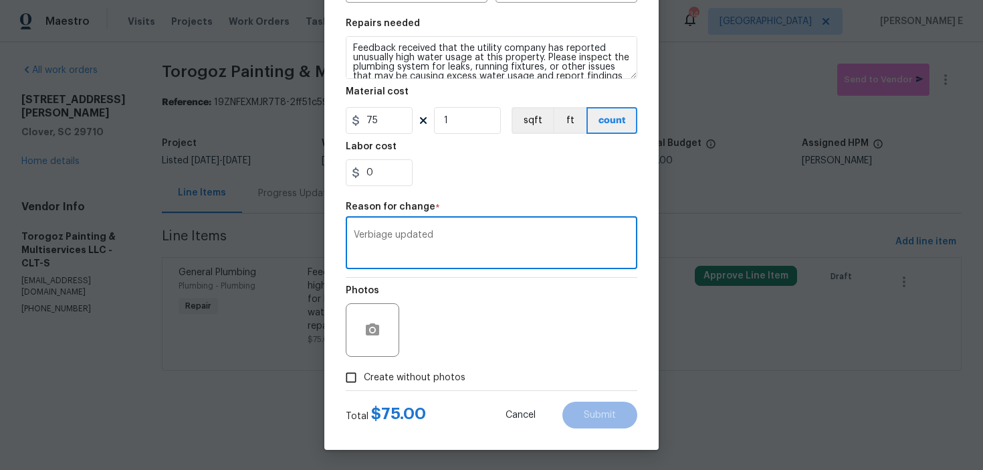
type textarea "Verbiage updated"
click at [425, 375] on span "Create without photos" at bounding box center [415, 378] width 102 height 14
click at [364, 375] on input "Create without photos" at bounding box center [351, 377] width 25 height 25
checkbox input "true"
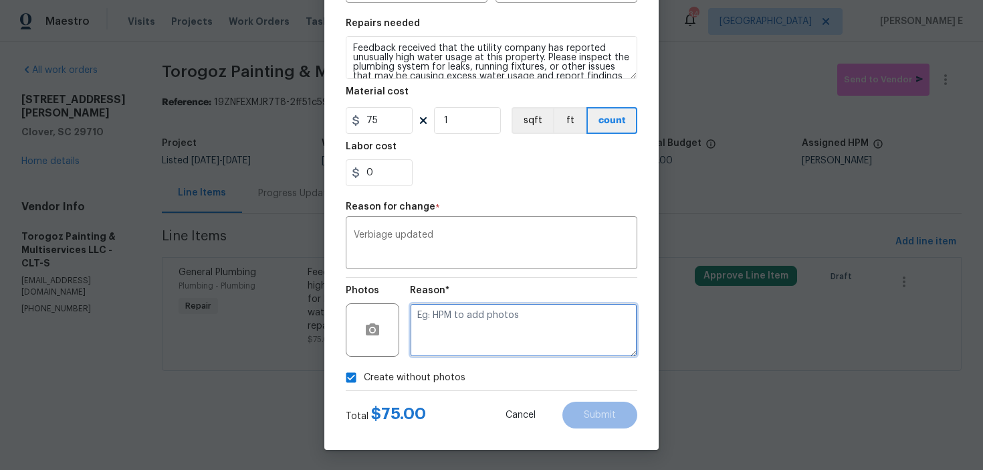
click at [504, 325] on textarea at bounding box center [523, 330] width 227 height 54
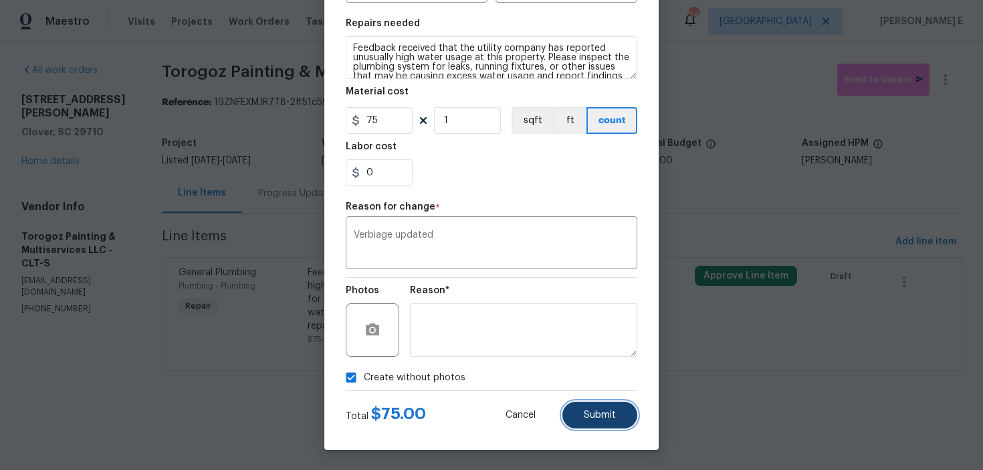
click at [605, 403] on button "Submit" at bounding box center [600, 414] width 75 height 27
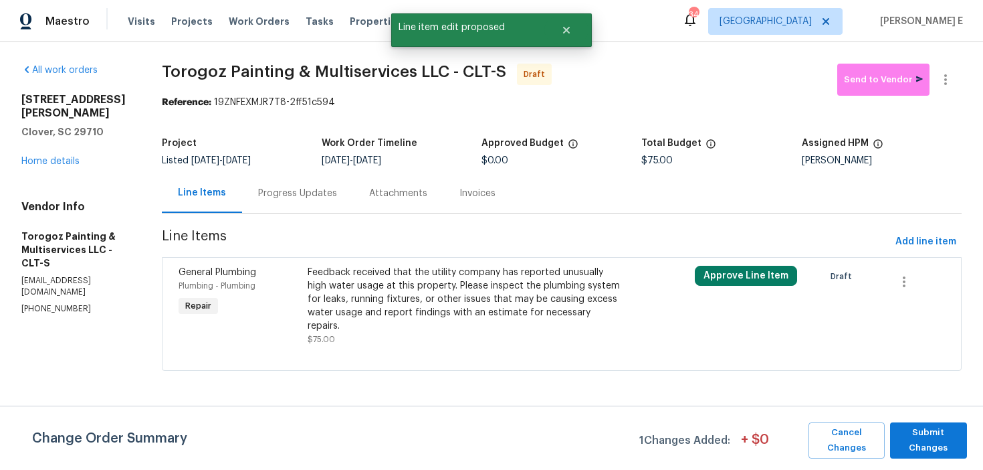
scroll to position [0, 0]
click at [923, 425] on span "Submit Changes" at bounding box center [929, 440] width 64 height 31
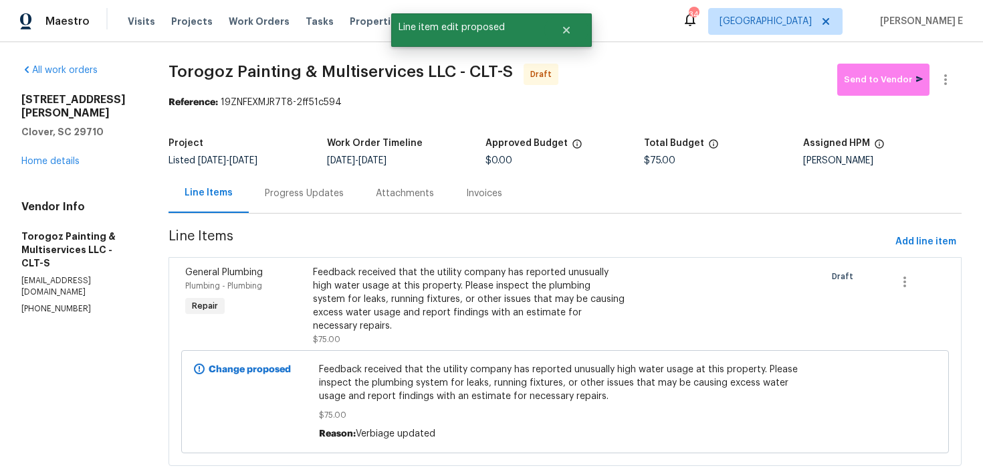
click at [339, 195] on div "Progress Updates" at bounding box center [304, 193] width 79 height 13
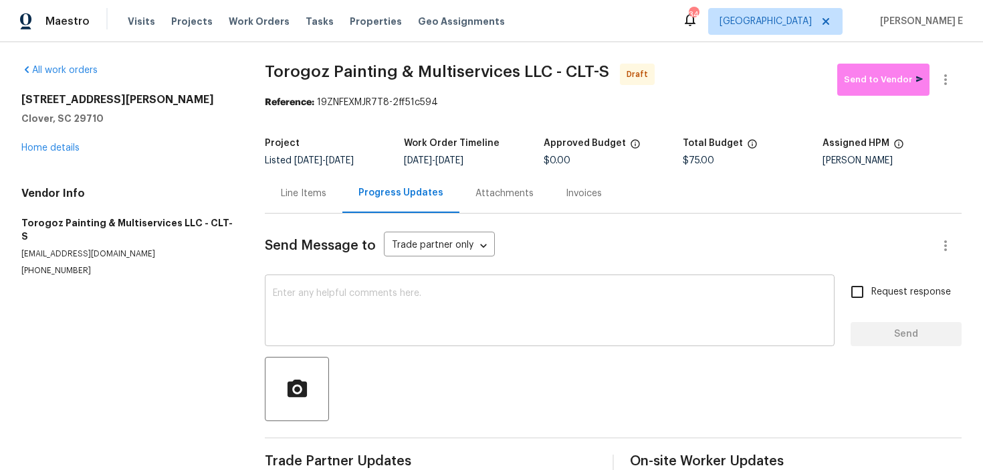
click at [435, 322] on textarea at bounding box center [550, 311] width 554 height 47
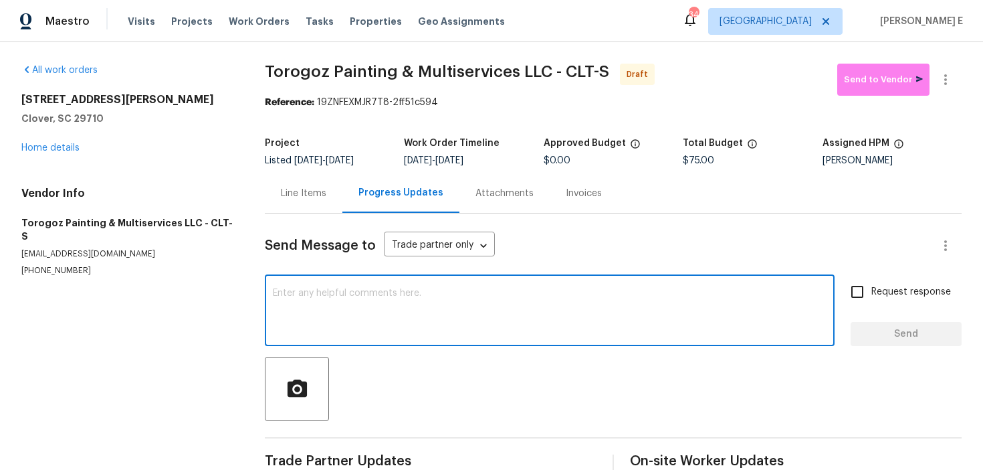
paste textarea "Hi this is [PERSON_NAME] with Opendoor. I’m confirming you received the WO for …"
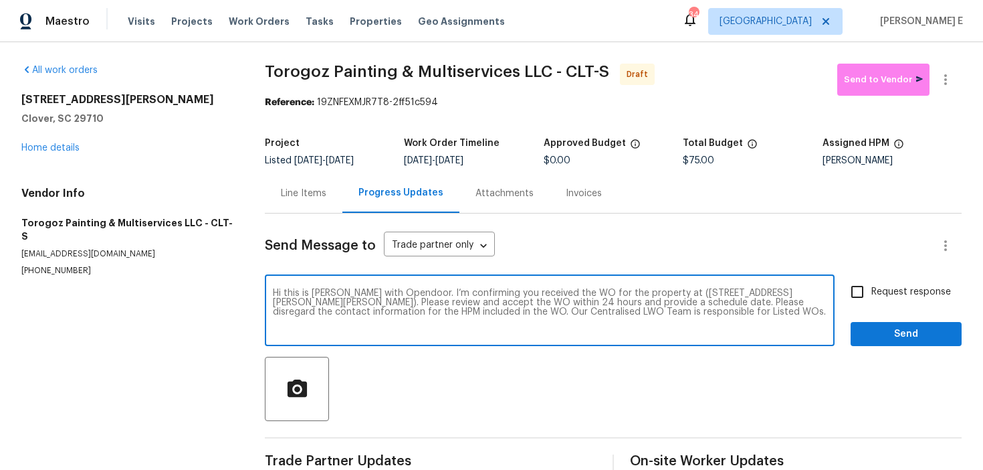
type textarea "Hi this is [PERSON_NAME] with Opendoor. I’m confirming you received the WO for …"
click at [897, 302] on label "Request response" at bounding box center [898, 292] width 108 height 28
click at [872, 302] on input "Request response" at bounding box center [858, 292] width 28 height 28
checkbox input "true"
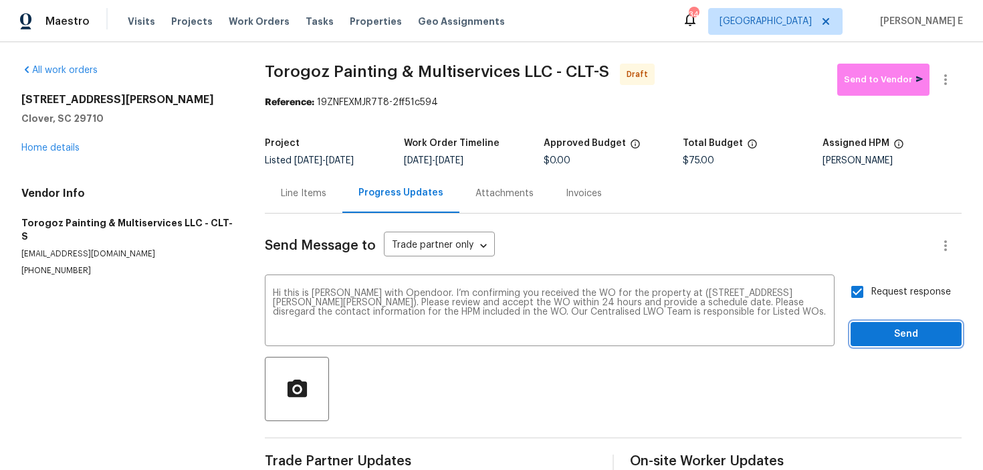
click at [890, 332] on span "Send" at bounding box center [907, 334] width 90 height 17
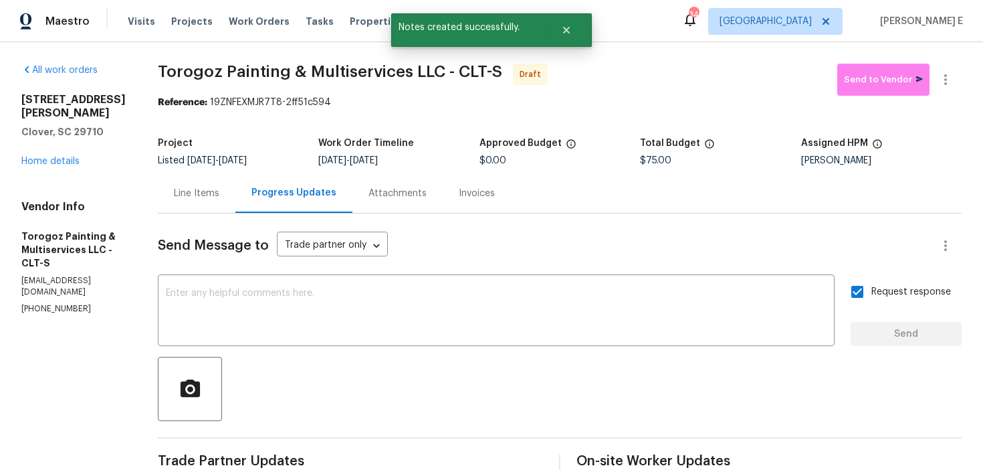
click at [319, 346] on div "Send Message to Trade partner only Trade partner only ​ x ​ Request response Se…" at bounding box center [560, 397] width 804 height 368
click at [359, 318] on textarea at bounding box center [496, 311] width 661 height 47
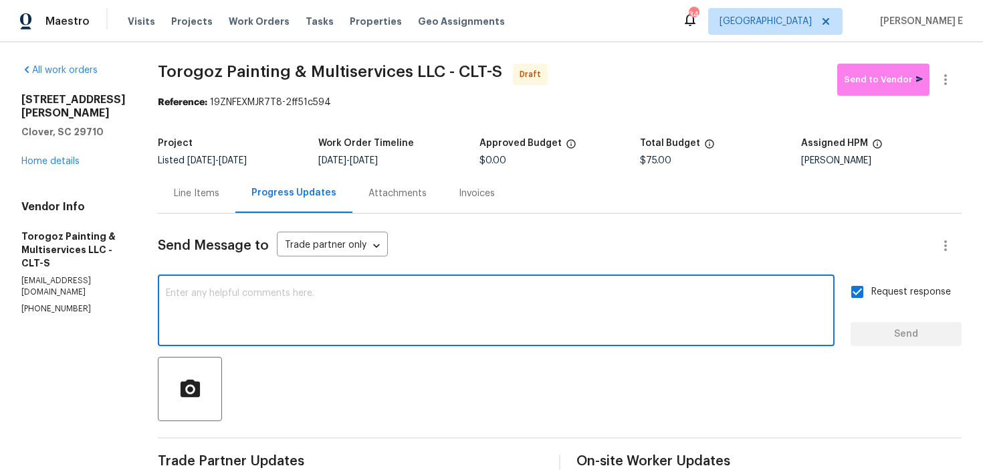
paste textarea "Attention All Work Orders must include before-photos (both close-up and wide-an…"
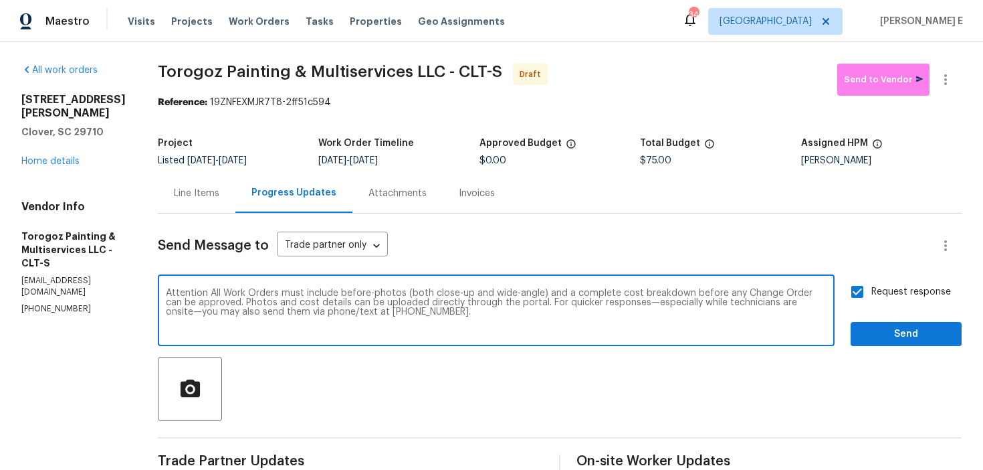
type textarea "Attention All Work Orders must include before-photos (both close-up and wide-an…"
click at [921, 343] on button "Send" at bounding box center [906, 334] width 111 height 25
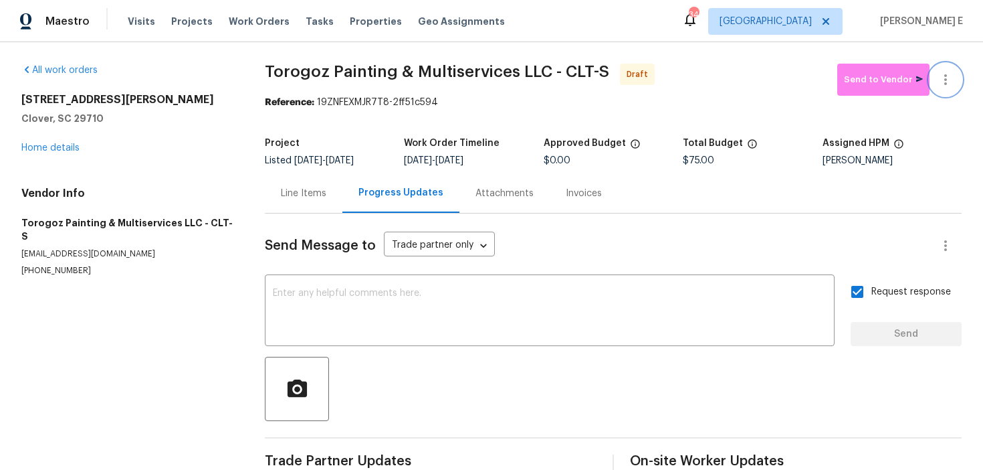
click at [941, 80] on icon "button" at bounding box center [946, 80] width 16 height 16
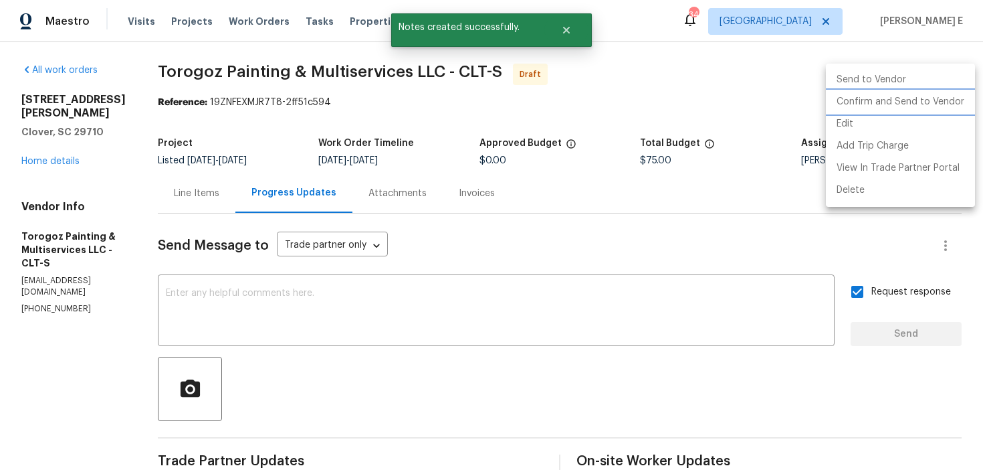
click at [872, 97] on li "Confirm and Send to Vendor" at bounding box center [900, 102] width 149 height 22
click at [510, 163] on div at bounding box center [491, 235] width 983 height 470
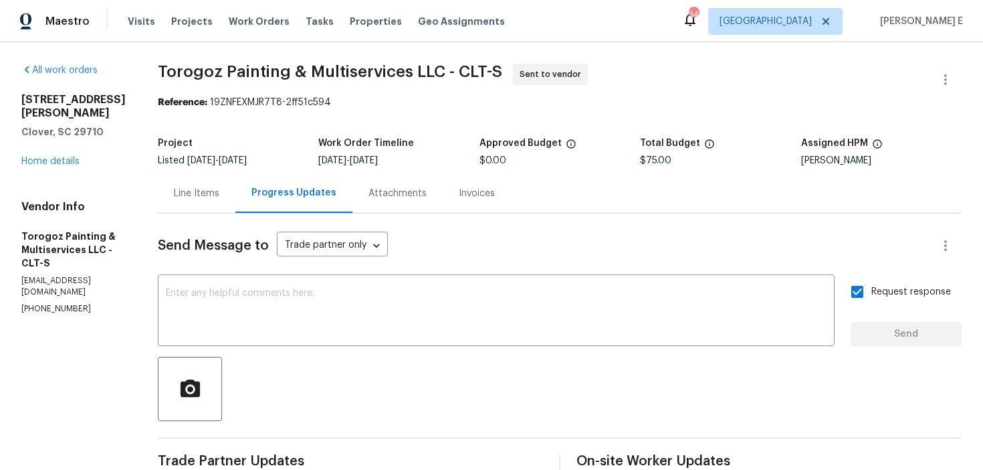
click at [268, 191] on div "Progress Updates" at bounding box center [293, 192] width 117 height 39
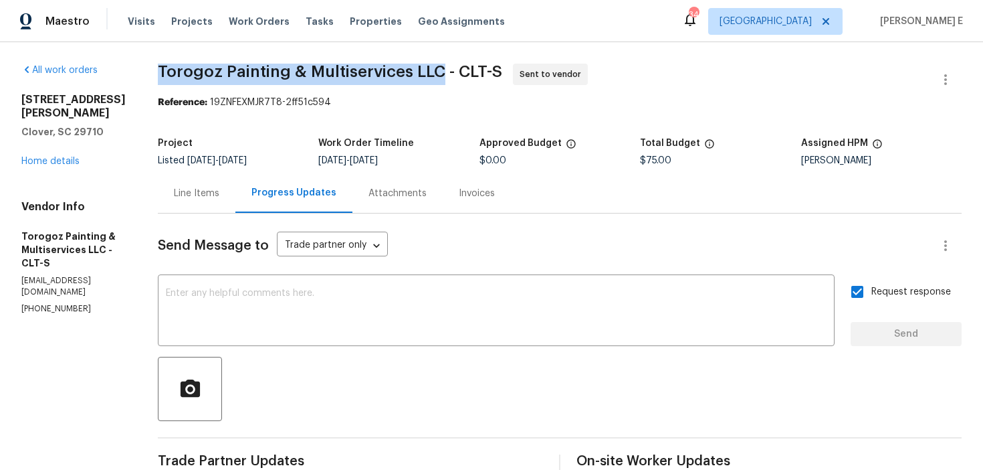
drag, startPoint x: 187, startPoint y: 72, endPoint x: 469, endPoint y: 74, distance: 281.6
click at [469, 74] on div "All work orders [STREET_ADDRESS][PERSON_NAME][PERSON_NAME] Home details Vendor …" at bounding box center [491, 375] width 983 height 666
copy span "Torogoz Painting & Multiservices LLC"
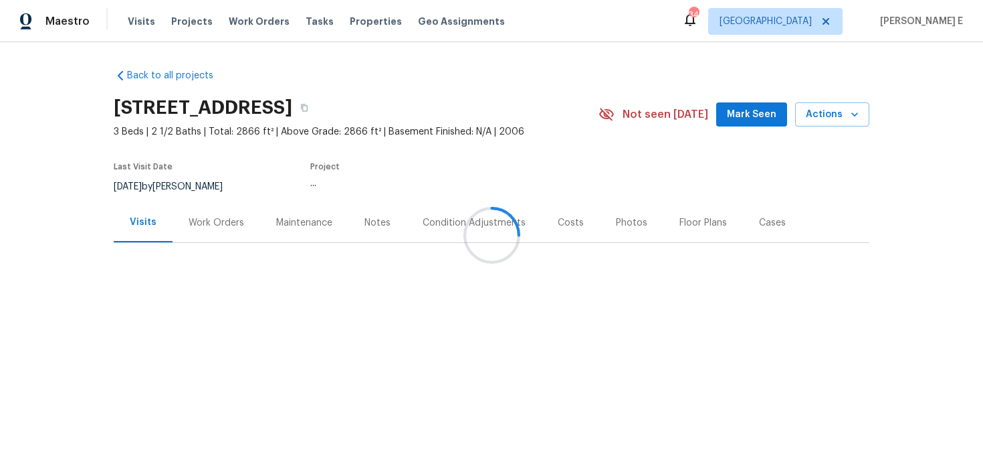
click at [209, 219] on div "Work Orders" at bounding box center [217, 222] width 56 height 13
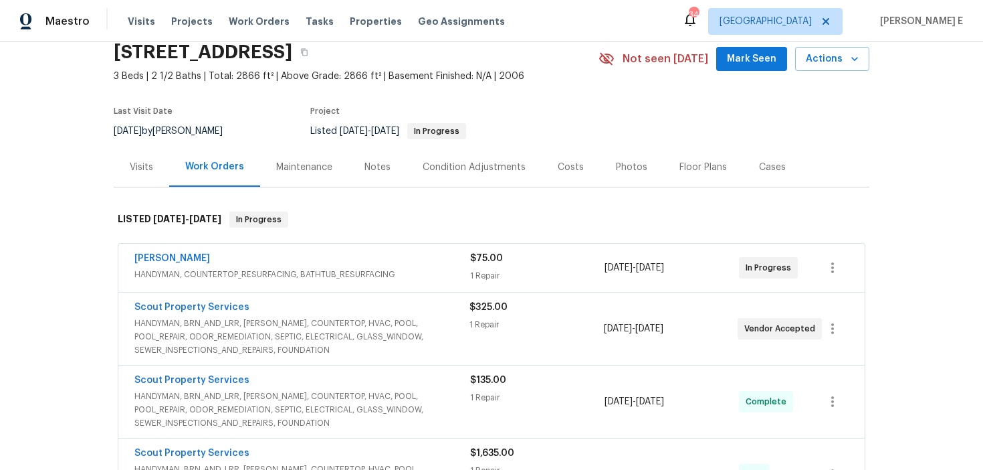
scroll to position [118, 0]
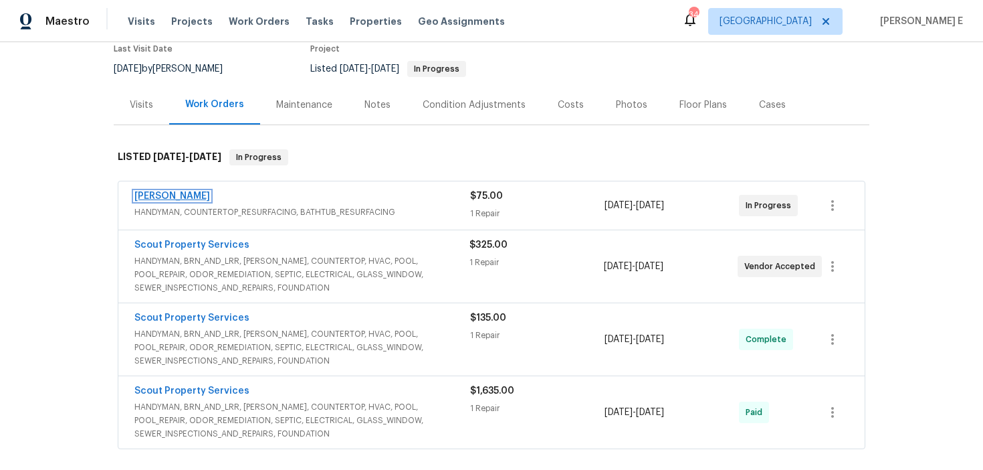
click at [147, 195] on link "[PERSON_NAME]" at bounding box center [172, 195] width 76 height 9
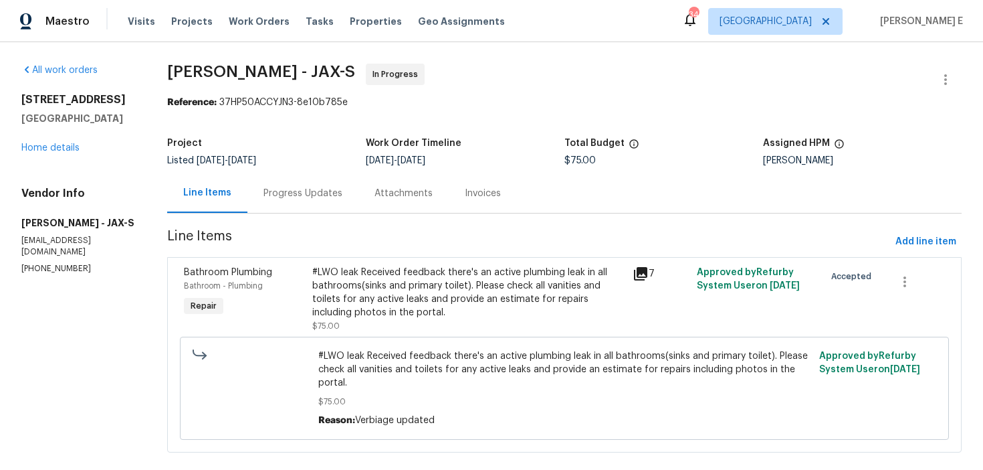
click at [304, 201] on div "Progress Updates" at bounding box center [303, 192] width 111 height 39
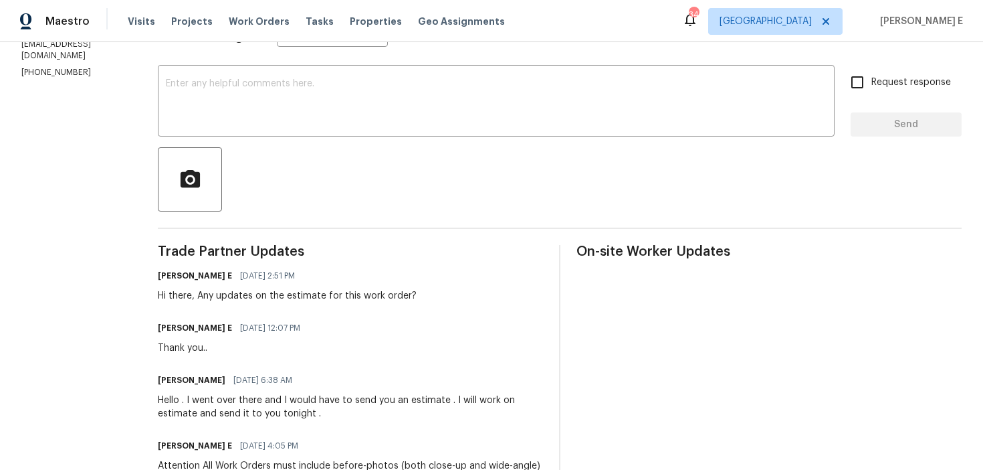
scroll to position [215, 0]
